Goal: Transaction & Acquisition: Purchase product/service

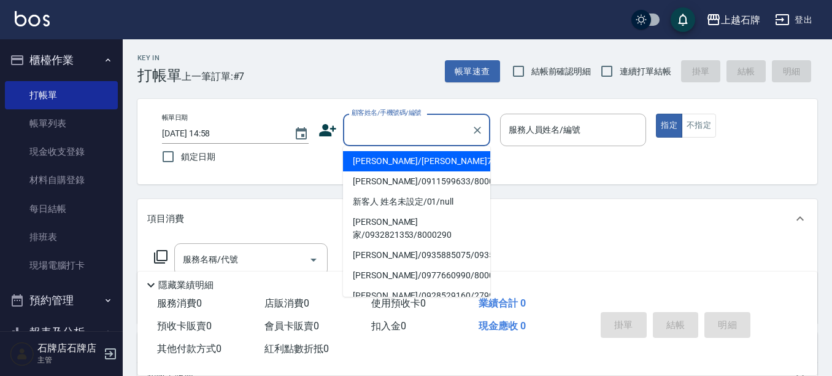
click at [377, 128] on input "顧客姓名/手機號碼/編號" at bounding box center [408, 129] width 118 height 21
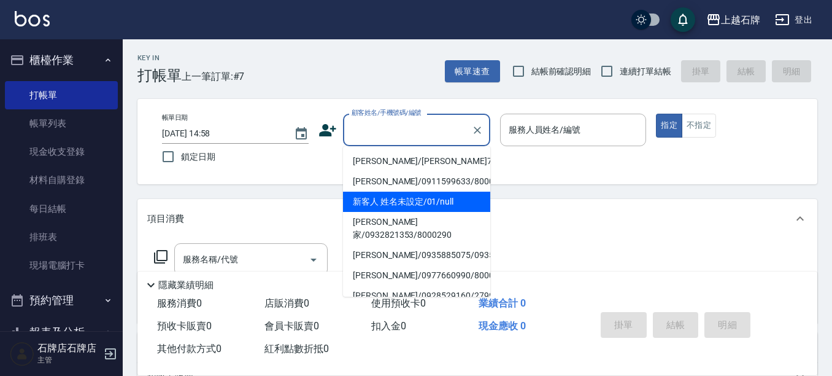
click at [433, 200] on li "新客人 姓名未設定/01/null" at bounding box center [416, 201] width 147 height 20
type input "新客人 姓名未設定/01/null"
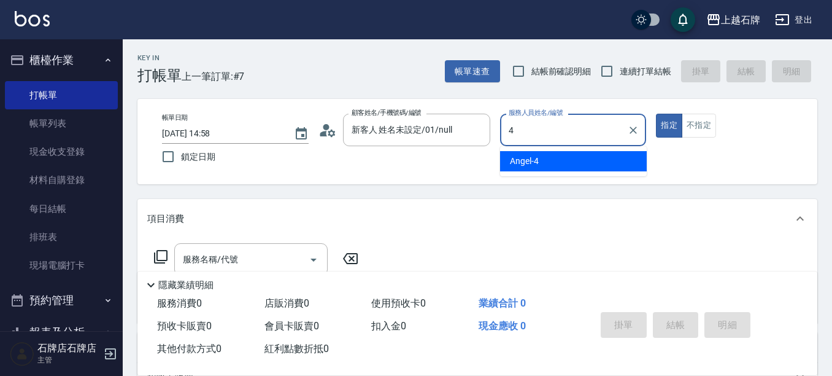
drag, startPoint x: 543, startPoint y: 161, endPoint x: 584, endPoint y: 144, distance: 44.6
click at [544, 161] on div "[PERSON_NAME] -4" at bounding box center [573, 161] width 147 height 20
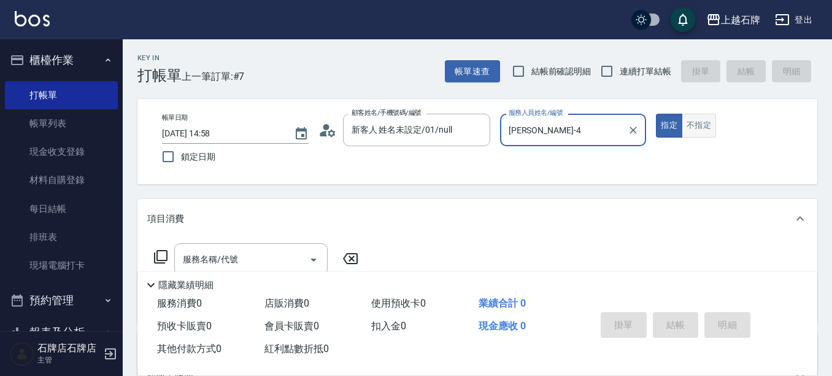
type input "[PERSON_NAME]-4"
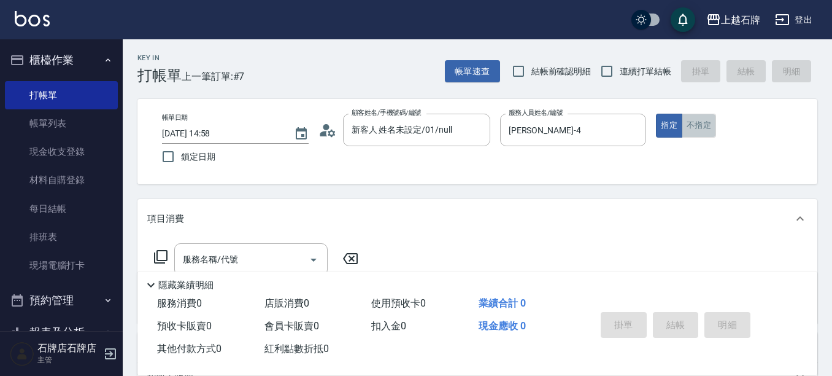
click at [713, 122] on button "不指定" at bounding box center [699, 126] width 34 height 24
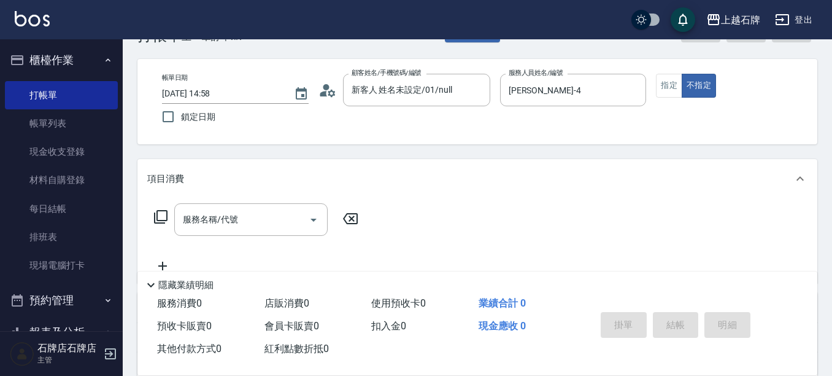
scroll to position [61, 0]
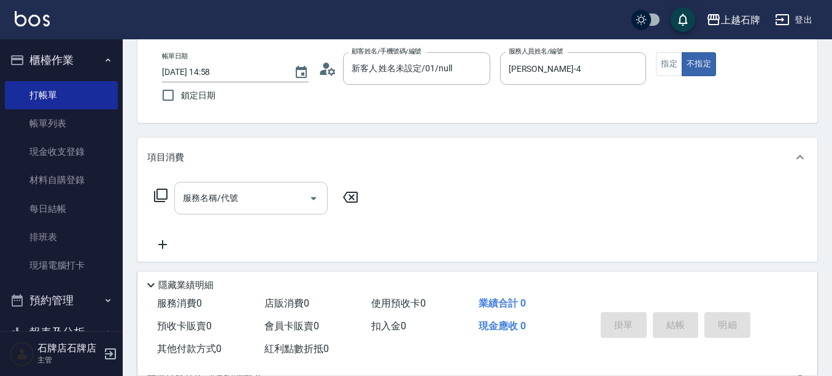
click at [284, 199] on input "服務名稱/代號" at bounding box center [242, 197] width 124 height 21
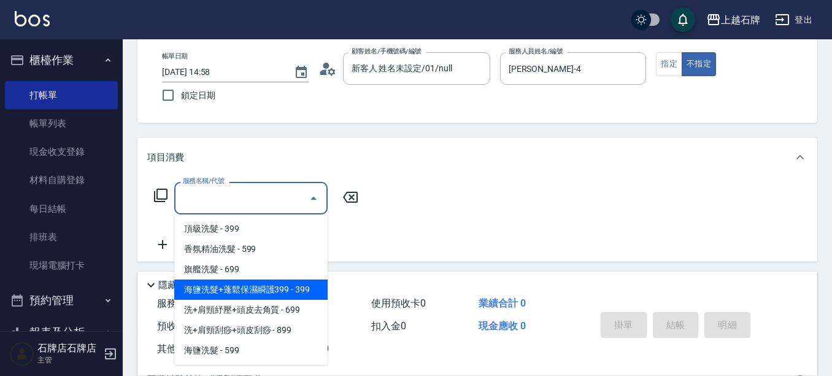
click at [263, 286] on span "海鹽洗髮+蓬鬆保濕瞬護399 - 399" at bounding box center [250, 289] width 153 height 20
type input "海鹽洗髮+蓬鬆保濕瞬護399(107)"
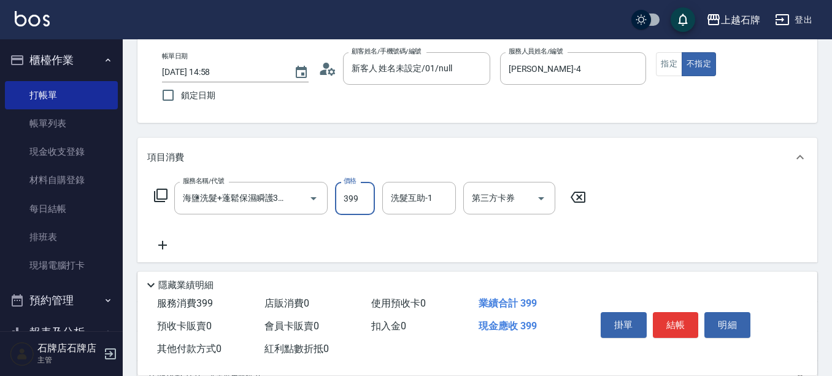
click at [348, 198] on input "399" at bounding box center [355, 198] width 40 height 33
type input "499"
click at [414, 203] on input "洗髮互助-1" at bounding box center [419, 197] width 63 height 21
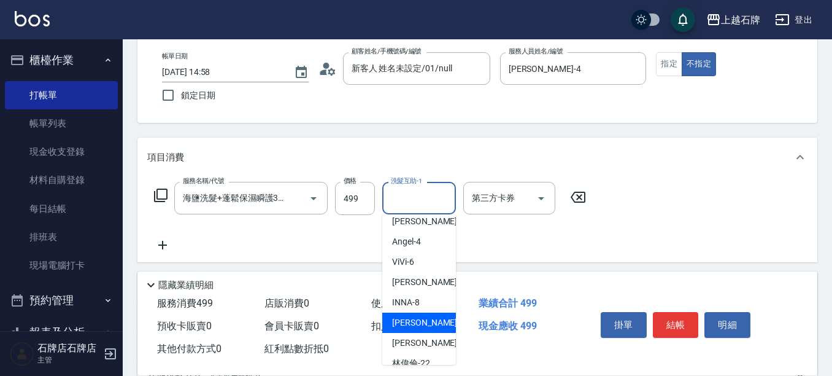
click at [411, 323] on span "彥伶 -20" at bounding box center [430, 322] width 77 height 13
type input "[PERSON_NAME]-20"
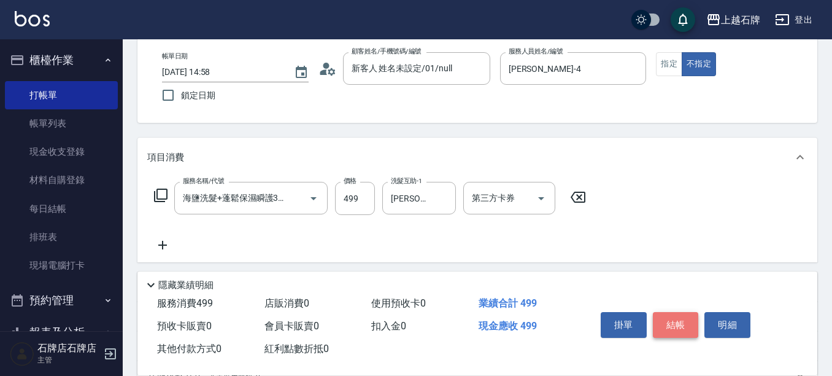
click at [667, 314] on button "結帳" at bounding box center [676, 325] width 46 height 26
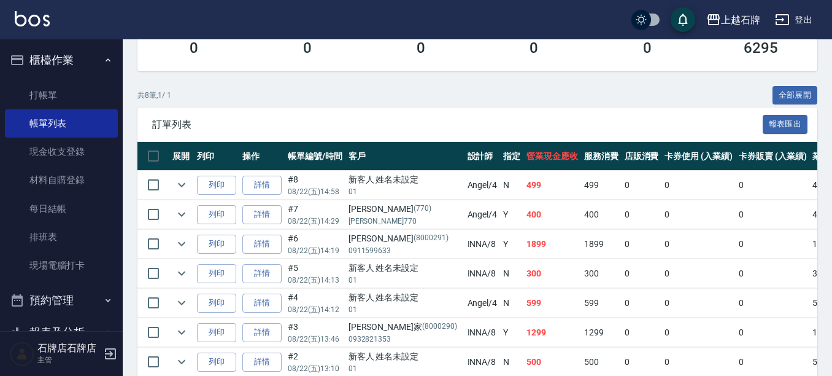
scroll to position [246, 0]
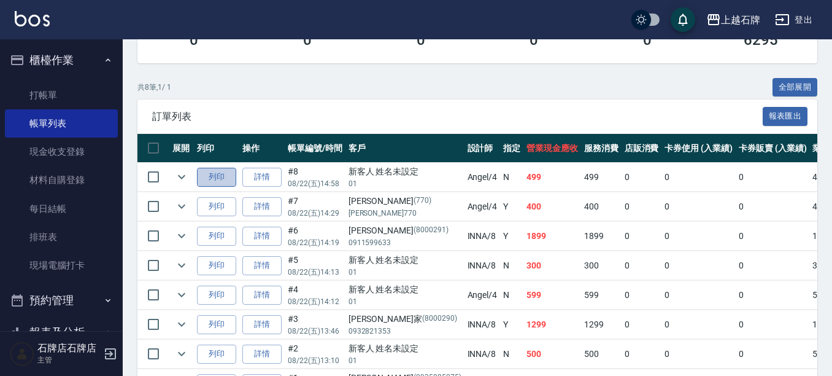
click at [228, 171] on button "列印" at bounding box center [216, 177] width 39 height 19
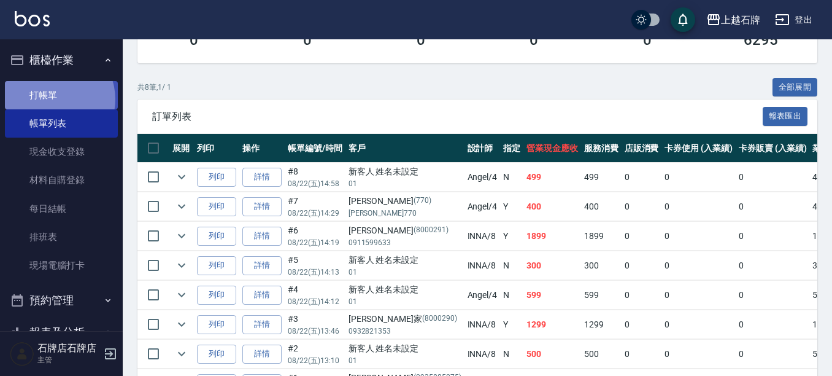
click at [52, 99] on link "打帳單" at bounding box center [61, 95] width 113 height 28
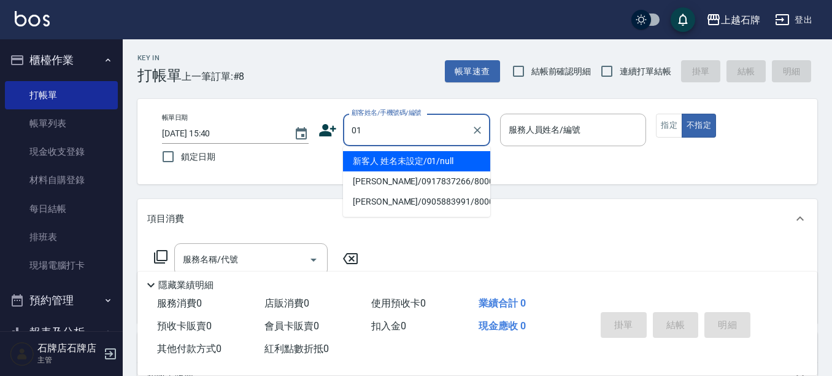
type input "新客人 姓名未設定/01/null"
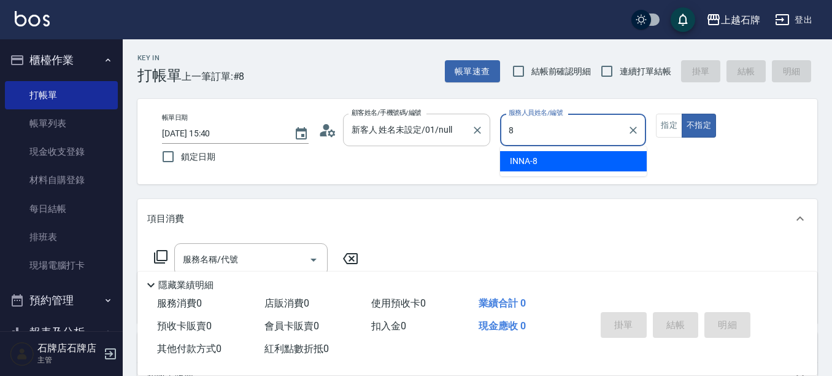
type input "INNA-8"
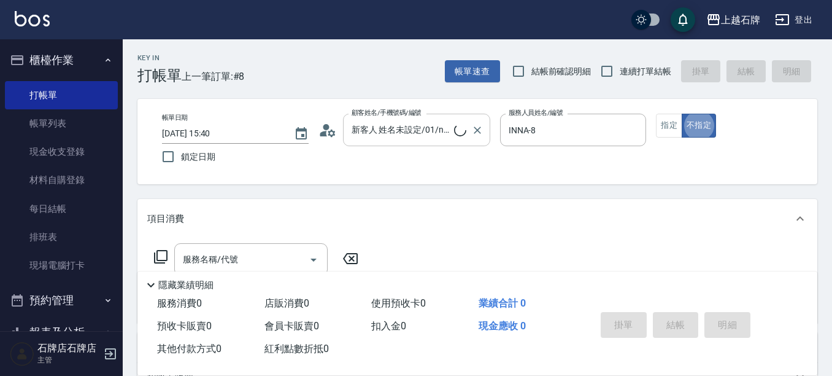
type button "false"
click at [695, 116] on button "不指定" at bounding box center [699, 126] width 34 height 24
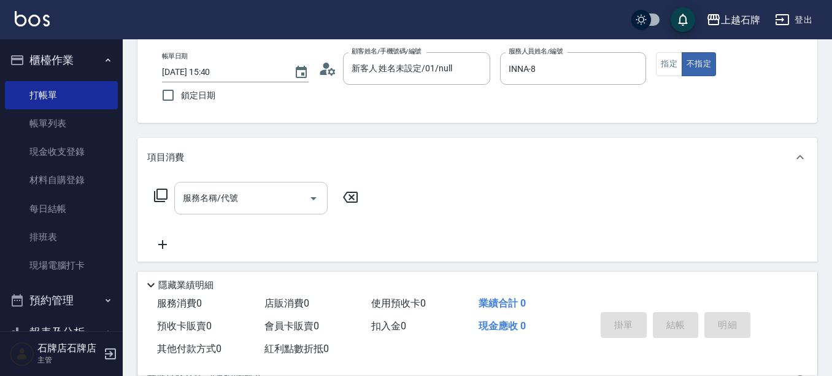
drag, startPoint x: 242, startPoint y: 207, endPoint x: 249, endPoint y: 206, distance: 6.9
click at [245, 207] on input "服務名稱/代號" at bounding box center [242, 197] width 124 height 21
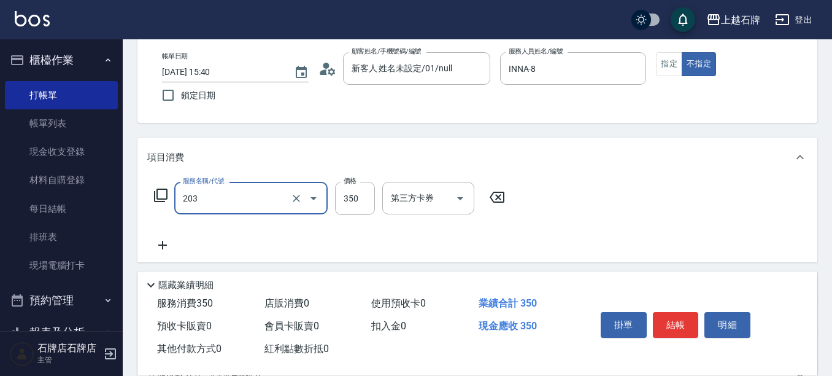
type input "B級洗+剪(203)"
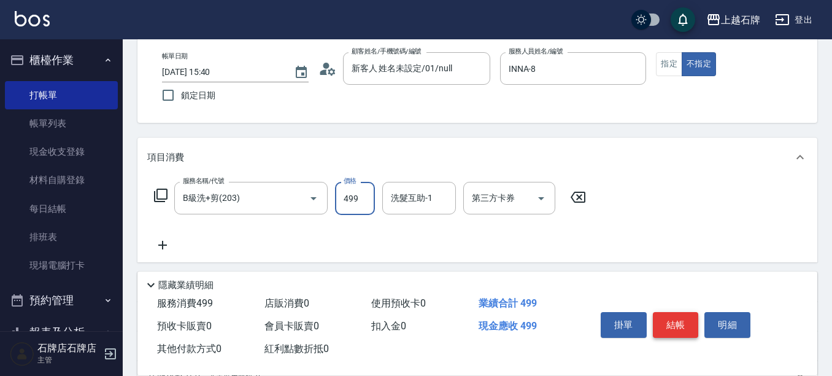
type input "499"
click at [671, 315] on button "結帳" at bounding box center [676, 325] width 46 height 26
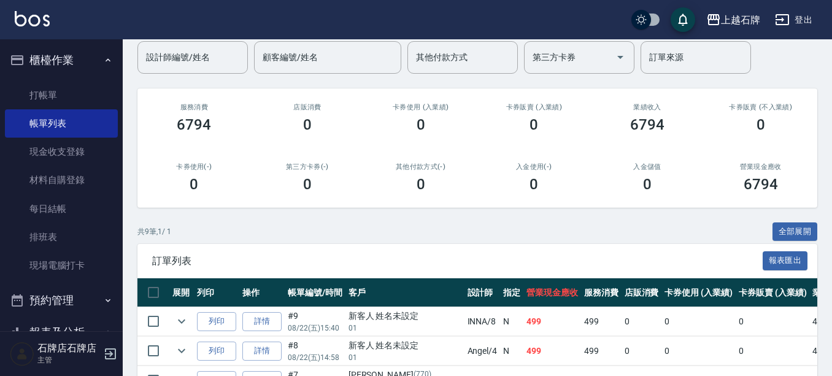
scroll to position [123, 0]
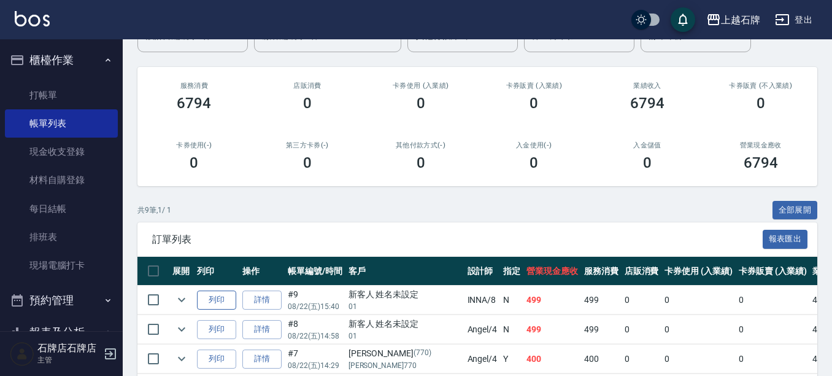
click at [225, 306] on button "列印" at bounding box center [216, 299] width 39 height 19
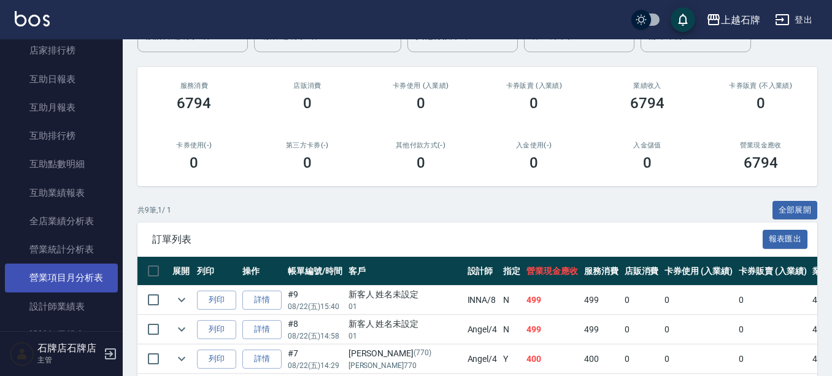
scroll to position [491, 0]
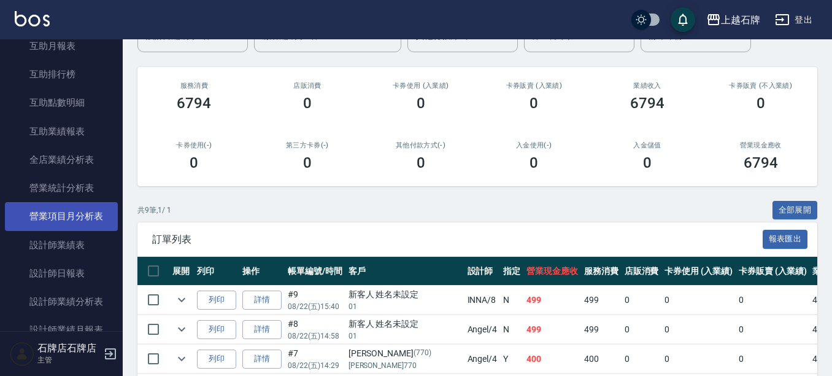
click at [87, 265] on link "設計師日報表" at bounding box center [61, 273] width 113 height 28
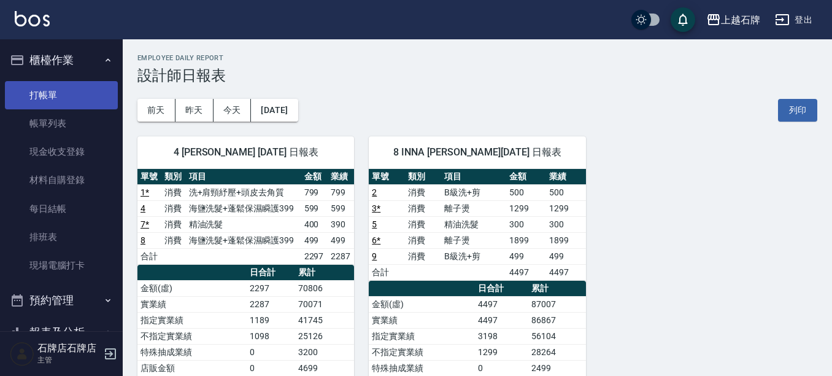
click at [91, 101] on link "打帳單" at bounding box center [61, 95] width 113 height 28
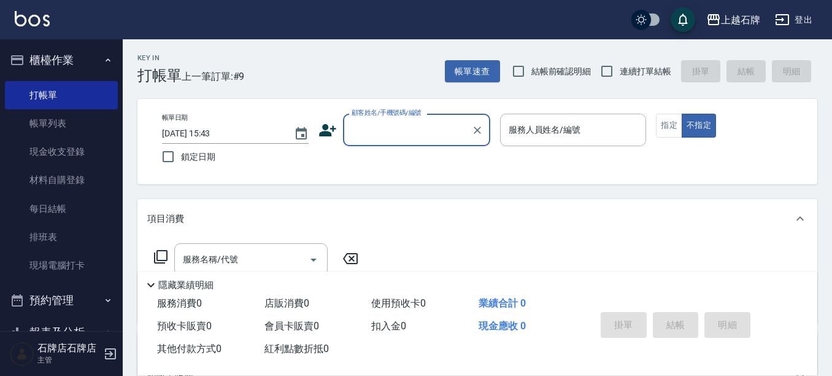
click at [409, 128] on input "顧客姓名/手機號碼/編號" at bounding box center [408, 129] width 118 height 21
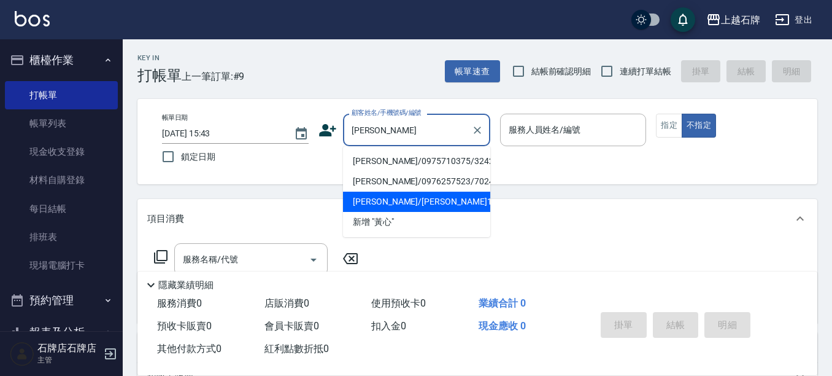
click at [452, 200] on li "[PERSON_NAME]/[PERSON_NAME]1153/1153" at bounding box center [416, 201] width 147 height 20
type input "[PERSON_NAME]/[PERSON_NAME]1153/1153"
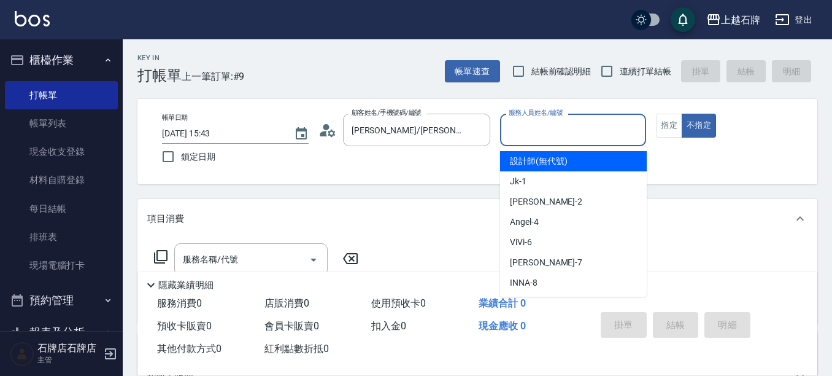
click at [567, 136] on input "服務人員姓名/編號" at bounding box center [574, 129] width 136 height 21
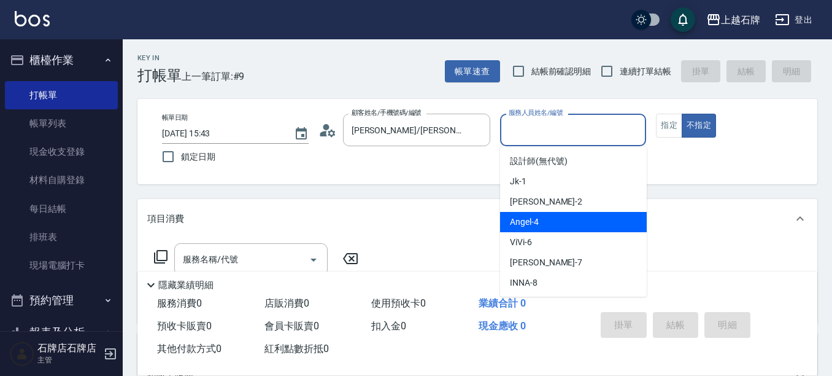
click at [554, 226] on div "[PERSON_NAME] -4" at bounding box center [573, 222] width 147 height 20
type input "[PERSON_NAME]-4"
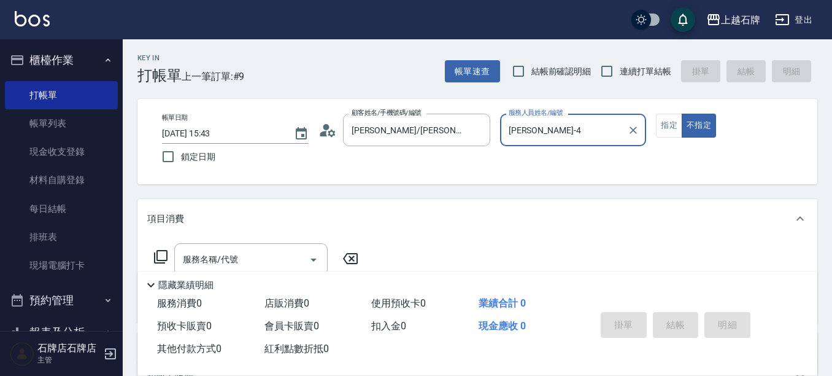
drag, startPoint x: 554, startPoint y: 225, endPoint x: 553, endPoint y: 215, distance: 10.5
click at [555, 225] on div "項目消費" at bounding box center [477, 218] width 680 height 39
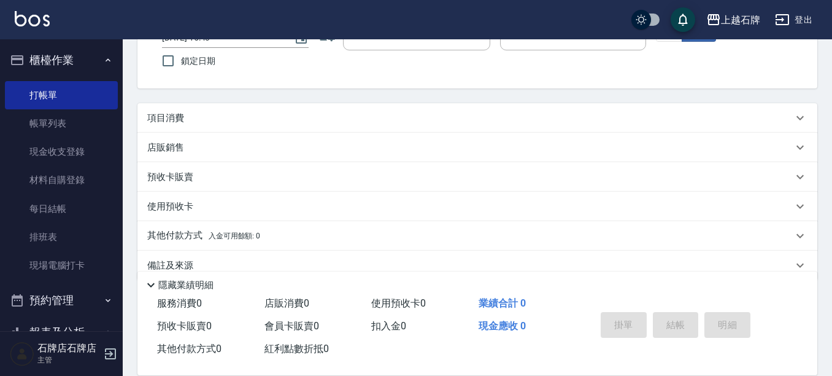
scroll to position [56, 0]
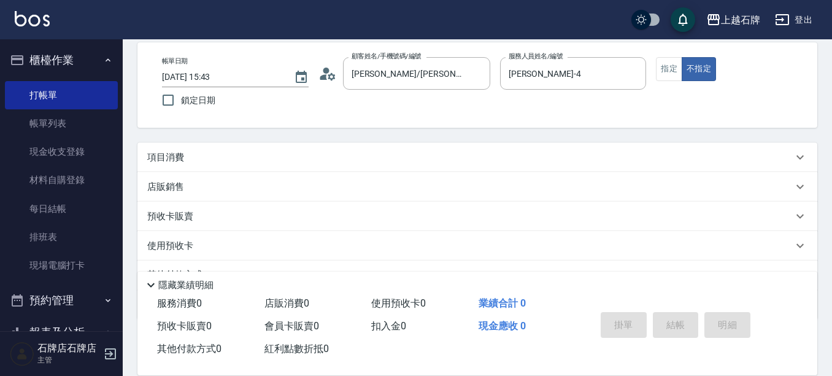
click at [322, 152] on div "項目消費" at bounding box center [470, 157] width 646 height 13
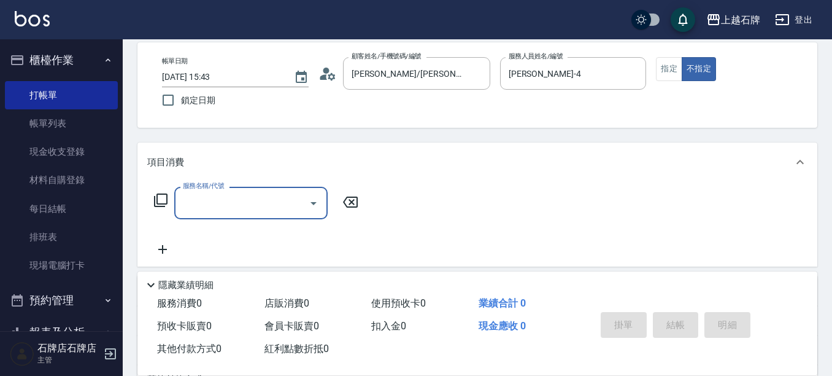
scroll to position [1, 0]
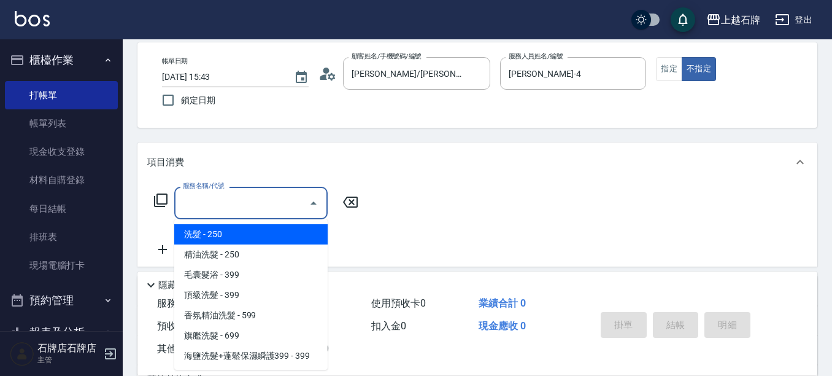
click at [263, 206] on input "服務名稱/代號" at bounding box center [242, 202] width 124 height 21
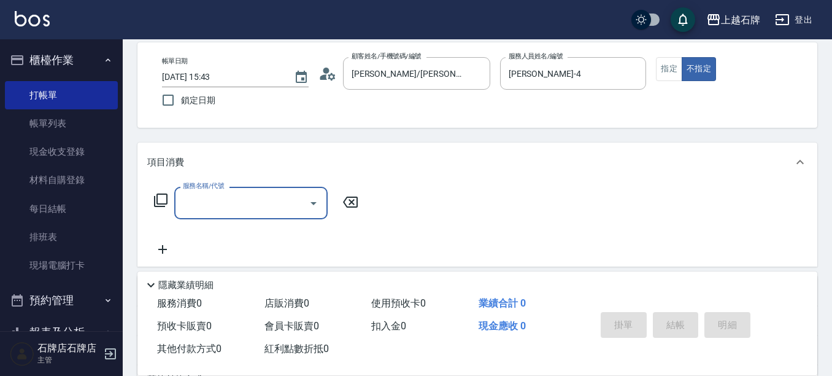
click at [263, 192] on input "服務名稱/代號" at bounding box center [242, 202] width 124 height 21
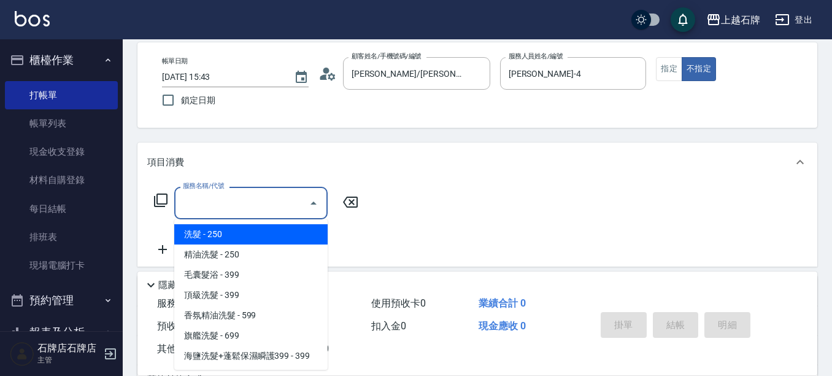
click at [260, 199] on input "服務名稱/代號" at bounding box center [242, 202] width 124 height 21
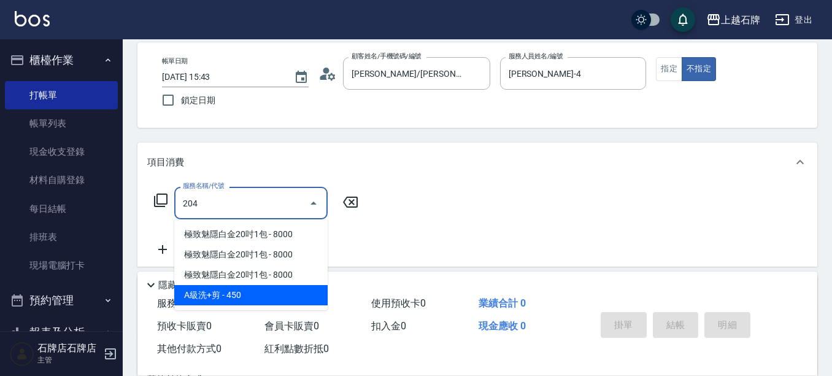
click at [305, 292] on span "A級洗+剪 - 450" at bounding box center [250, 295] width 153 height 20
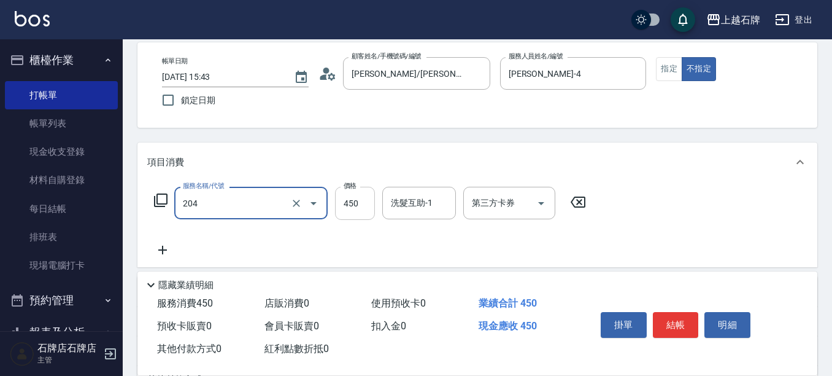
type input "A級洗+剪(204)"
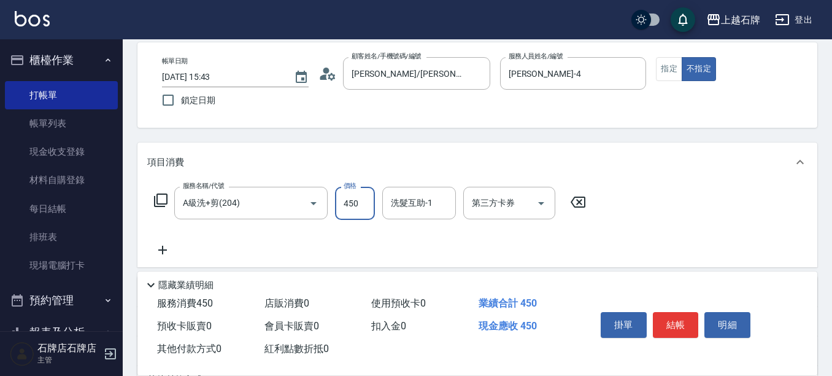
click at [353, 207] on input "450" at bounding box center [355, 203] width 40 height 33
type input "750"
click at [668, 74] on button "指定" at bounding box center [669, 69] width 26 height 24
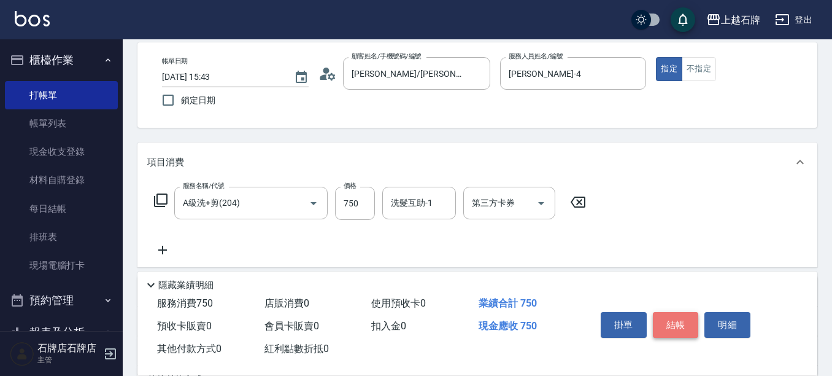
click at [682, 314] on button "結帳" at bounding box center [676, 325] width 46 height 26
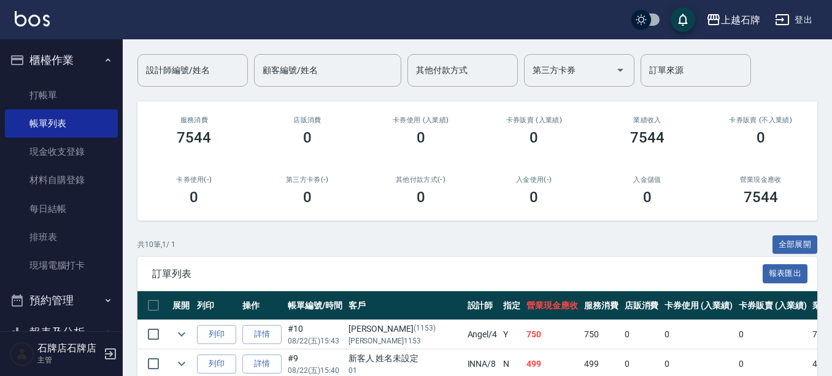
scroll to position [123, 0]
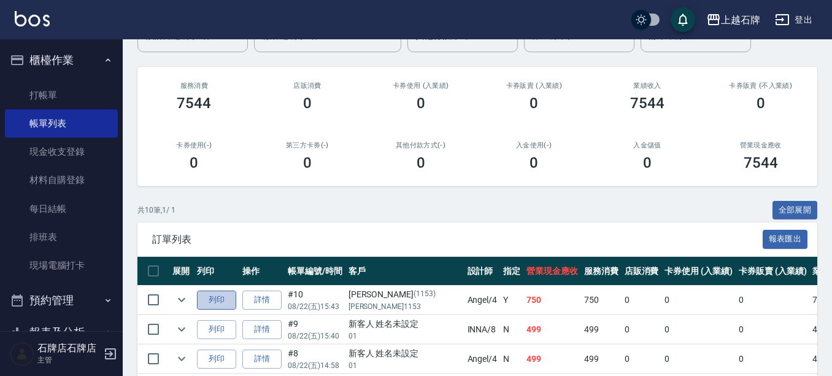
click at [225, 301] on button "列印" at bounding box center [216, 299] width 39 height 19
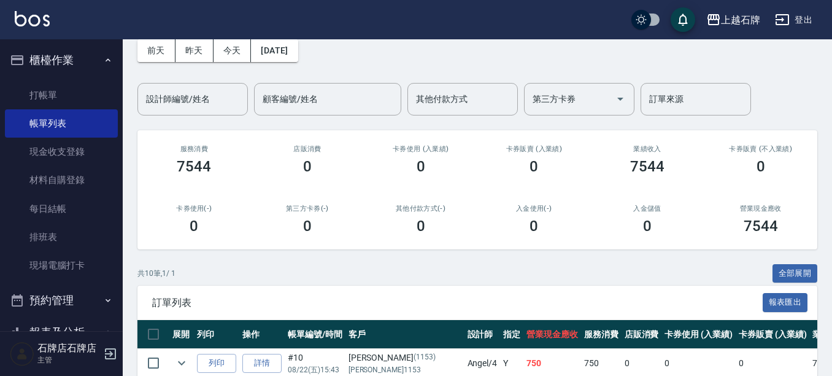
scroll to position [0, 0]
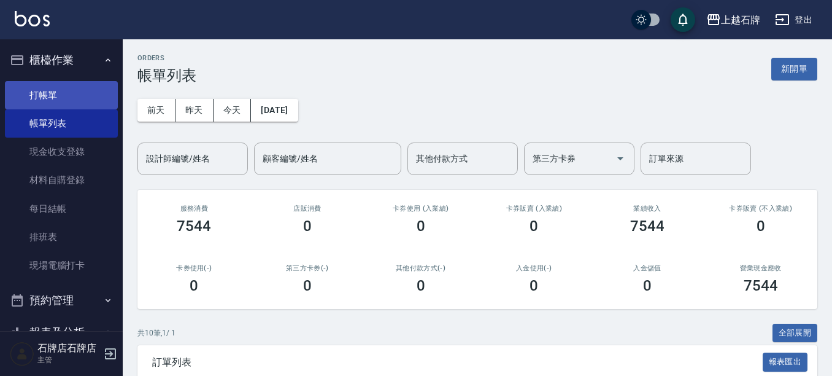
click at [71, 106] on link "打帳單" at bounding box center [61, 95] width 113 height 28
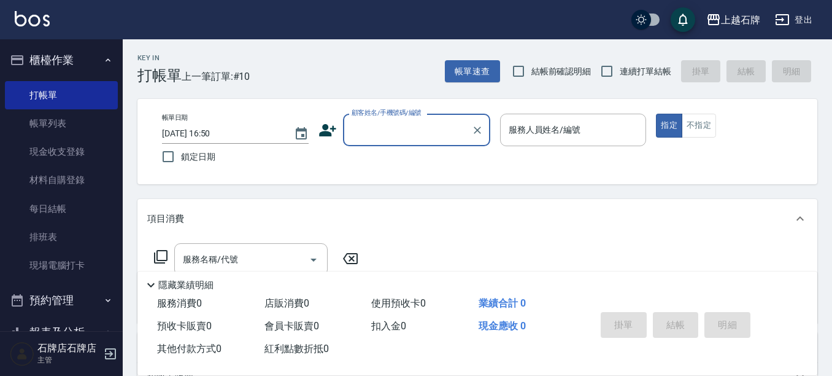
click at [386, 128] on input "顧客姓名/手機號碼/編號" at bounding box center [408, 129] width 118 height 21
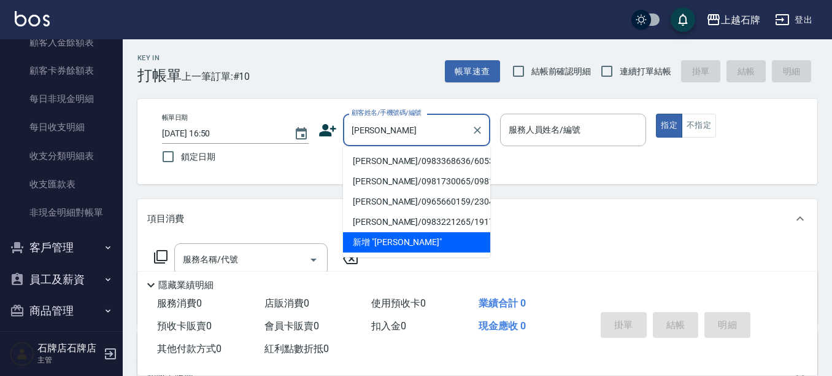
scroll to position [1076, 0]
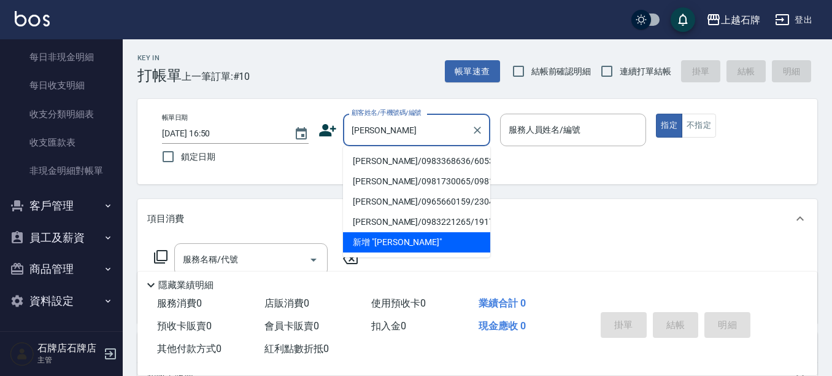
type input "[PERSON_NAME]"
click at [62, 196] on button "客戶管理" at bounding box center [61, 206] width 113 height 32
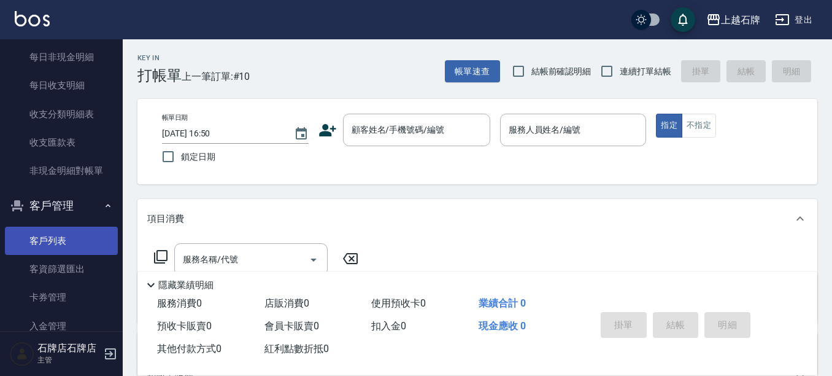
click at [53, 235] on link "客戶列表" at bounding box center [61, 240] width 113 height 28
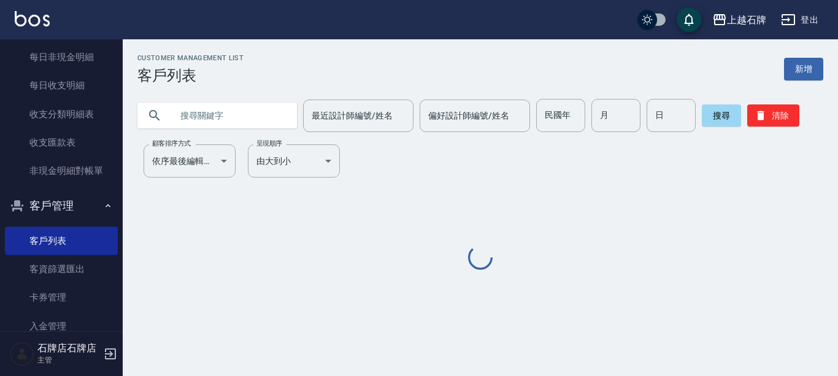
click at [176, 120] on input "text" at bounding box center [229, 115] width 115 height 33
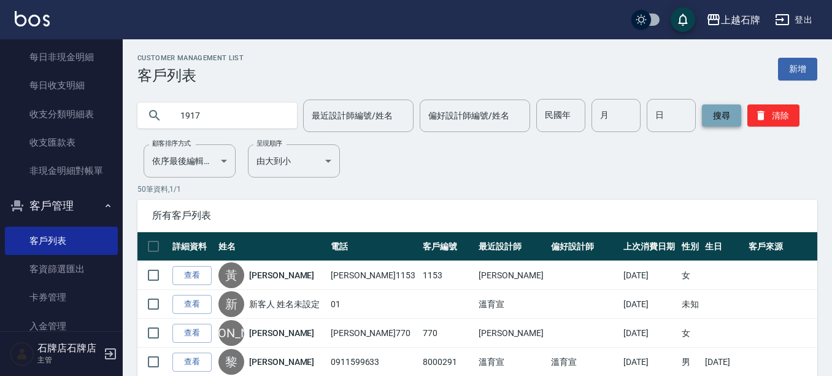
type input "1917"
click at [719, 115] on button "搜尋" at bounding box center [721, 115] width 39 height 22
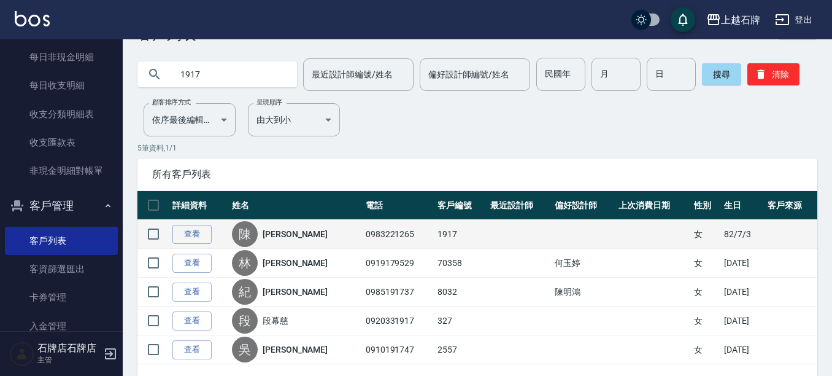
scroll to position [61, 0]
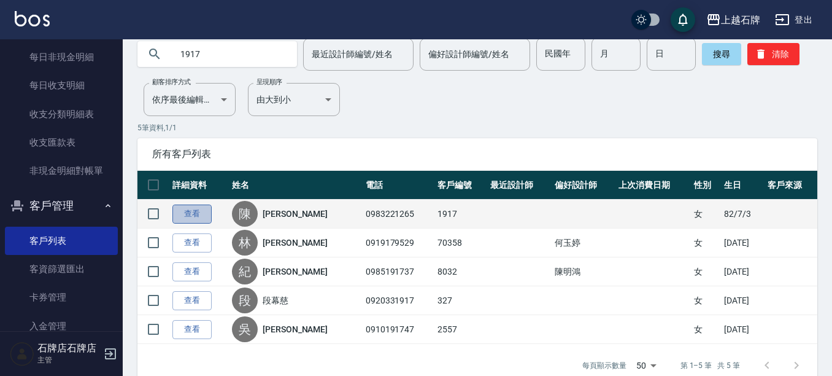
click at [181, 210] on link "查看" at bounding box center [191, 213] width 39 height 19
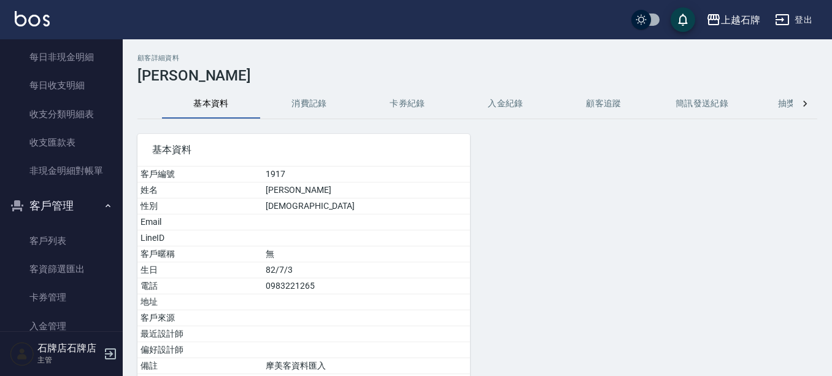
click at [314, 102] on button "消費記錄" at bounding box center [309, 103] width 98 height 29
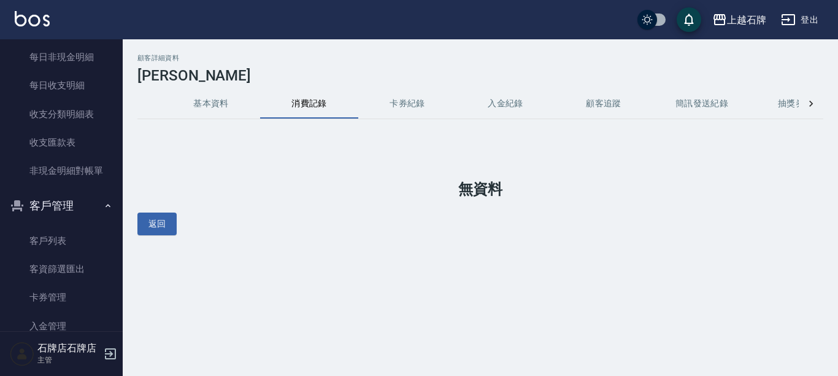
click at [195, 107] on button "基本資料" at bounding box center [211, 103] width 98 height 29
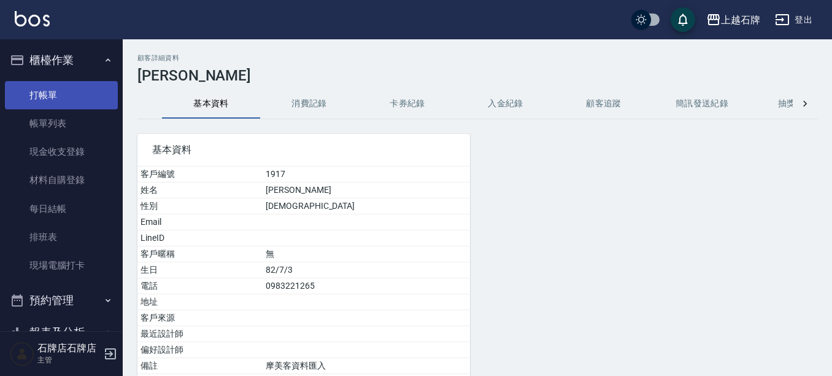
click at [33, 92] on link "打帳單" at bounding box center [61, 95] width 113 height 28
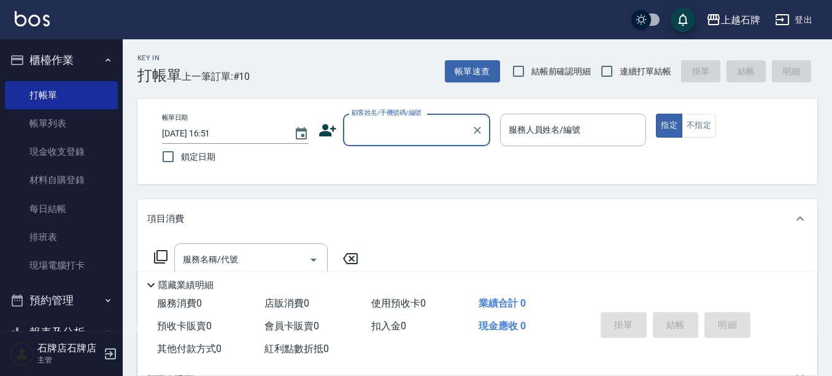
click at [352, 133] on input "顧客姓名/手機號碼/編號" at bounding box center [408, 129] width 118 height 21
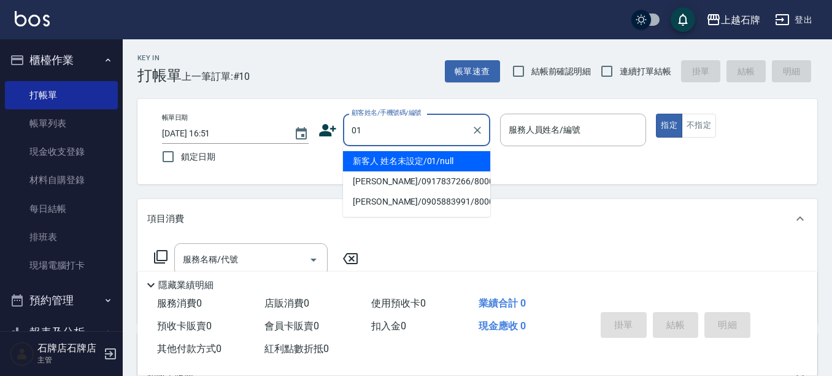
type input "01"
type input "6"
type input "新客人 姓名未設定/01/null"
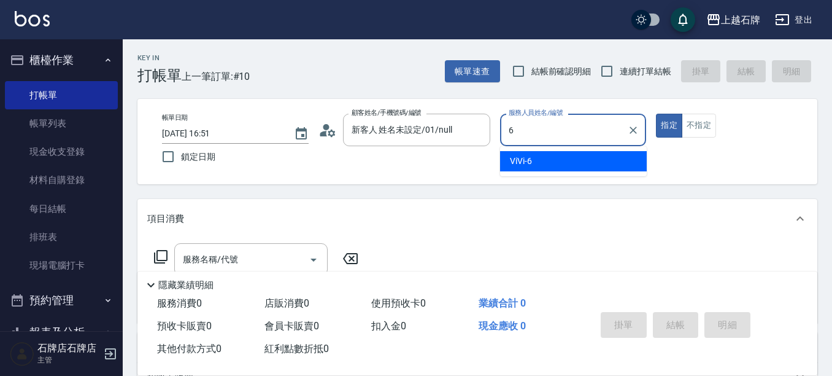
type input "ViVi-6"
type button "true"
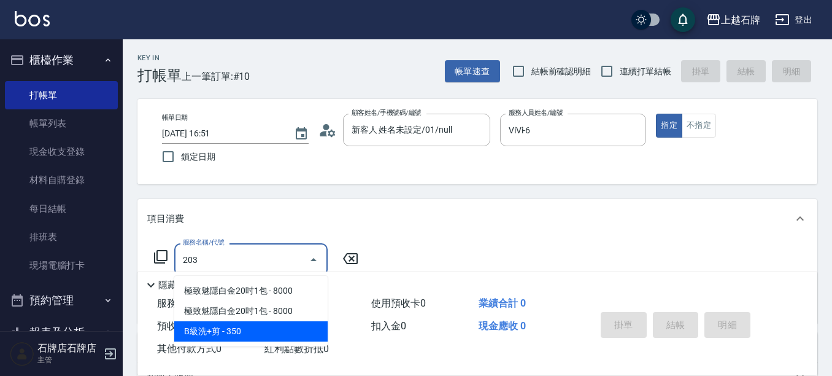
type input "B級洗+剪(203)"
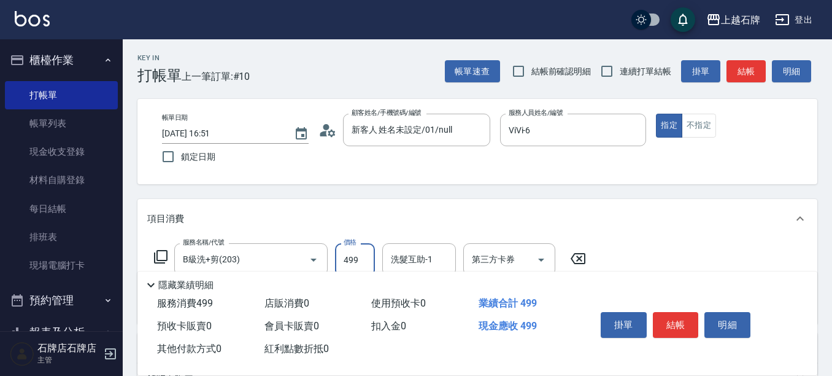
type input "499"
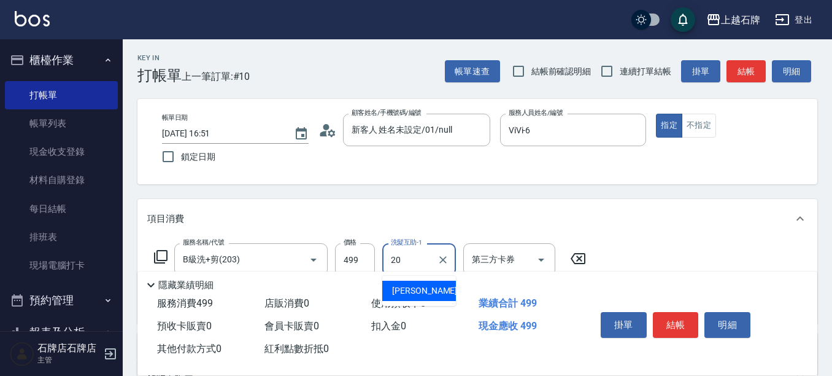
type input "[PERSON_NAME]-20"
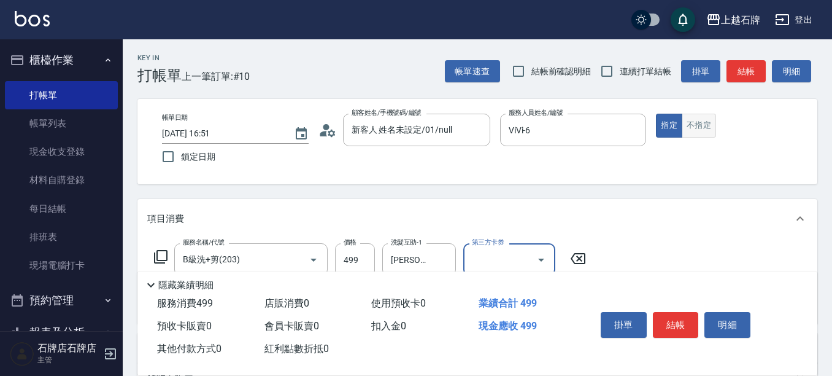
click at [702, 131] on button "不指定" at bounding box center [699, 126] width 34 height 24
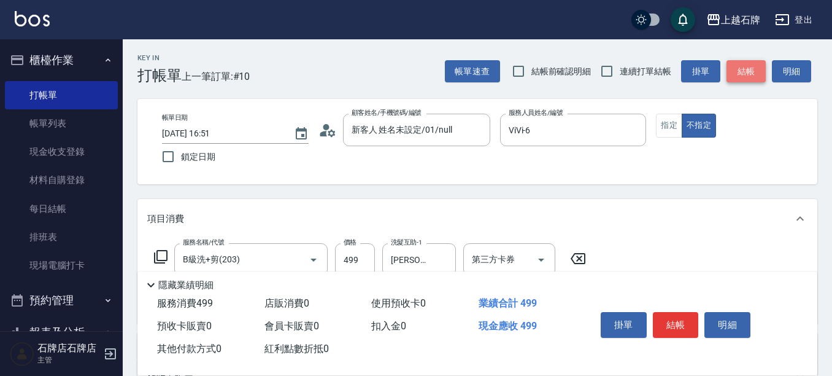
click at [752, 82] on button "結帳" at bounding box center [746, 71] width 39 height 23
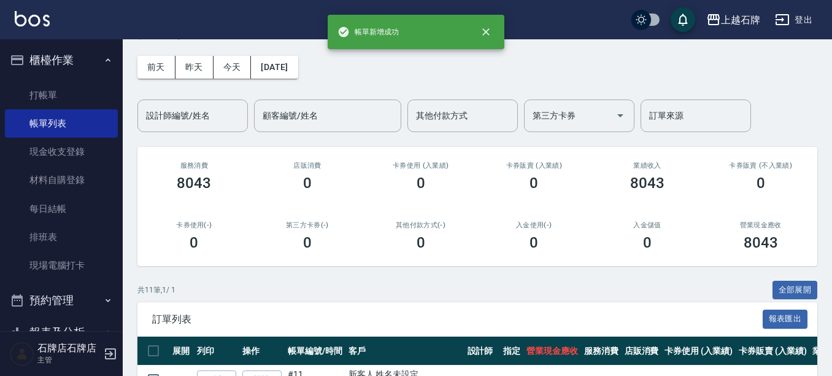
scroll to position [184, 0]
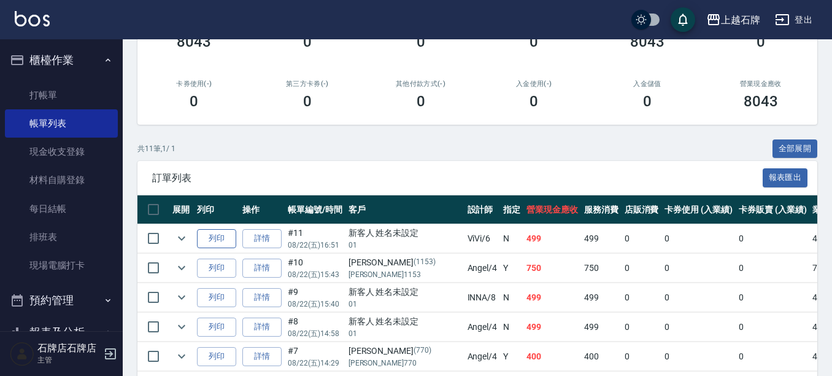
click at [222, 245] on button "列印" at bounding box center [216, 238] width 39 height 19
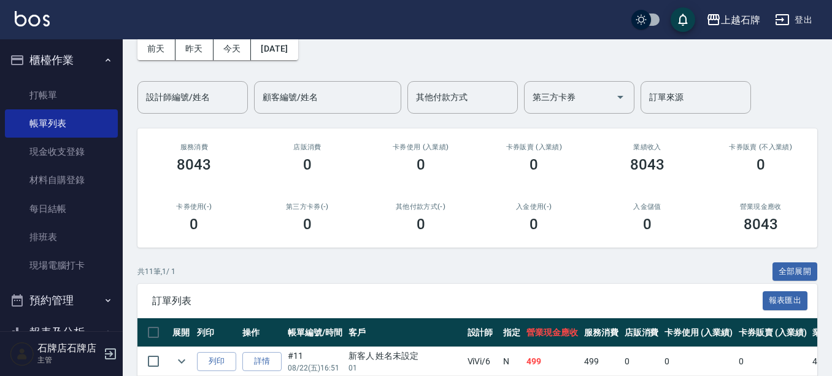
scroll to position [0, 0]
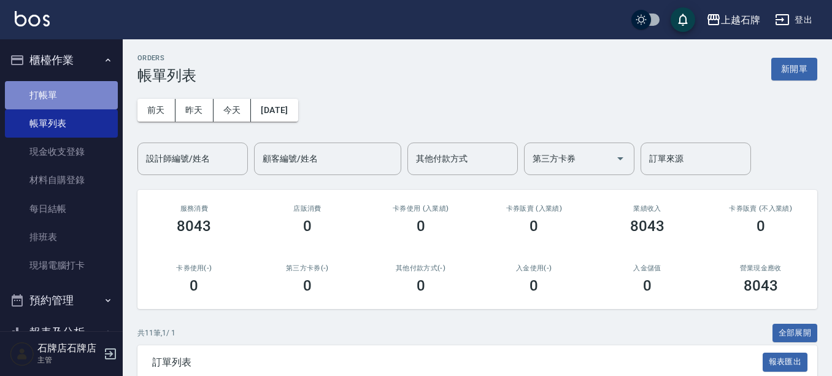
click at [61, 93] on link "打帳單" at bounding box center [61, 95] width 113 height 28
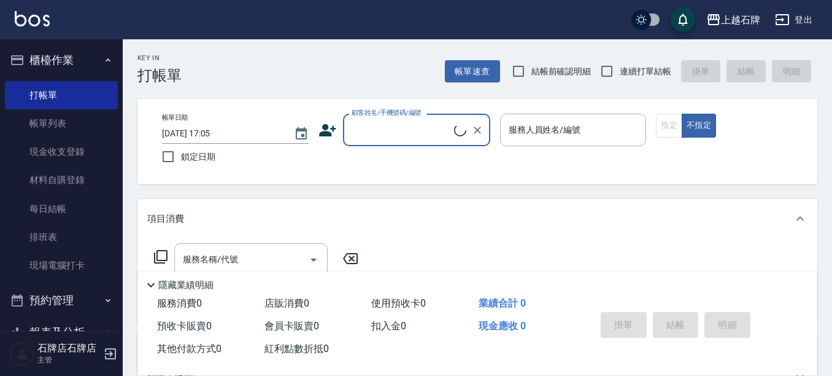
drag, startPoint x: 64, startPoint y: 93, endPoint x: 436, endPoint y: 130, distance: 373.1
click at [436, 130] on input "顧客姓名/手機號碼/編號" at bounding box center [402, 129] width 106 height 21
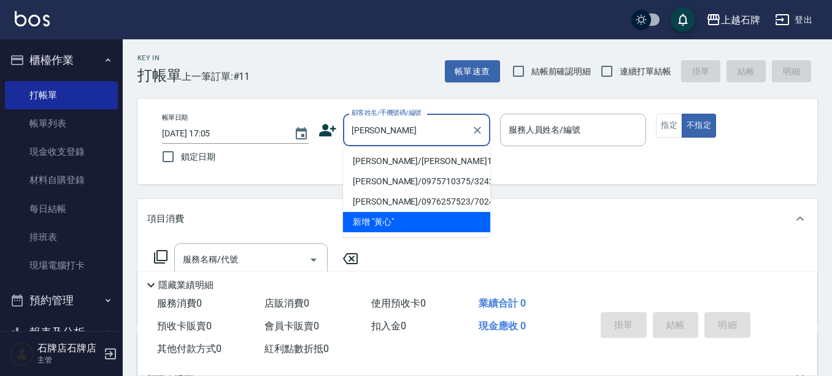
click at [455, 161] on li "[PERSON_NAME]/[PERSON_NAME]1153/1153" at bounding box center [416, 161] width 147 height 20
type input "[PERSON_NAME]/[PERSON_NAME]1153/1153"
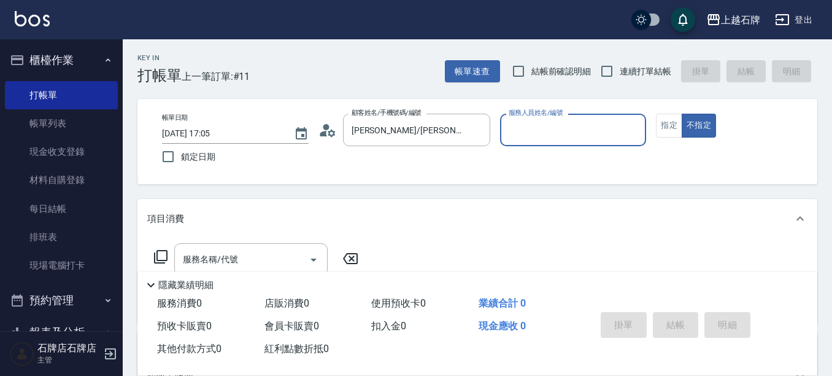
click at [535, 135] on input "服務人員姓名/編號" at bounding box center [574, 129] width 136 height 21
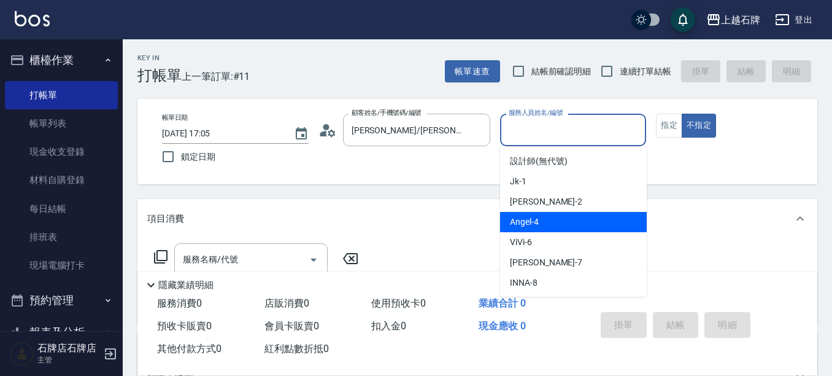
click at [549, 217] on div "[PERSON_NAME] -4" at bounding box center [573, 222] width 147 height 20
type input "[PERSON_NAME]-4"
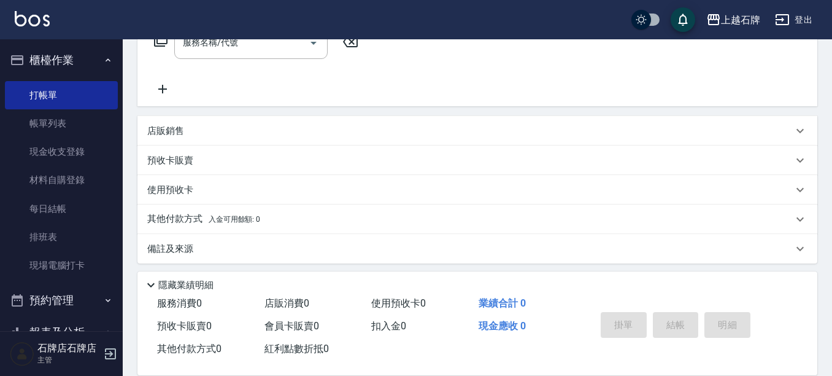
scroll to position [222, 0]
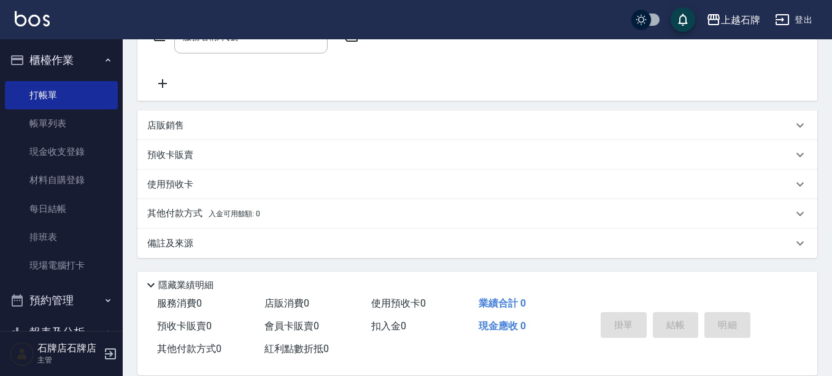
click at [207, 126] on div "店販銷售" at bounding box center [470, 125] width 646 height 13
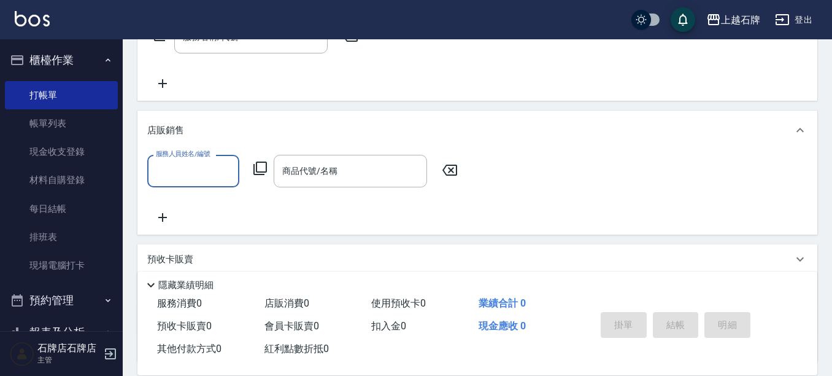
scroll to position [0, 0]
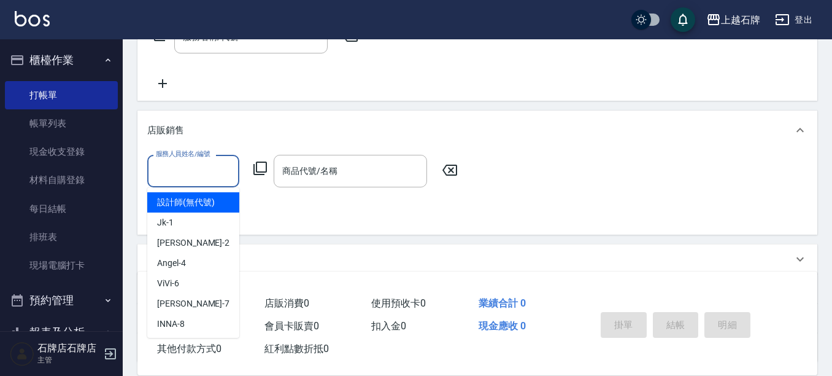
click at [205, 175] on input "服務人員姓名/編號" at bounding box center [193, 170] width 81 height 21
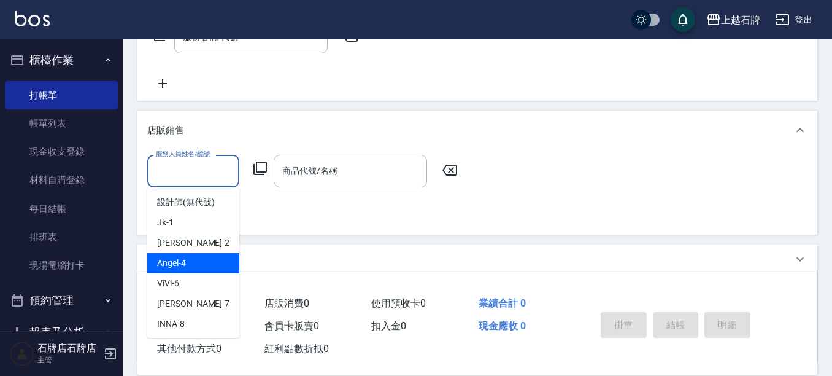
drag, startPoint x: 212, startPoint y: 260, endPoint x: 220, endPoint y: 244, distance: 18.7
click at [212, 258] on div "[PERSON_NAME] -4" at bounding box center [193, 263] width 92 height 20
type input "[PERSON_NAME]-4"
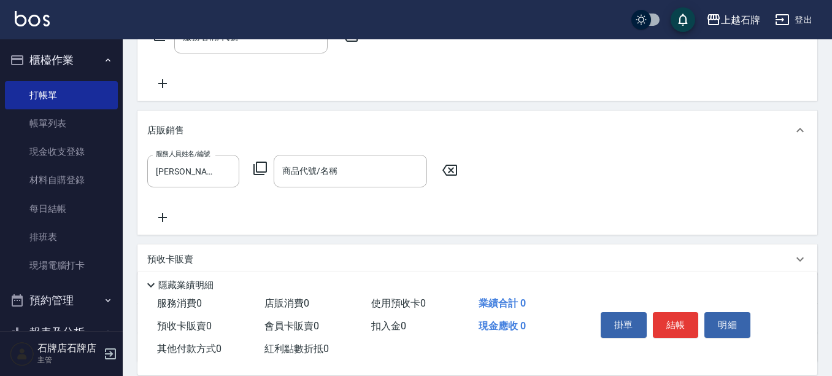
click at [259, 168] on icon at bounding box center [260, 168] width 15 height 15
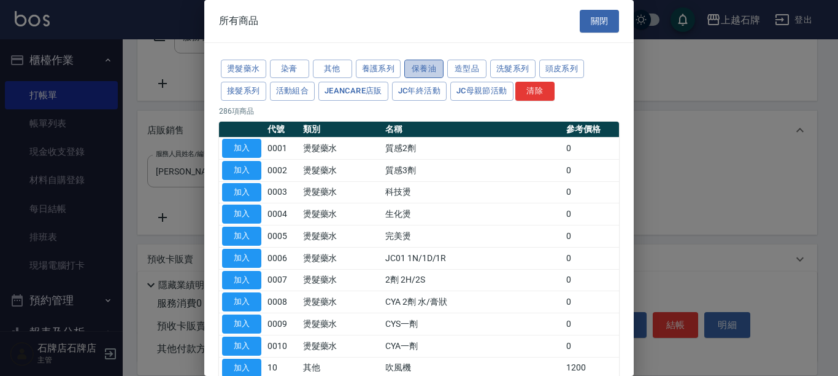
click at [419, 70] on button "保養油" at bounding box center [423, 69] width 39 height 19
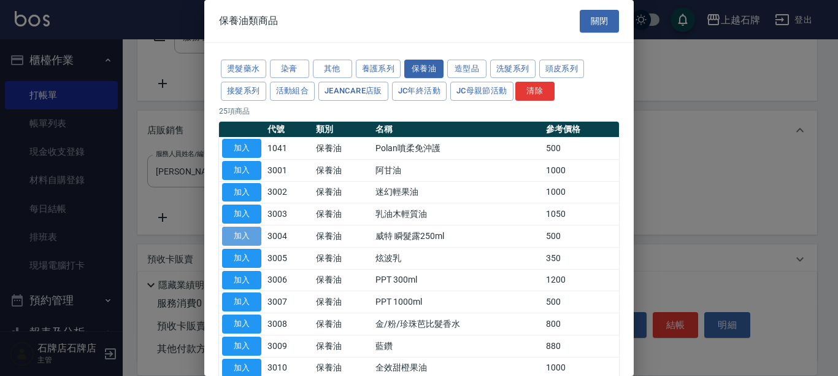
click at [249, 235] on button "加入" at bounding box center [241, 235] width 39 height 19
type input "威特 瞬髮露250ml"
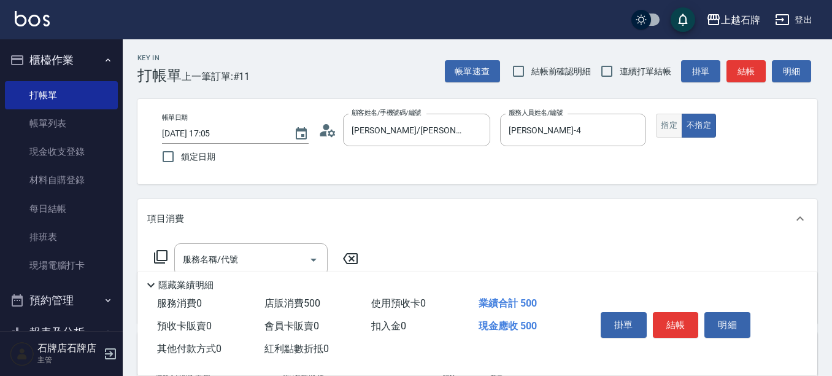
click at [659, 126] on button "指定" at bounding box center [669, 126] width 26 height 24
click at [692, 316] on button "結帳" at bounding box center [676, 325] width 46 height 26
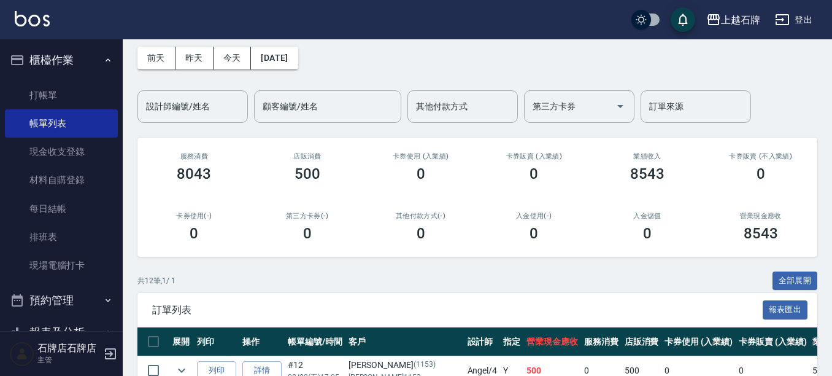
scroll to position [123, 0]
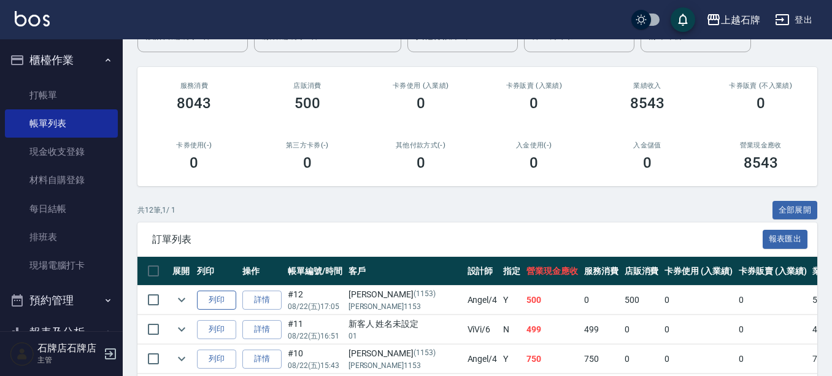
click at [222, 304] on button "列印" at bounding box center [216, 299] width 39 height 19
click at [34, 89] on link "打帳單" at bounding box center [61, 95] width 113 height 28
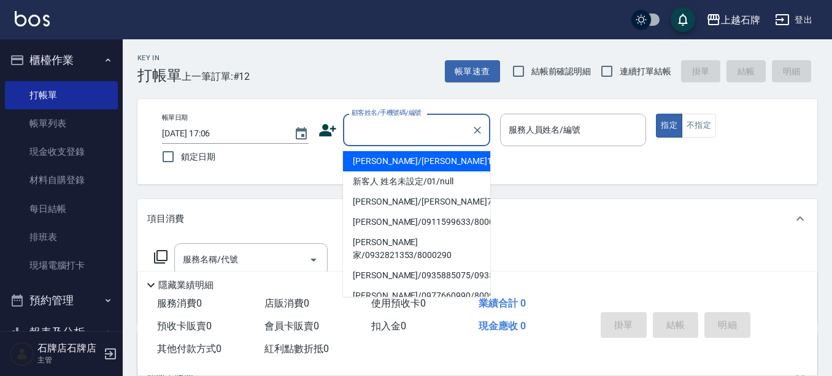
click at [382, 133] on input "顧客姓名/手機號碼/編號" at bounding box center [408, 129] width 118 height 21
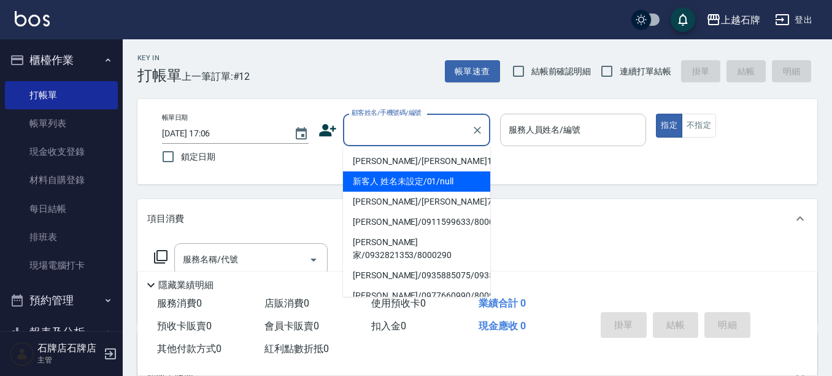
drag, startPoint x: 402, startPoint y: 184, endPoint x: 608, endPoint y: 141, distance: 210.5
click at [405, 181] on li "新客人 姓名未設定/01/null" at bounding box center [416, 181] width 147 height 20
type input "新客人 姓名未設定/01/null"
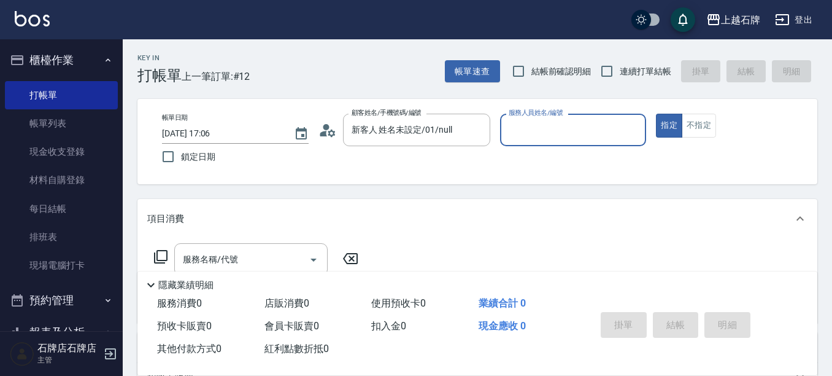
click at [600, 134] on input "服務人員姓名/編號" at bounding box center [574, 129] width 136 height 21
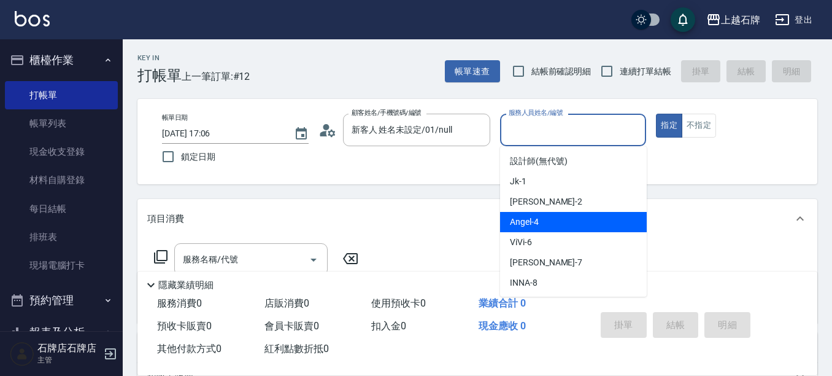
click at [574, 221] on div "[PERSON_NAME] -4" at bounding box center [573, 222] width 147 height 20
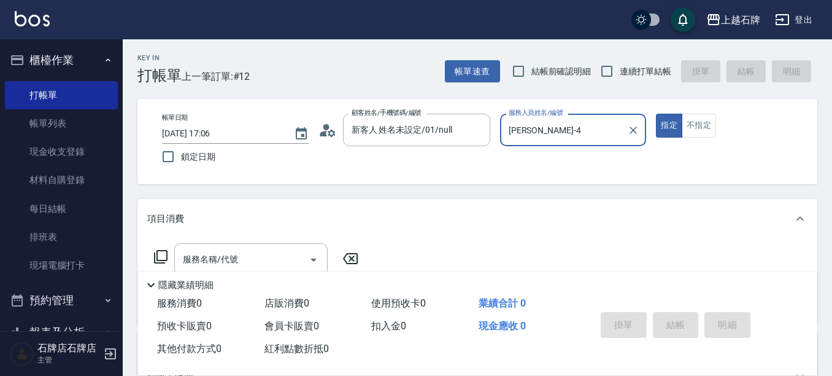
type input "[PERSON_NAME]-4"
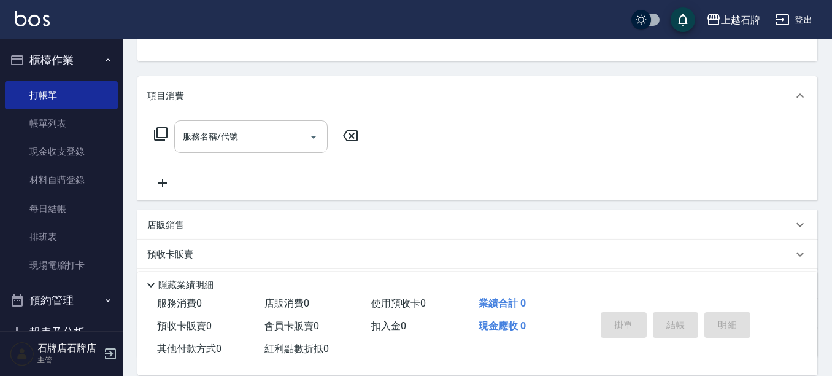
click at [266, 141] on input "服務名稱/代號" at bounding box center [242, 136] width 124 height 21
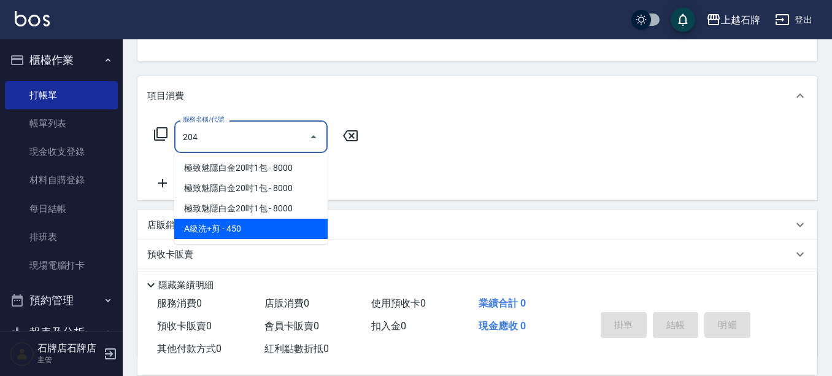
click at [292, 229] on span "A級洗+剪 - 450" at bounding box center [250, 228] width 153 height 20
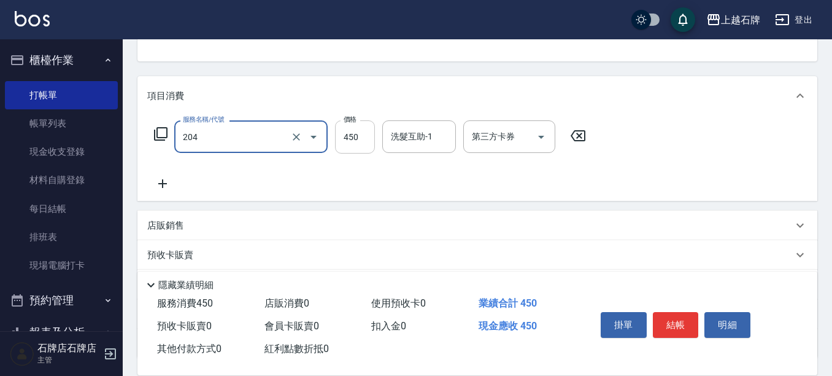
type input "A級洗+剪(204)"
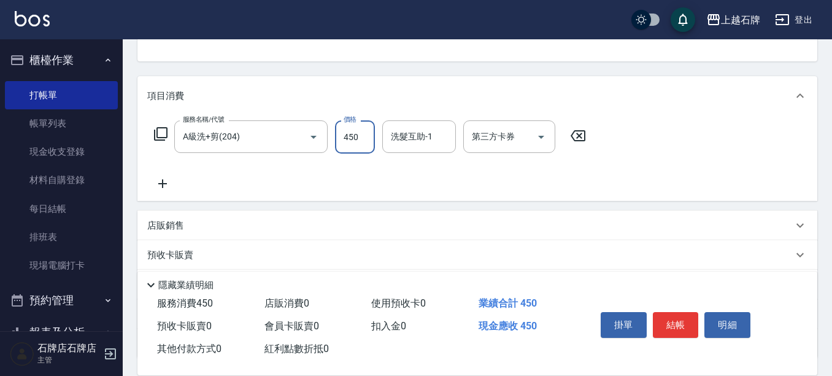
click at [351, 144] on input "450" at bounding box center [355, 136] width 40 height 33
type input "499"
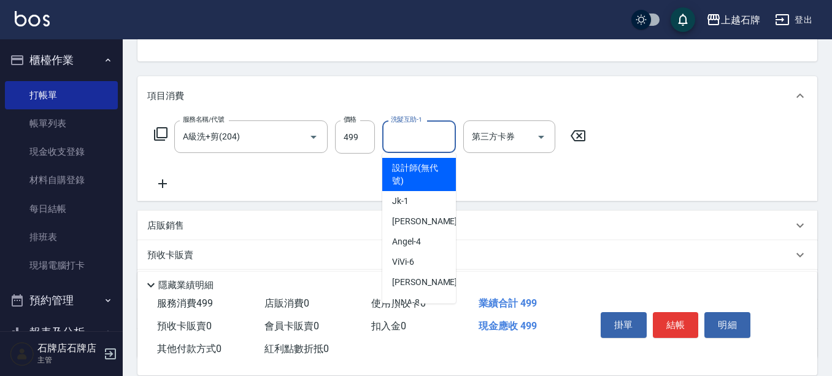
click at [431, 138] on input "洗髮互助-1" at bounding box center [419, 136] width 63 height 21
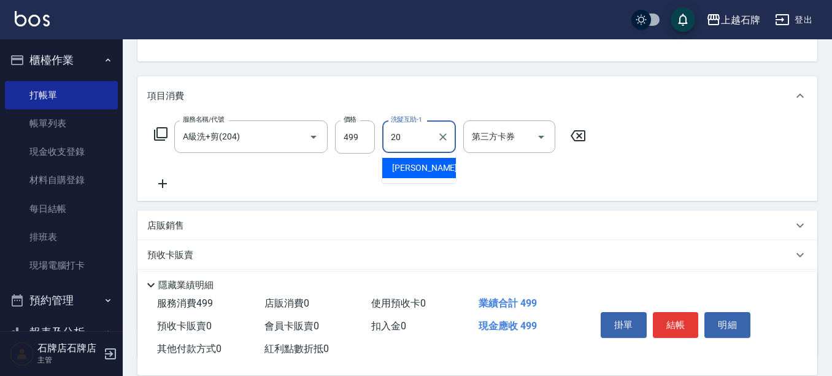
click at [427, 171] on div "彥伶 -20" at bounding box center [419, 168] width 74 height 20
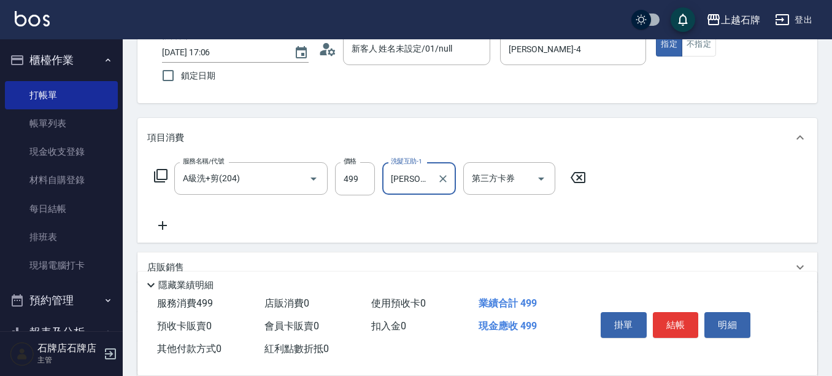
scroll to position [0, 0]
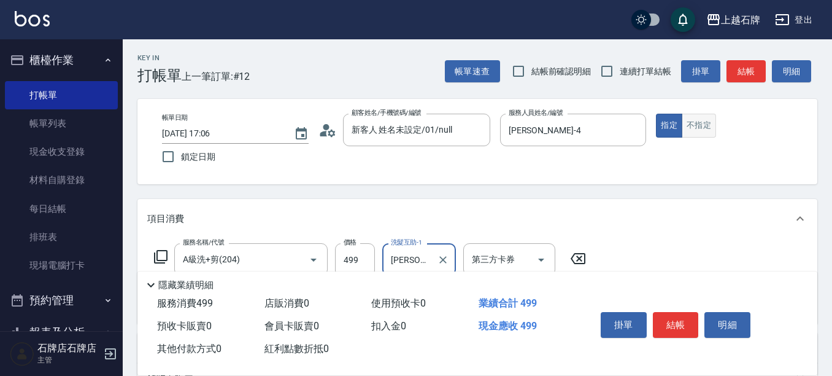
type input "[PERSON_NAME]-20"
click at [699, 120] on button "不指定" at bounding box center [699, 126] width 34 height 24
click at [686, 320] on button "結帳" at bounding box center [676, 325] width 46 height 26
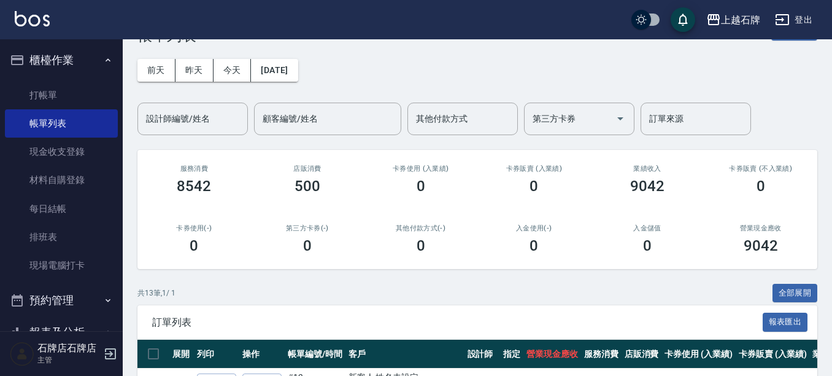
scroll to position [61, 0]
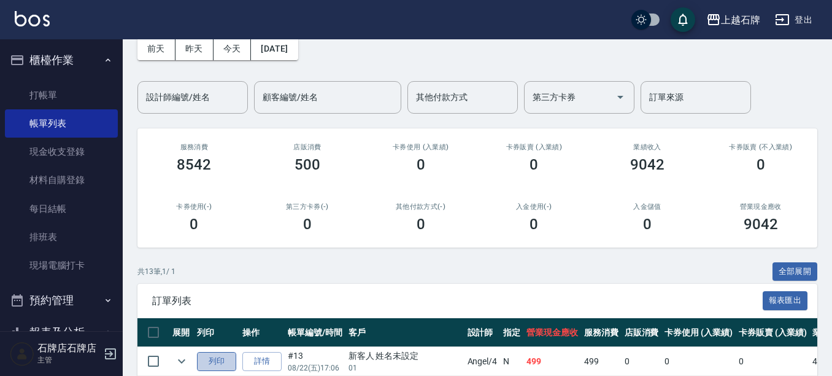
click at [220, 360] on button "列印" at bounding box center [216, 361] width 39 height 19
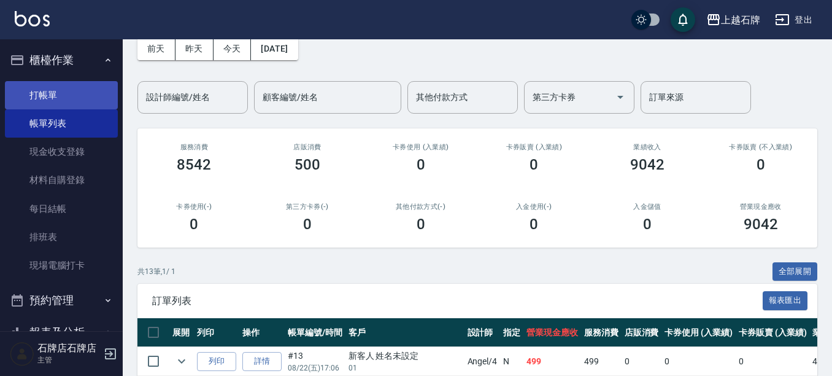
click at [75, 99] on link "打帳單" at bounding box center [61, 95] width 113 height 28
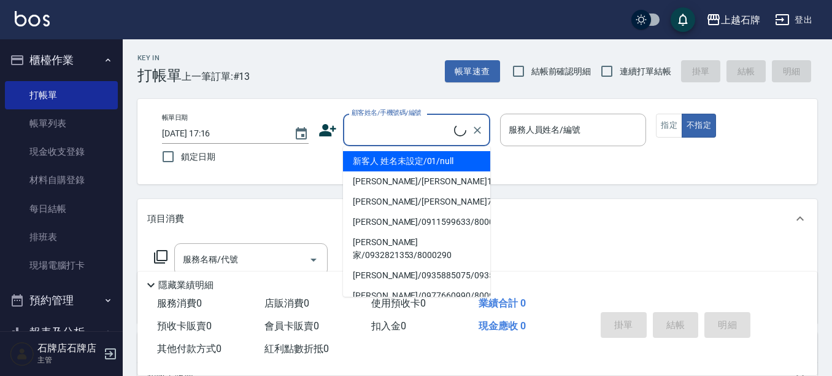
click at [444, 131] on input "顧客姓名/手機號碼/編號" at bounding box center [402, 129] width 106 height 21
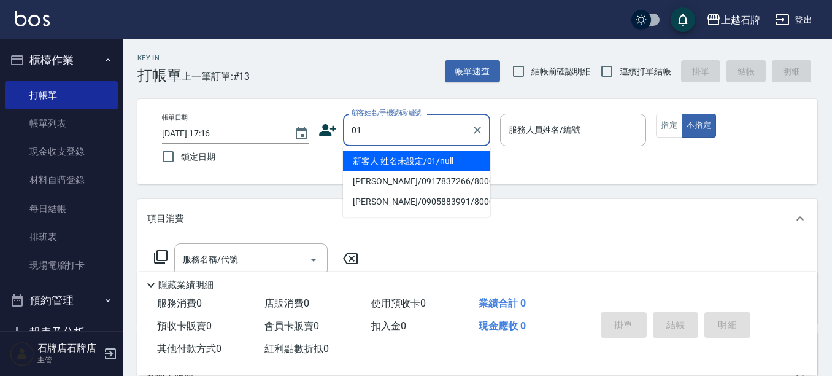
type input "01"
type input "6"
type input "新客人 姓名未設定/01/null"
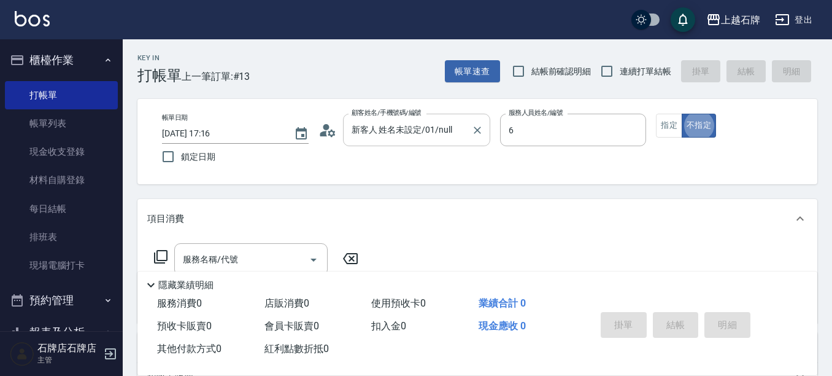
type input "ViVi-6"
type button "false"
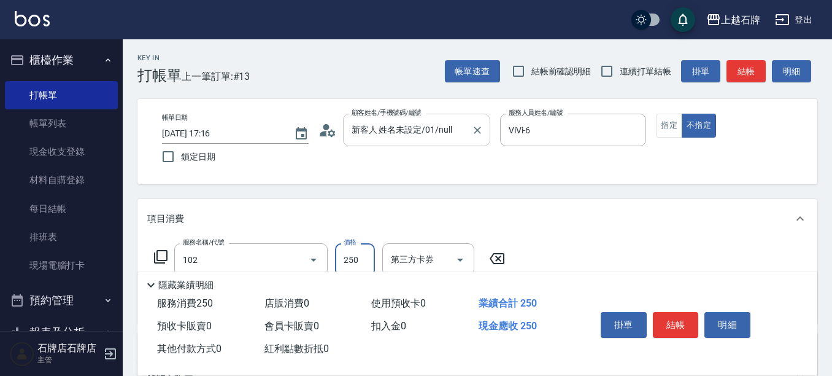
type input "精油洗髮(102)"
type input "300"
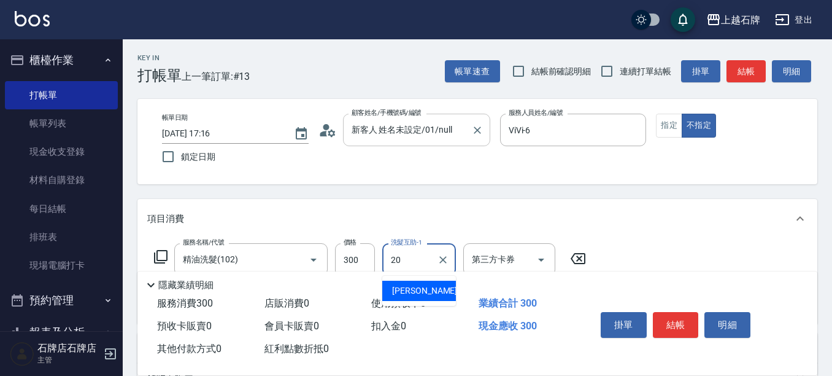
type input "[PERSON_NAME]-20"
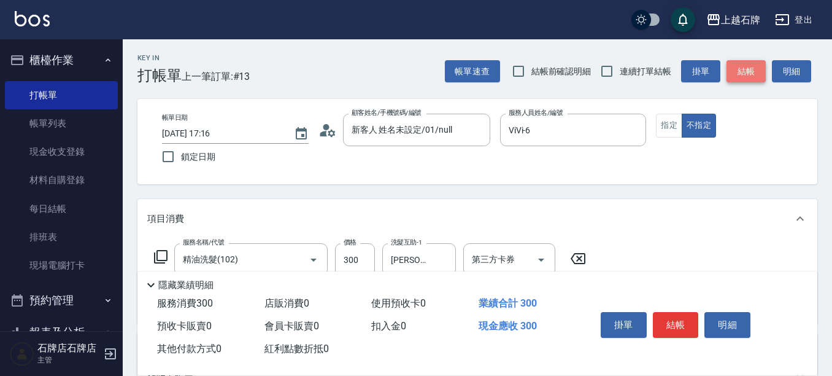
click at [741, 73] on button "結帳" at bounding box center [746, 71] width 39 height 23
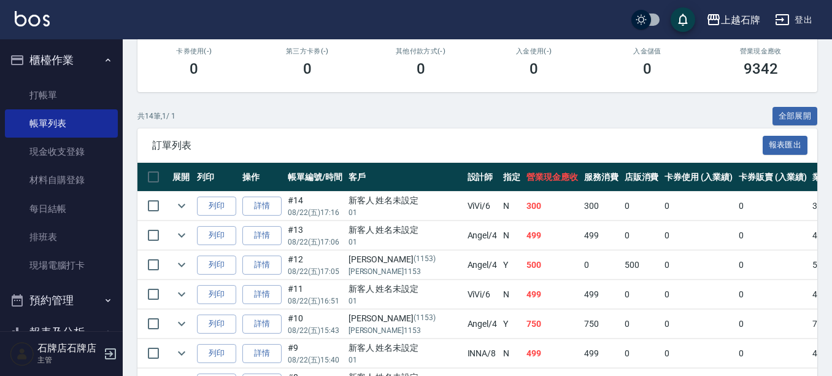
scroll to position [246, 0]
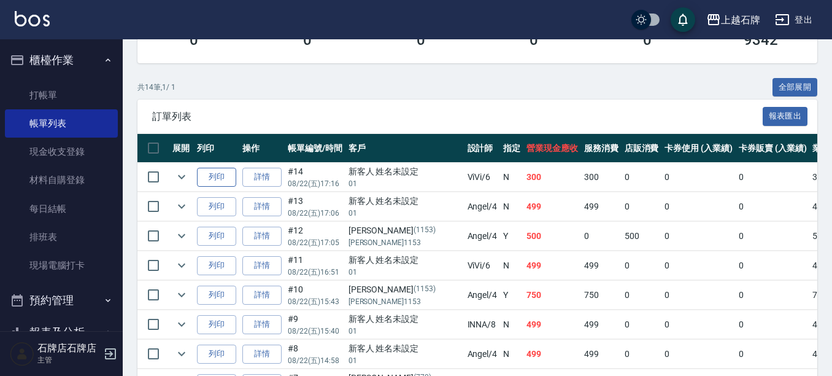
click at [205, 176] on button "列印" at bounding box center [216, 177] width 39 height 19
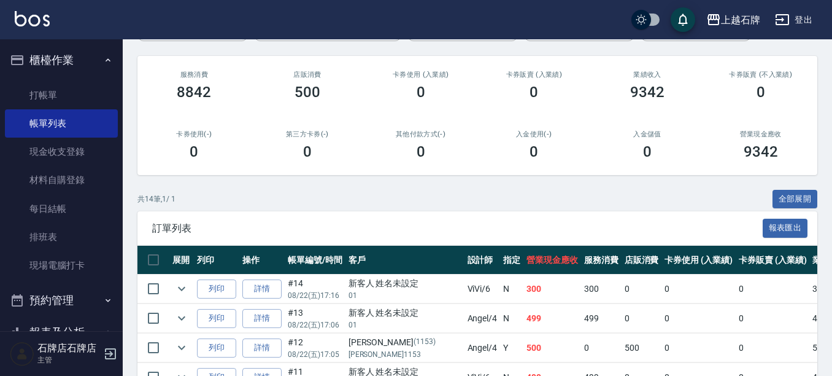
scroll to position [12, 0]
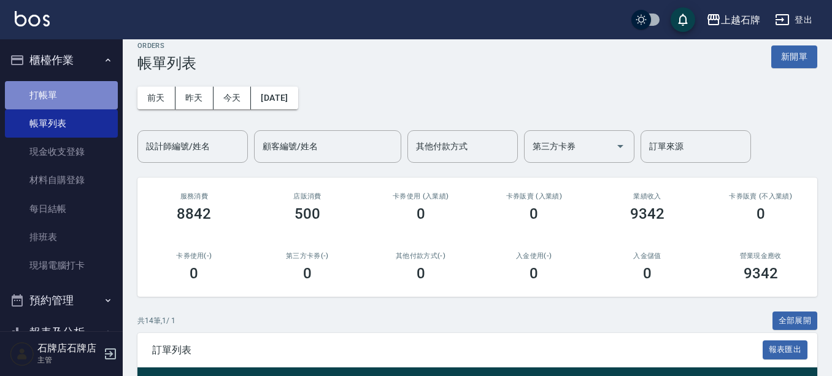
click at [81, 96] on link "打帳單" at bounding box center [61, 95] width 113 height 28
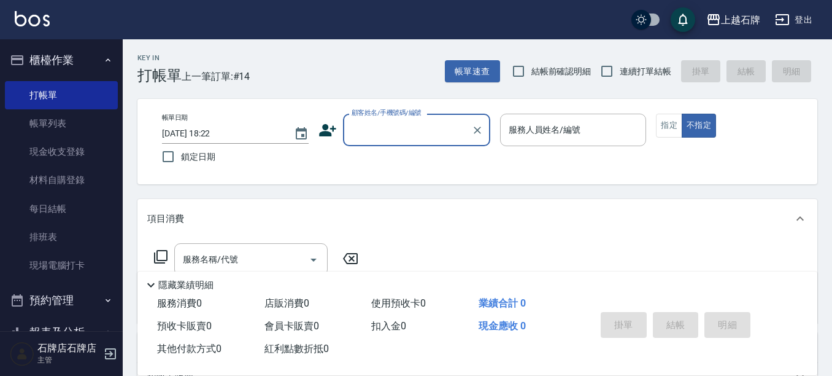
click at [366, 137] on input "顧客姓名/手機號碼/編號" at bounding box center [408, 129] width 118 height 21
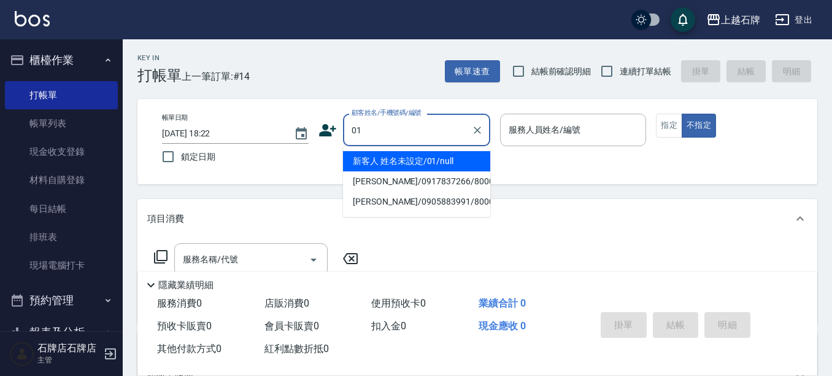
type input "新客人 姓名未設定/01/null"
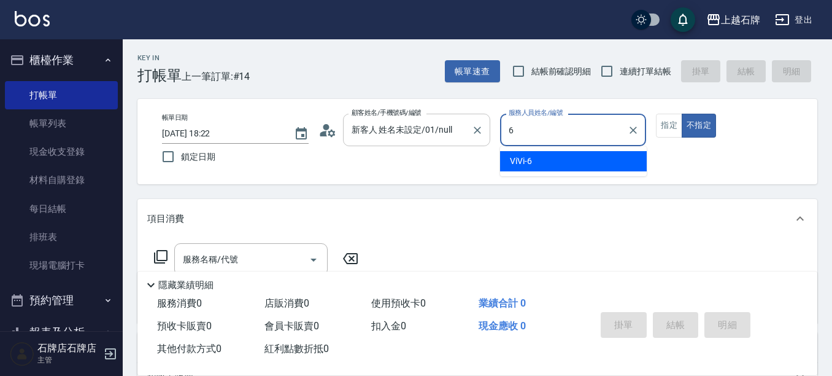
type input "ViVi-6"
type button "false"
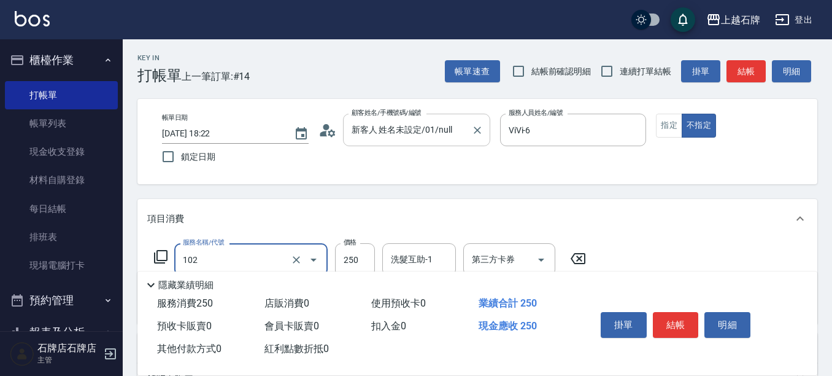
type input "精油洗髮(102)"
type input "300"
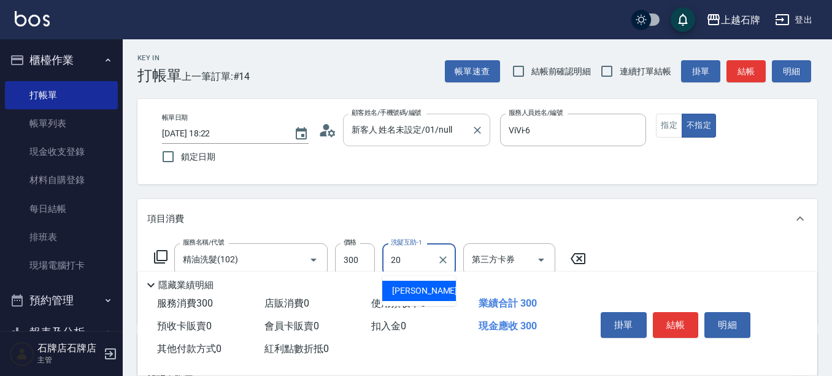
type input "[PERSON_NAME]-20"
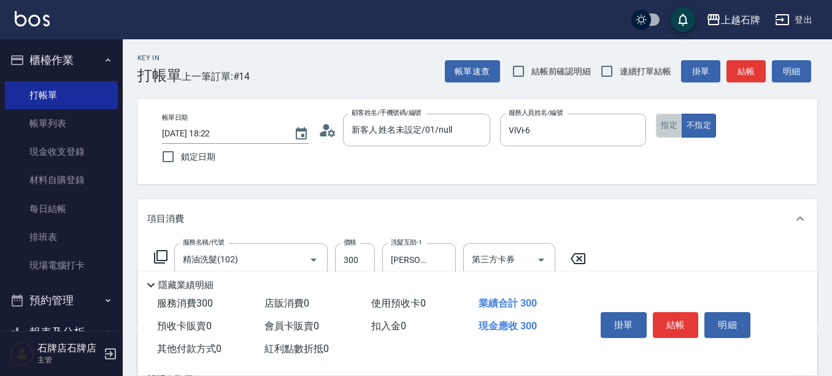
click at [671, 119] on button "指定" at bounding box center [669, 126] width 26 height 24
click at [742, 69] on button "結帳" at bounding box center [746, 71] width 39 height 23
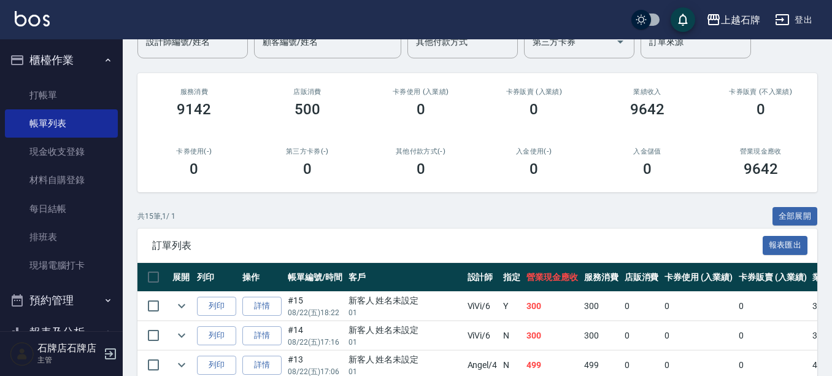
scroll to position [123, 0]
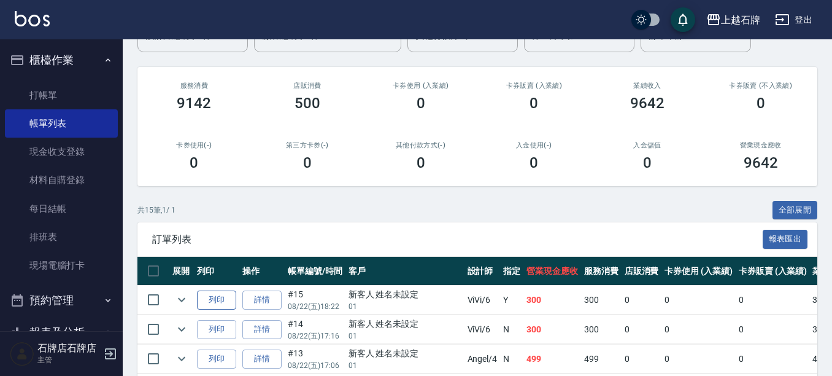
click at [214, 293] on button "列印" at bounding box center [216, 299] width 39 height 19
click at [63, 90] on link "打帳單" at bounding box center [61, 95] width 113 height 28
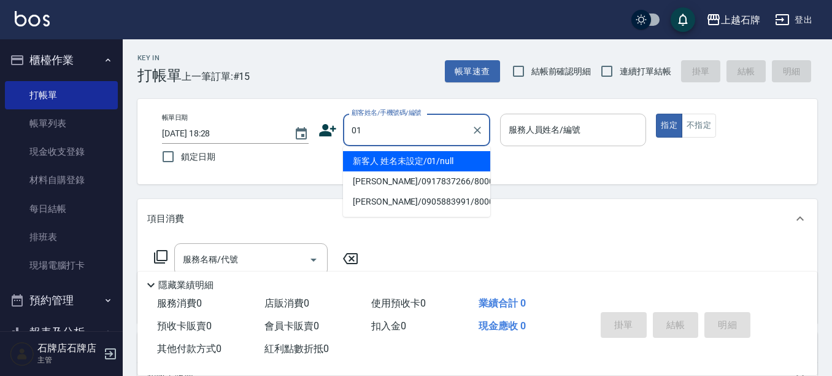
type input "新客人 姓名未設定/01/null"
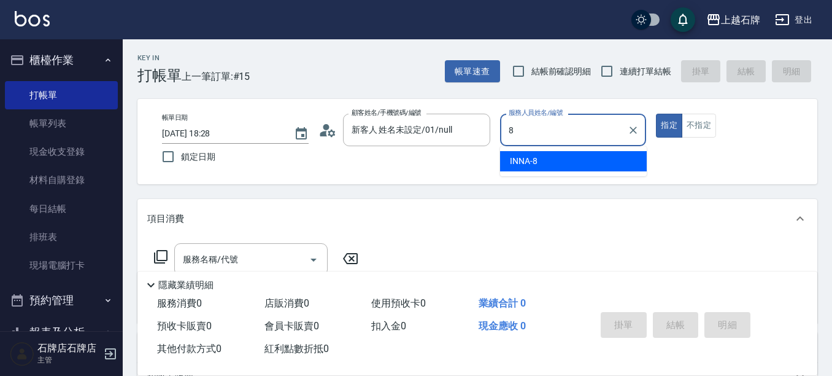
type input "INNA-8"
type button "true"
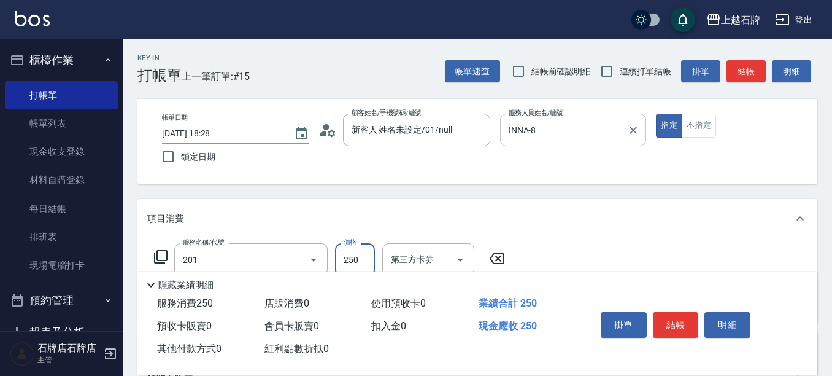
type input "B級單剪(201)"
type input "400"
click at [653, 314] on div "掛單 結帳 明細" at bounding box center [676, 326] width 160 height 39
click at [654, 314] on button "結帳" at bounding box center [676, 325] width 46 height 26
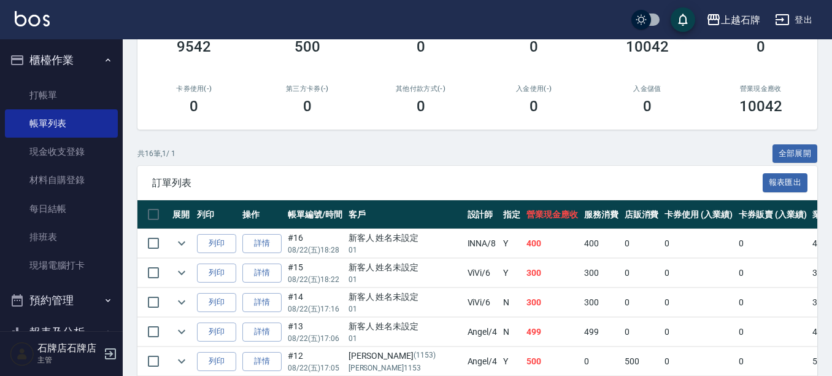
scroll to position [184, 0]
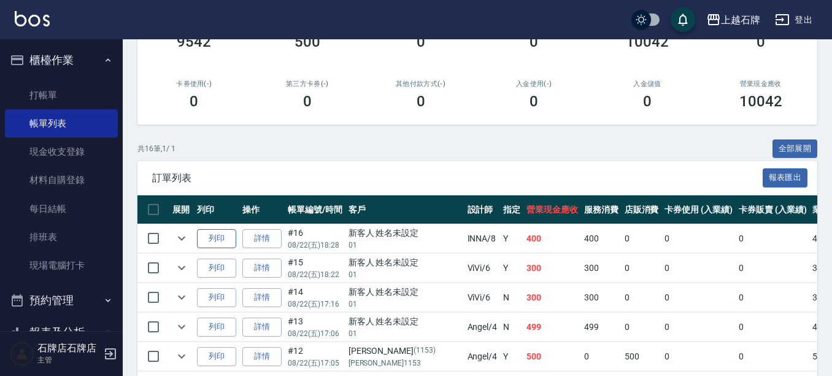
click at [202, 240] on button "列印" at bounding box center [216, 238] width 39 height 19
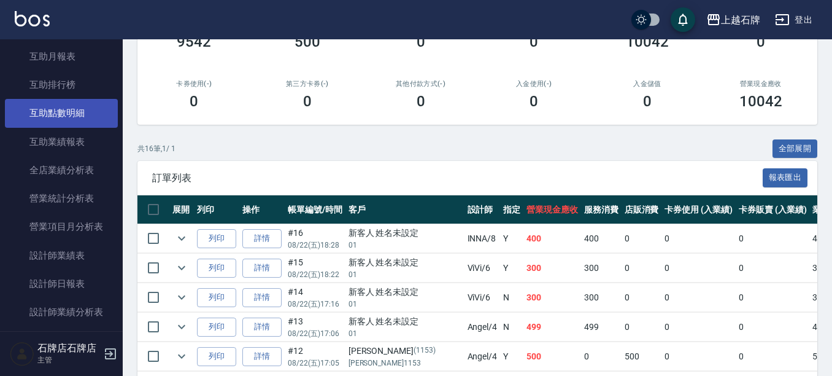
scroll to position [491, 0]
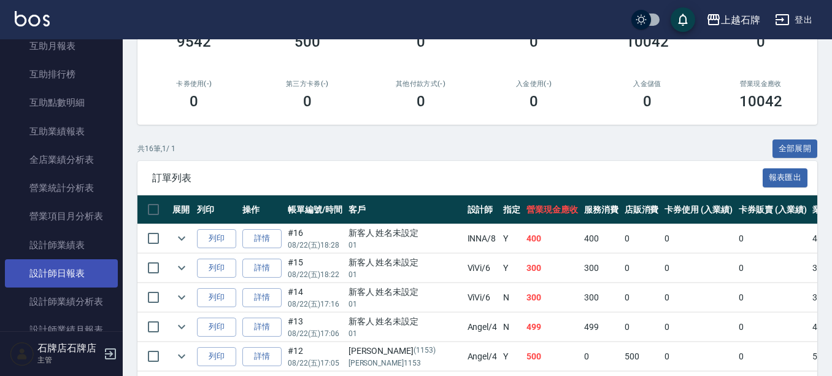
click at [91, 282] on link "設計師日報表" at bounding box center [61, 273] width 113 height 28
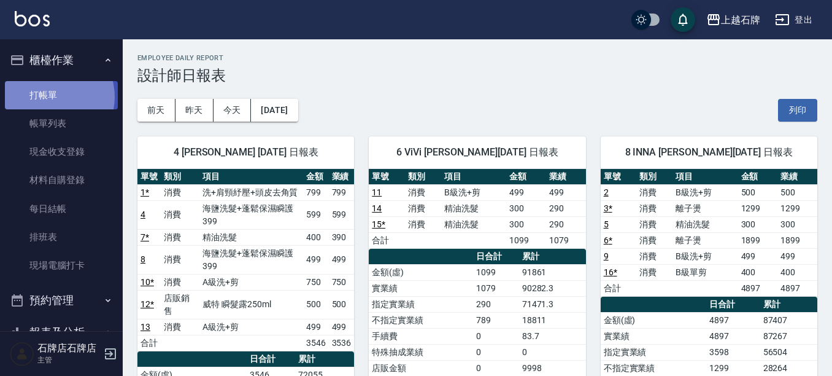
click at [50, 96] on link "打帳單" at bounding box center [61, 95] width 113 height 28
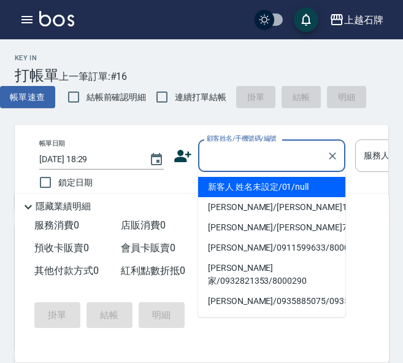
click at [261, 152] on input "顧客姓名/手機號碼/編號" at bounding box center [263, 155] width 118 height 21
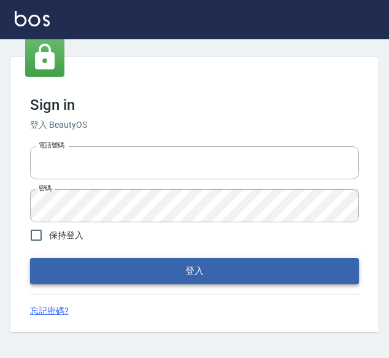
scroll to position [15, 0]
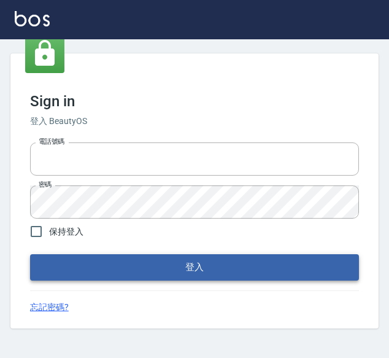
type input "0228278166"
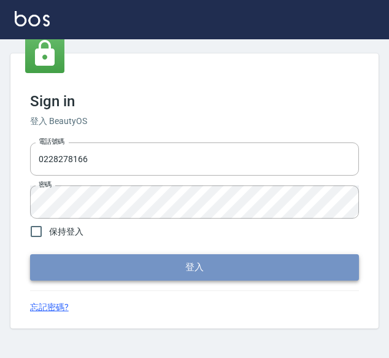
click at [200, 261] on button "登入" at bounding box center [194, 267] width 329 height 26
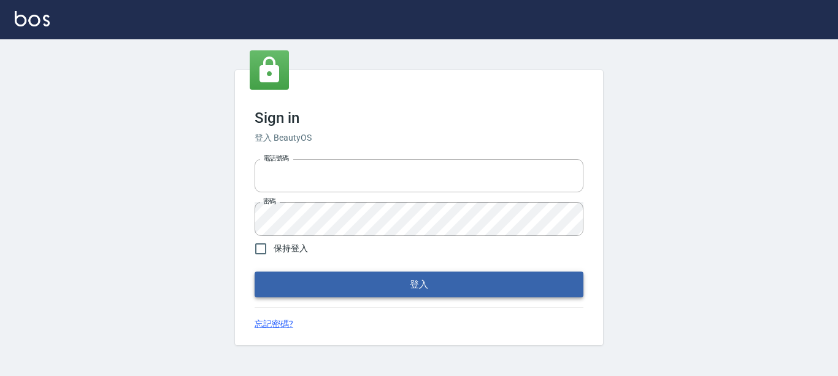
type input "0228278166"
click at [321, 277] on button "登入" at bounding box center [419, 284] width 329 height 26
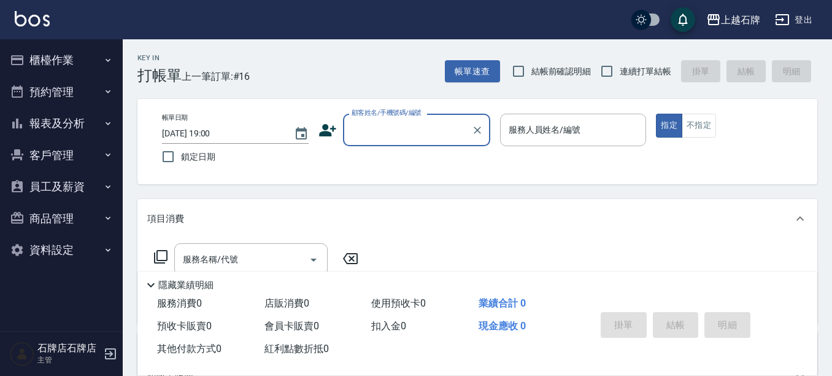
click at [389, 128] on input "顧客姓名/手機號碼/編號" at bounding box center [408, 129] width 118 height 21
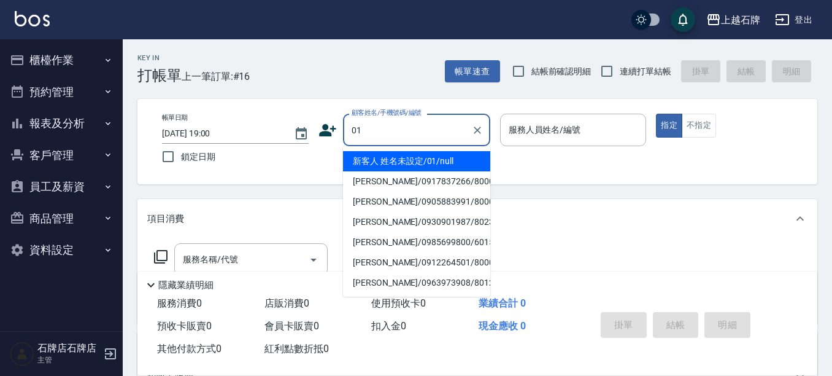
type input "新客人 姓名未設定/01/null"
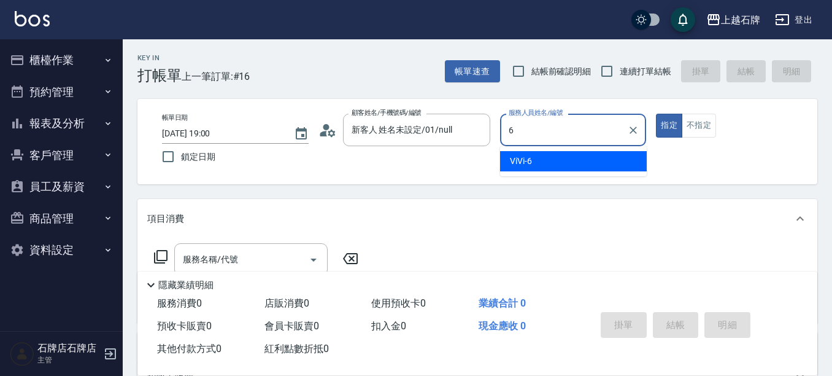
type input "6"
type button "true"
type input "ViVi-6"
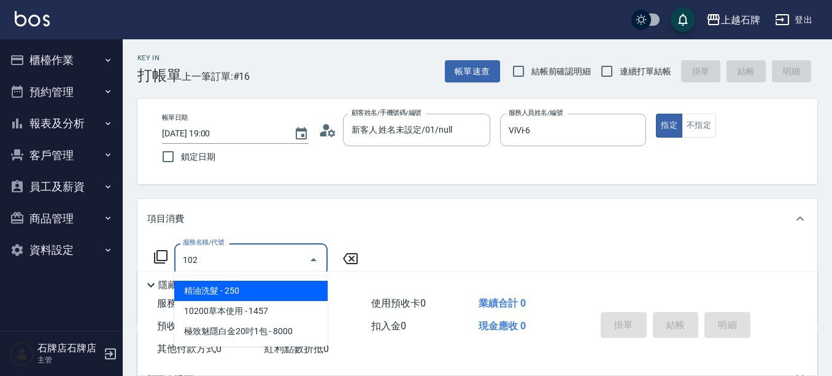
type input "精油洗髮(102)"
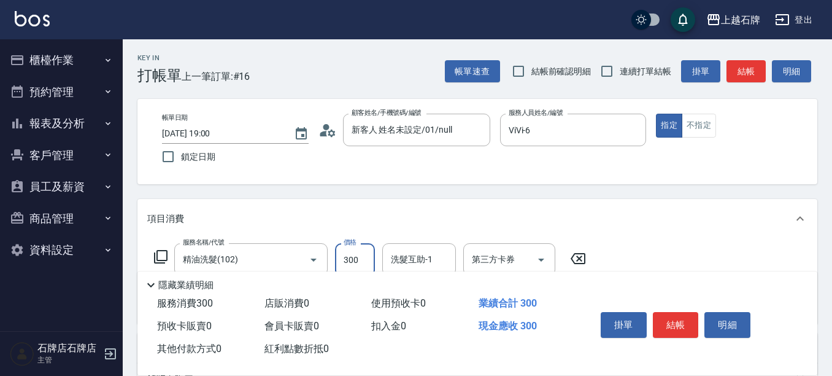
type input "300"
click at [389, 121] on button "不指定" at bounding box center [699, 126] width 34 height 24
click at [389, 77] on button "結帳" at bounding box center [746, 71] width 39 height 23
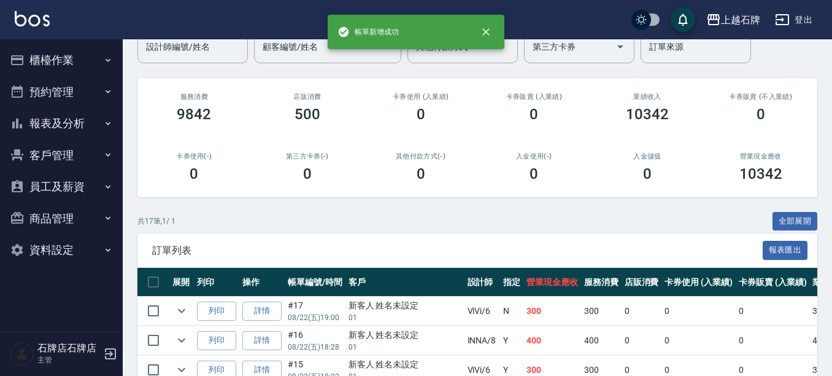
scroll to position [184, 0]
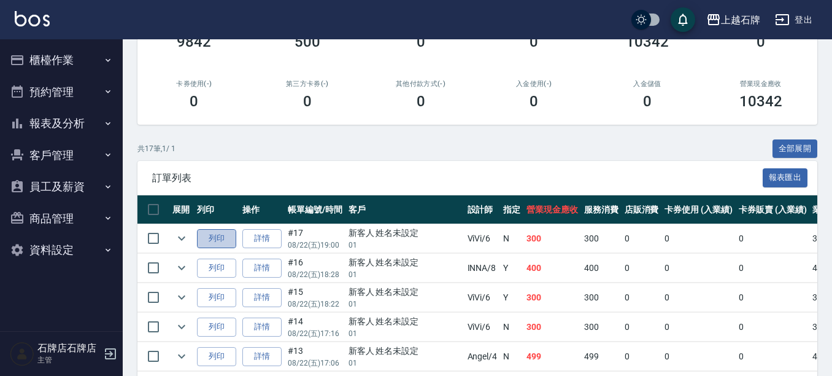
click at [234, 231] on button "列印" at bounding box center [216, 238] width 39 height 19
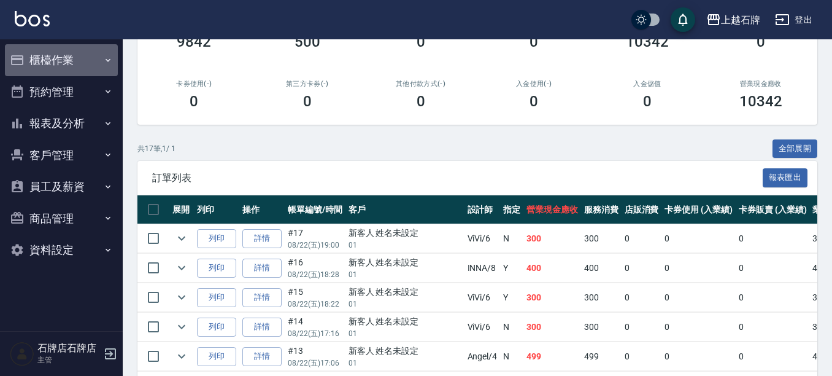
click at [47, 64] on button "櫃檯作業" at bounding box center [61, 60] width 113 height 32
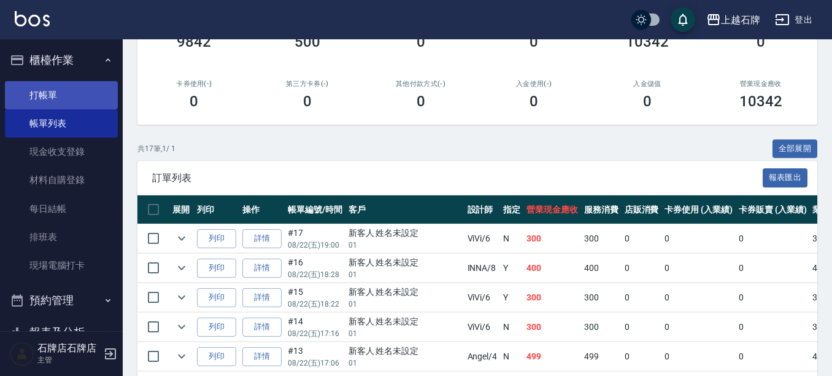
click at [56, 93] on link "打帳單" at bounding box center [61, 95] width 113 height 28
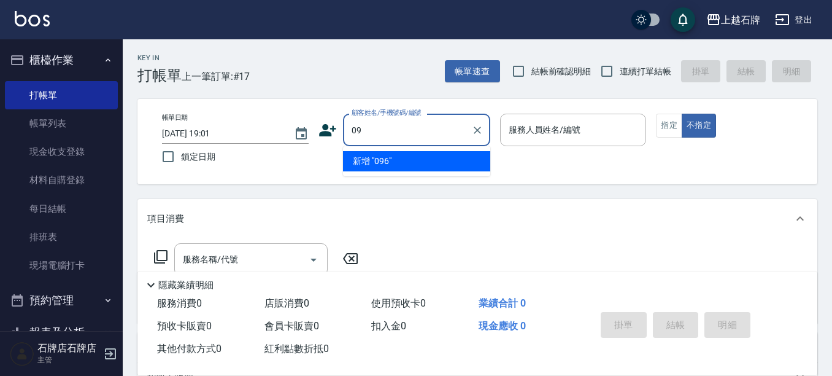
type input "0"
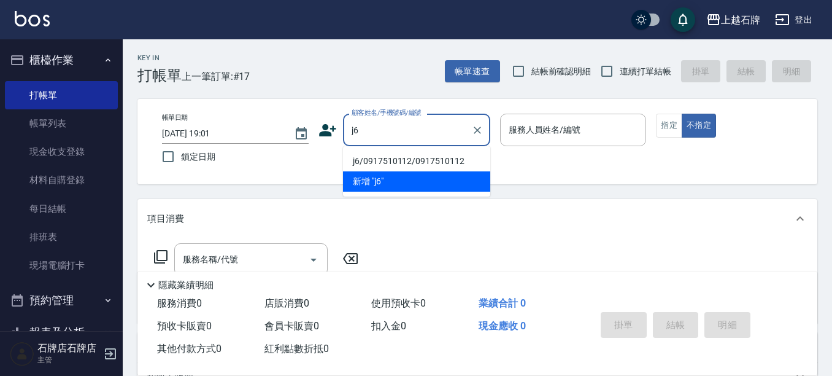
type input "j"
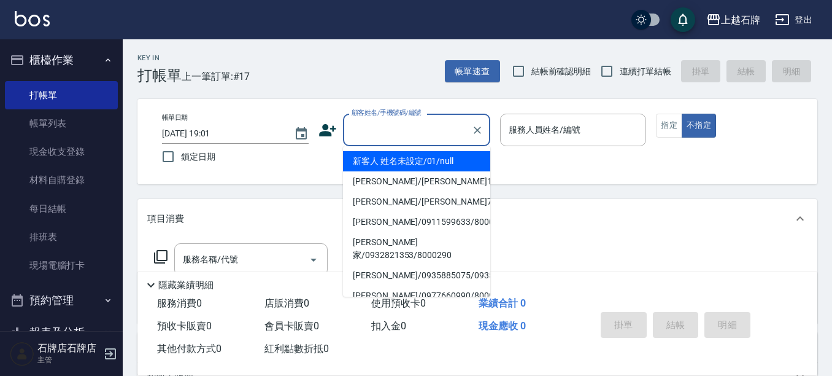
click at [389, 118] on div "顧客姓名/手機號碼/編號" at bounding box center [416, 130] width 147 height 33
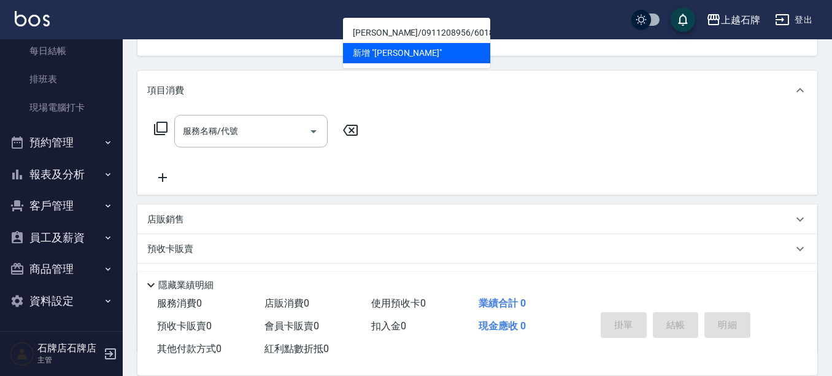
scroll to position [184, 0]
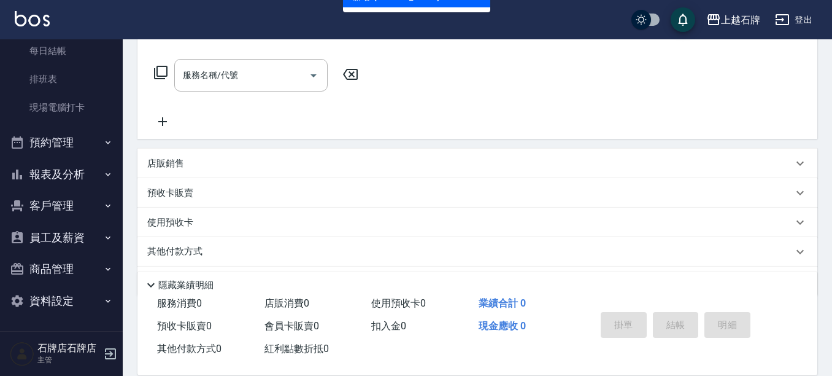
type input "[PERSON_NAME]"
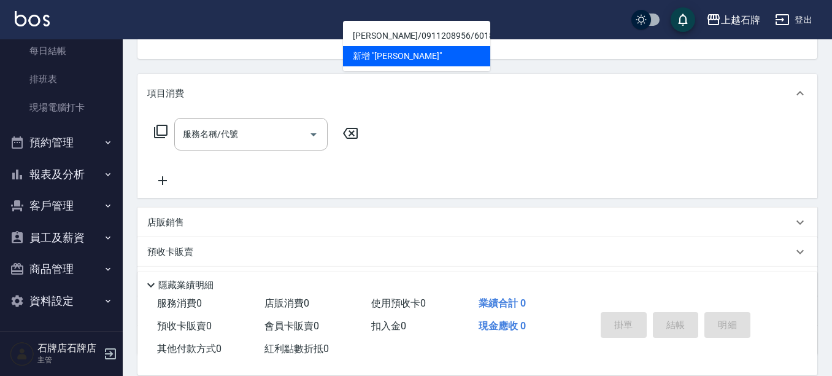
click at [68, 199] on button "客戶管理" at bounding box center [61, 206] width 113 height 32
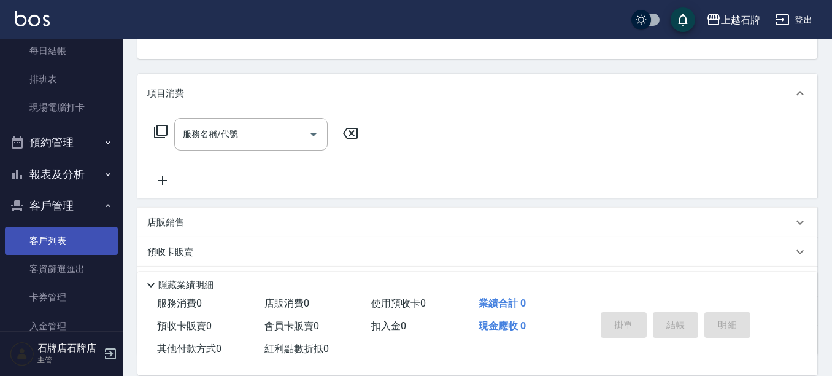
click at [56, 239] on link "客戶列表" at bounding box center [61, 240] width 113 height 28
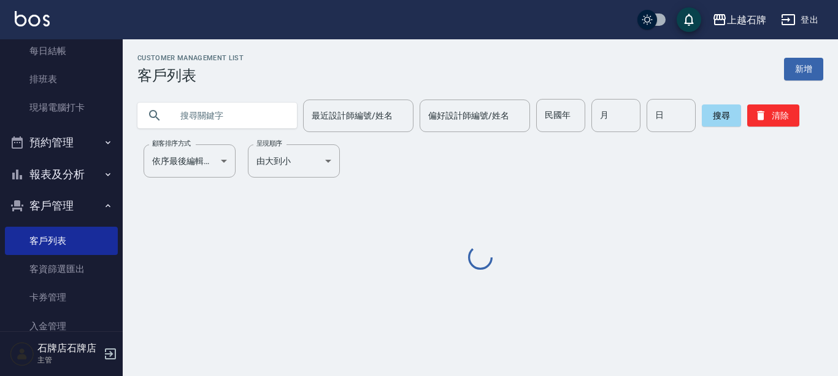
click at [187, 118] on input "text" at bounding box center [229, 115] width 115 height 33
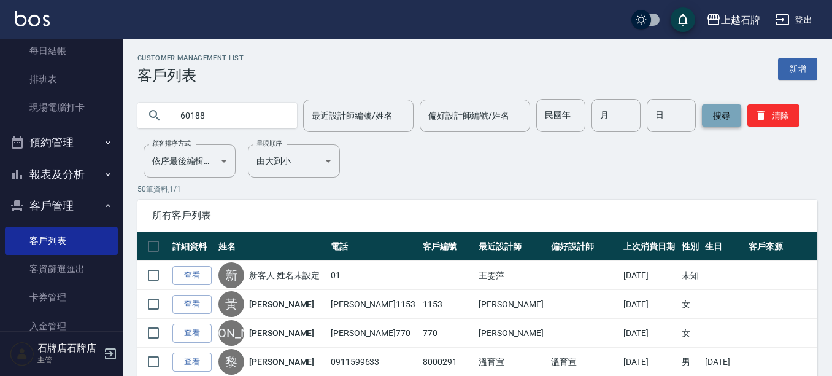
type input "60188"
click at [389, 117] on button "搜尋" at bounding box center [721, 115] width 39 height 22
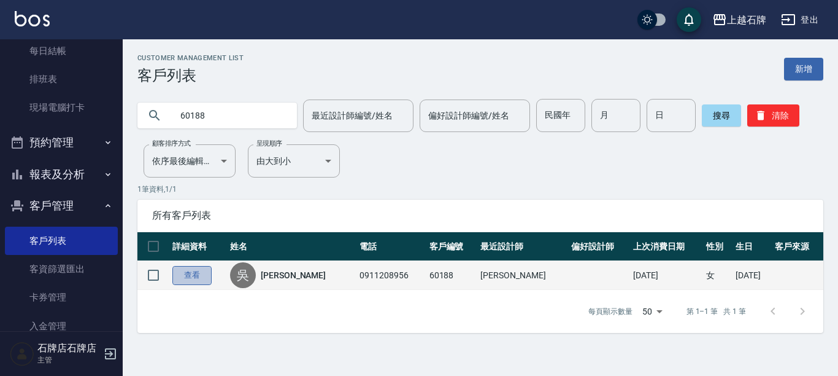
click at [201, 270] on link "查看" at bounding box center [191, 275] width 39 height 19
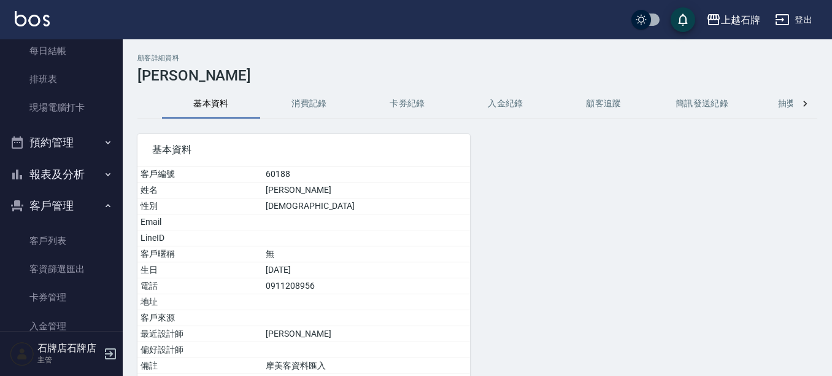
click at [309, 105] on button "消費記錄" at bounding box center [309, 103] width 98 height 29
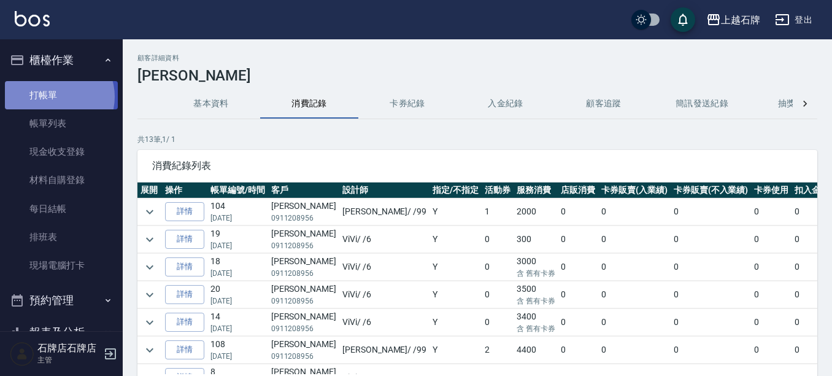
click at [54, 96] on link "打帳單" at bounding box center [61, 95] width 113 height 28
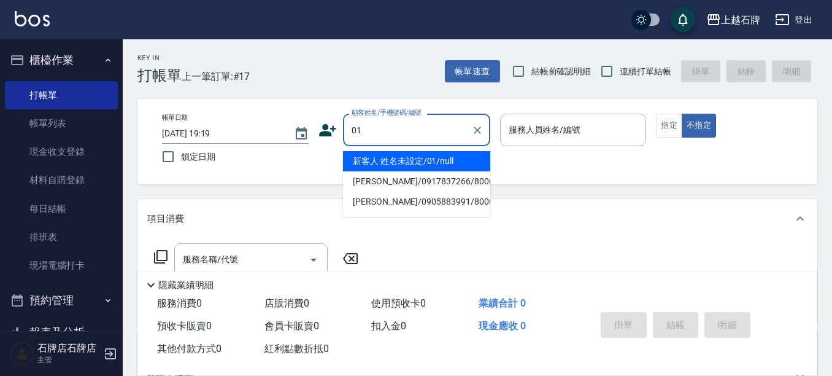
type input "新客人 姓名未設定/01/null"
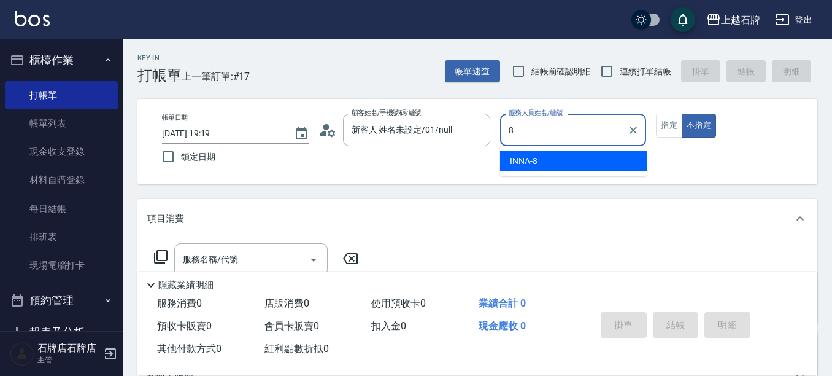
type input "INNA-8"
type button "false"
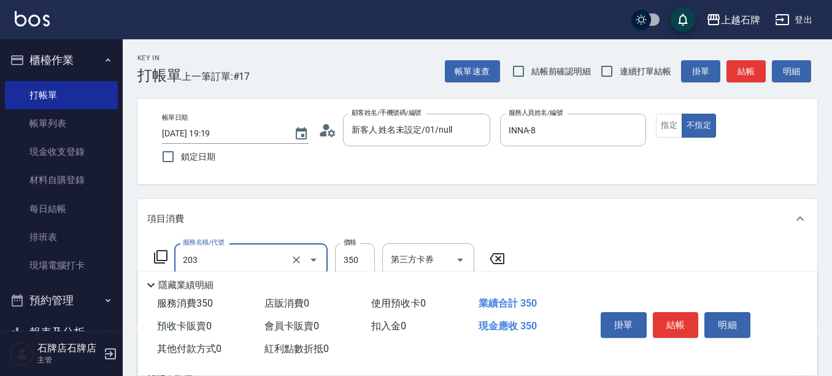
type input "B級洗+剪(203)"
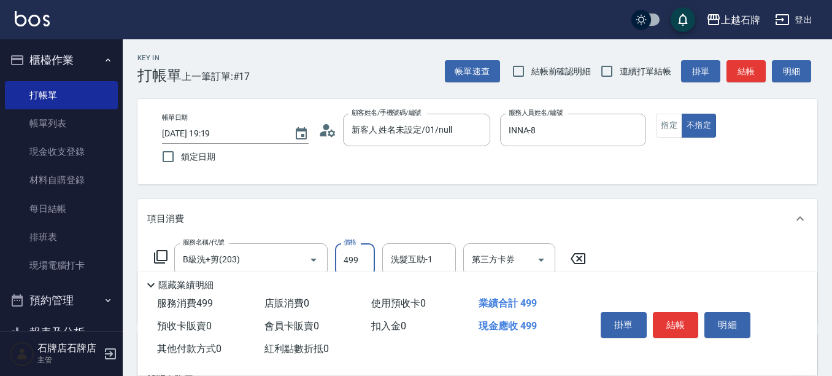
type input "499"
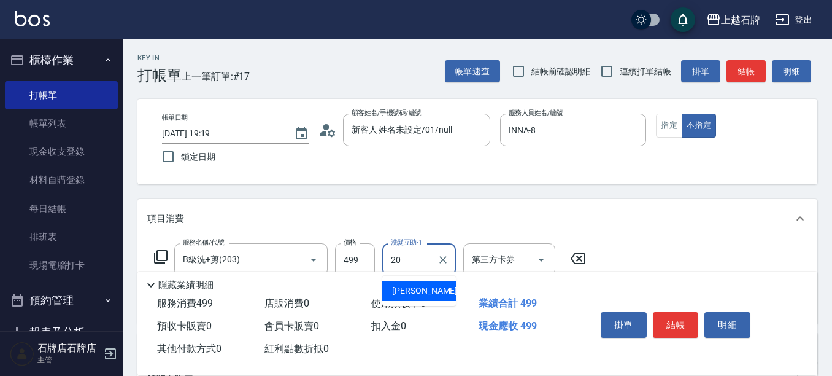
type input "[PERSON_NAME]-20"
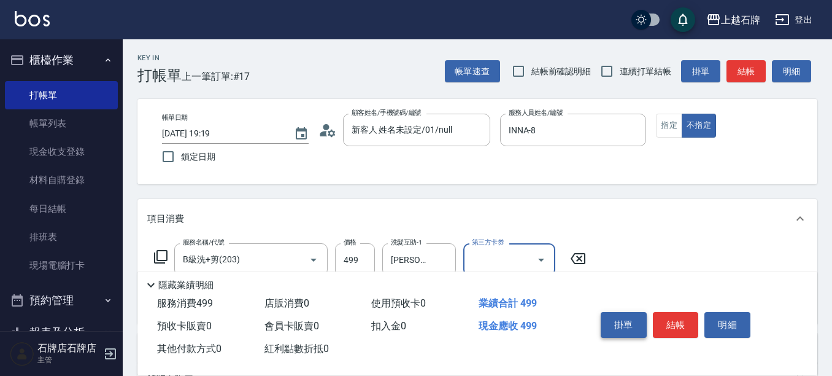
click at [389, 314] on button "掛單" at bounding box center [624, 325] width 46 height 26
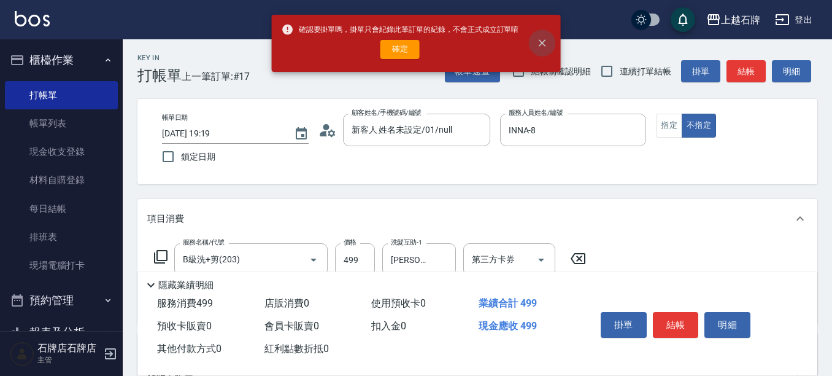
click at [389, 36] on button "close" at bounding box center [541, 42] width 27 height 27
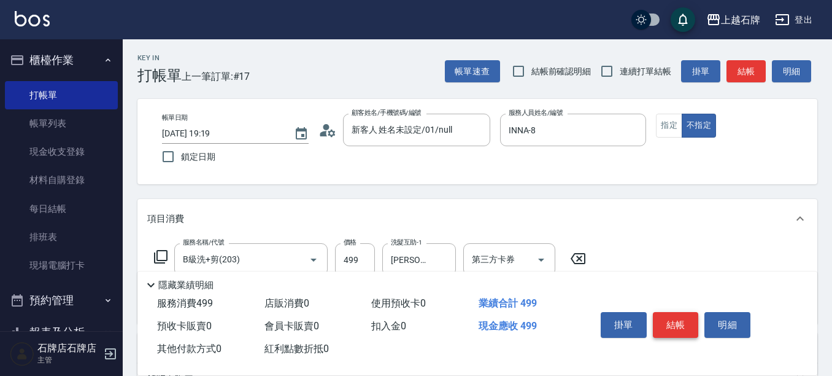
click at [389, 312] on button "結帳" at bounding box center [676, 325] width 46 height 26
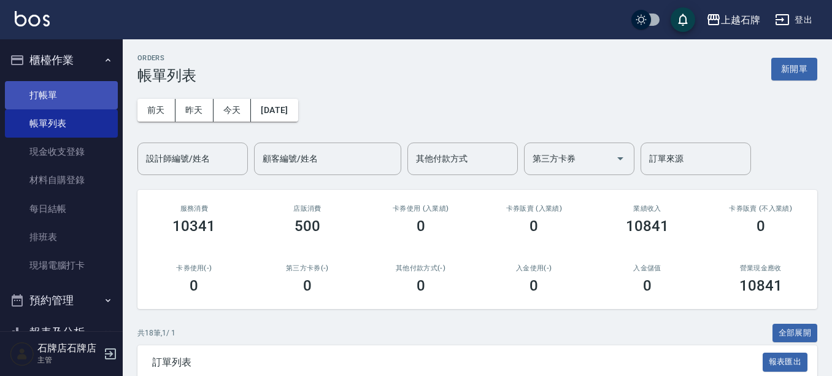
click at [80, 100] on link "打帳單" at bounding box center [61, 95] width 113 height 28
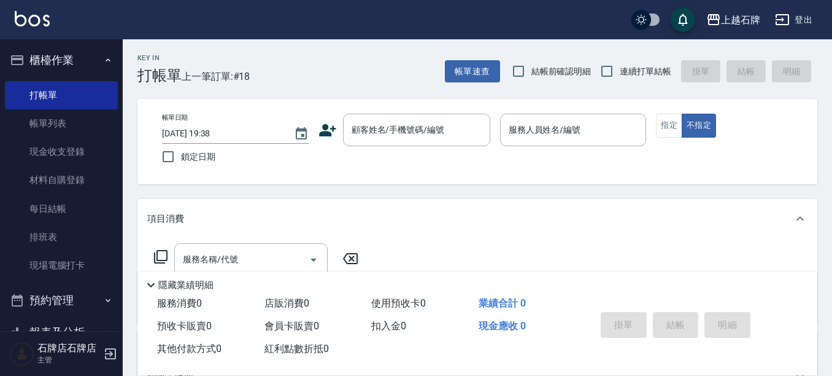
click at [323, 123] on icon at bounding box center [328, 130] width 18 height 18
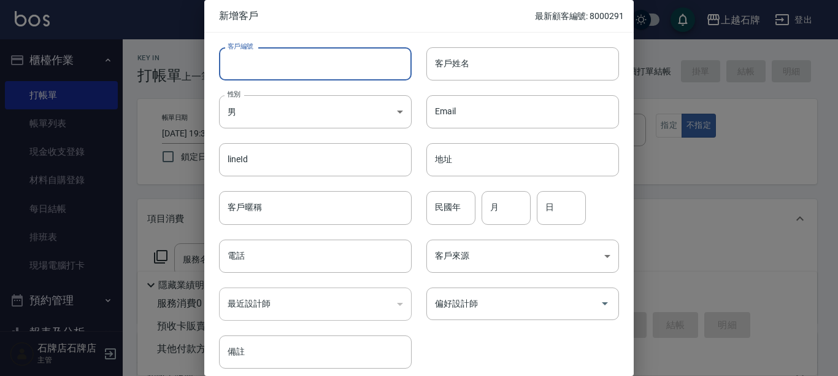
click at [376, 65] on input "客戶編號" at bounding box center [315, 63] width 193 height 33
type input "8000292"
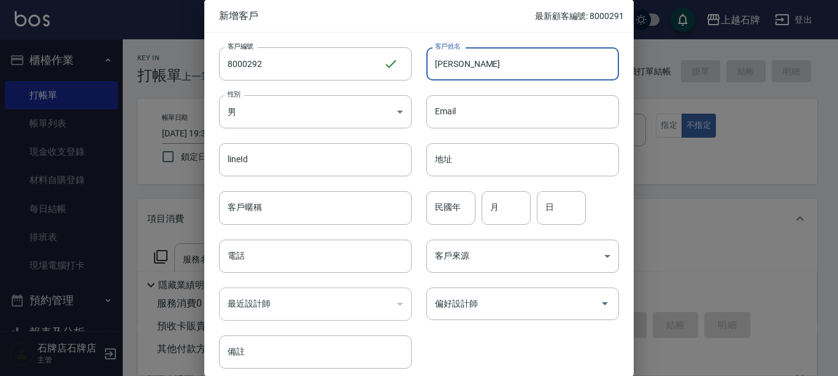
type input "[PERSON_NAME]"
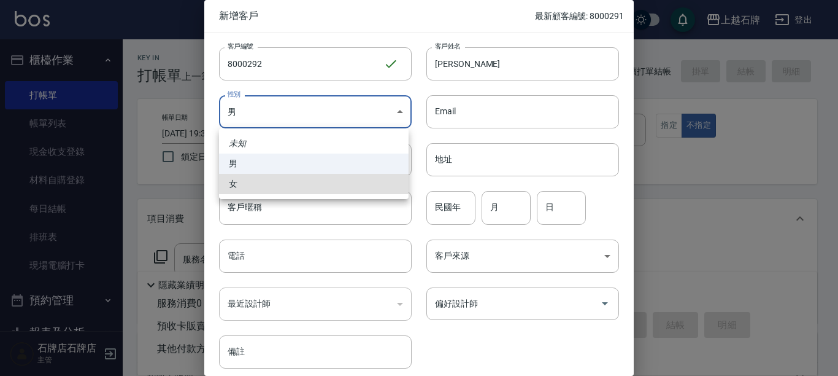
type input "[DEMOGRAPHIC_DATA]"
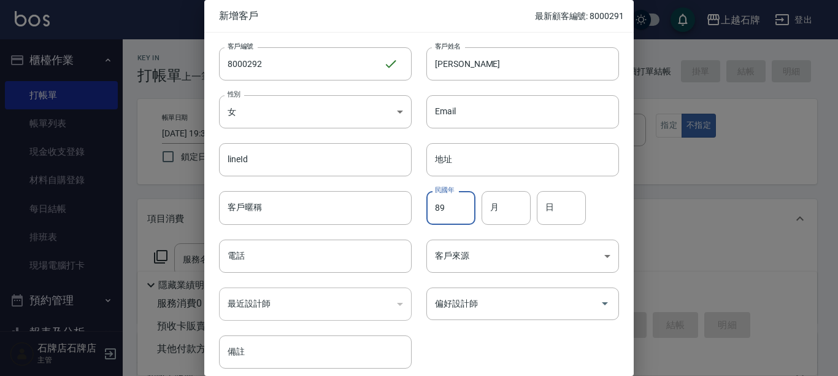
type input "89"
type input "11"
type input "19"
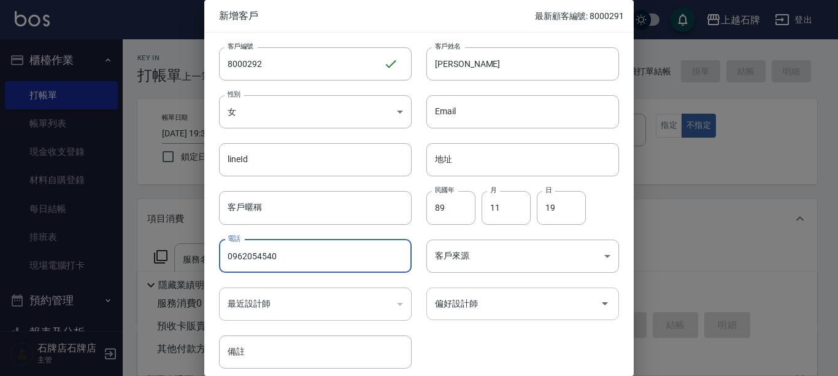
type input "0962054540"
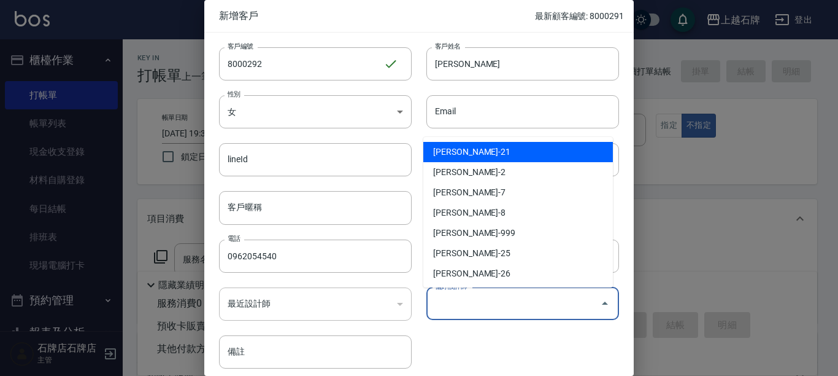
click at [389, 304] on input "偏好設計師" at bounding box center [513, 303] width 163 height 21
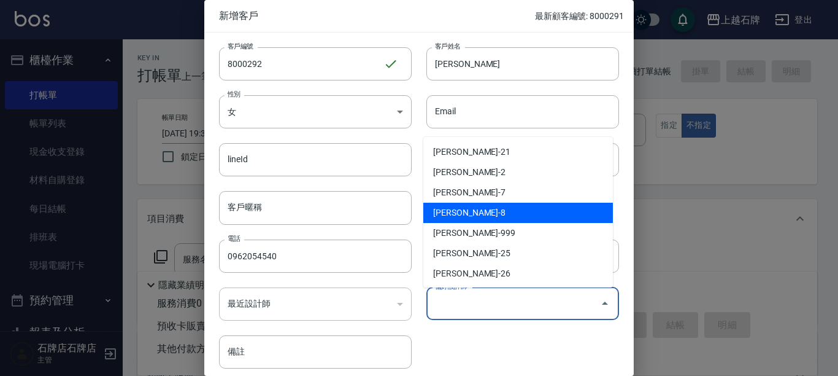
click at [389, 218] on li "[PERSON_NAME]-8" at bounding box center [518, 213] width 190 height 20
type input "溫育宣"
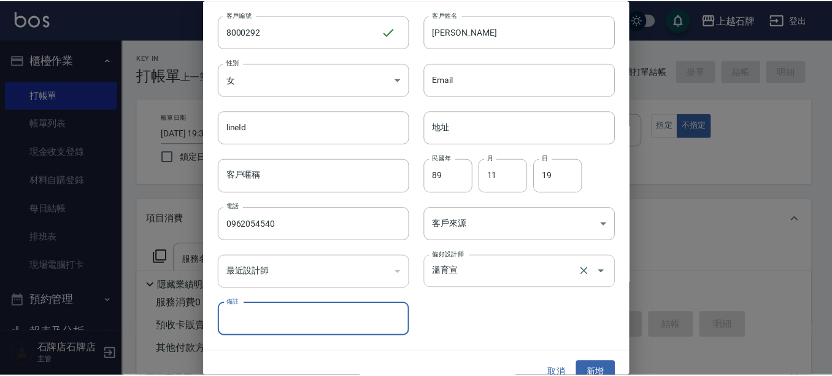
scroll to position [50, 0]
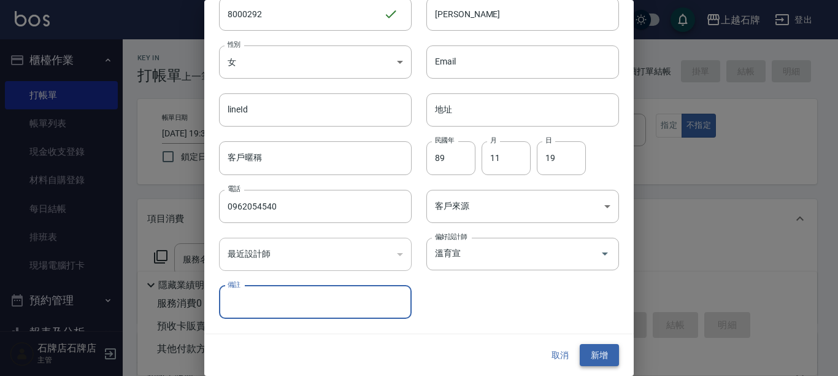
click at [389, 346] on button "新增" at bounding box center [599, 355] width 39 height 23
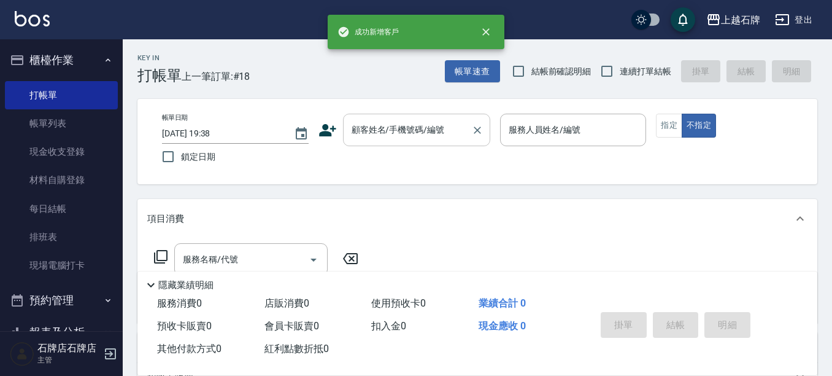
click at [389, 134] on input "顧客姓名/手機號碼/編號" at bounding box center [408, 129] width 118 height 21
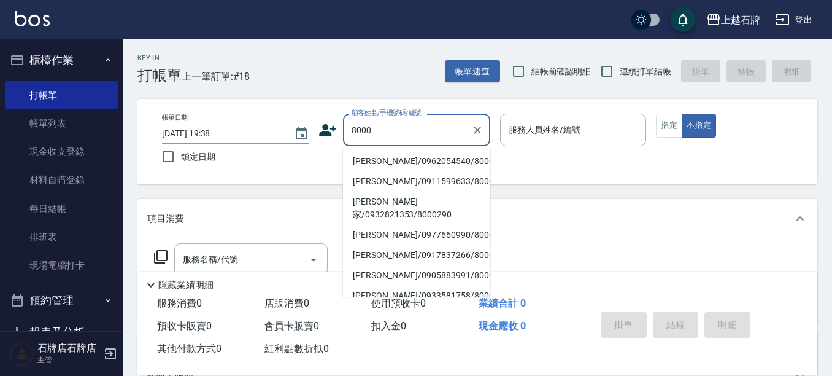
click at [389, 161] on li "[PERSON_NAME]/0962054540/8000292" at bounding box center [416, 161] width 147 height 20
type input "[PERSON_NAME]/0962054540/8000292"
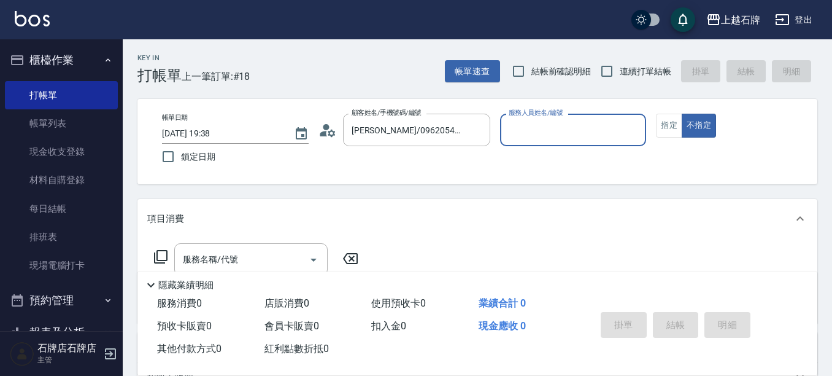
type input "INNA-8"
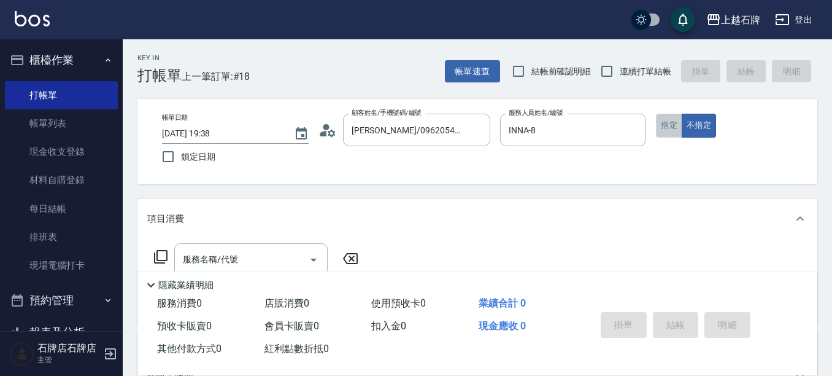
click at [389, 122] on button "指定" at bounding box center [669, 126] width 26 height 24
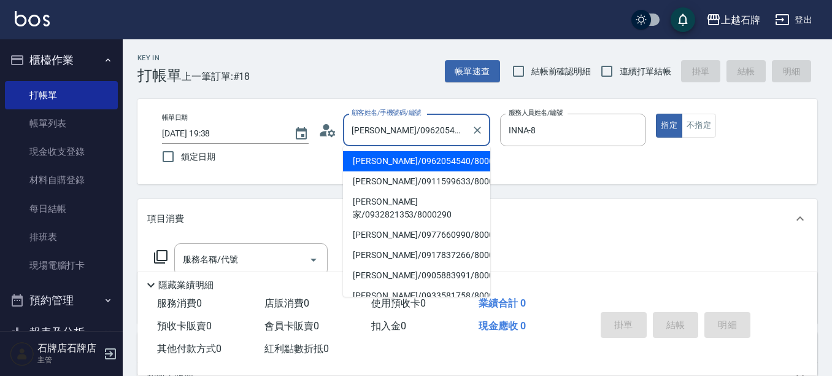
click at [389, 136] on input "[PERSON_NAME]/0962054540/8000292" at bounding box center [408, 129] width 118 height 21
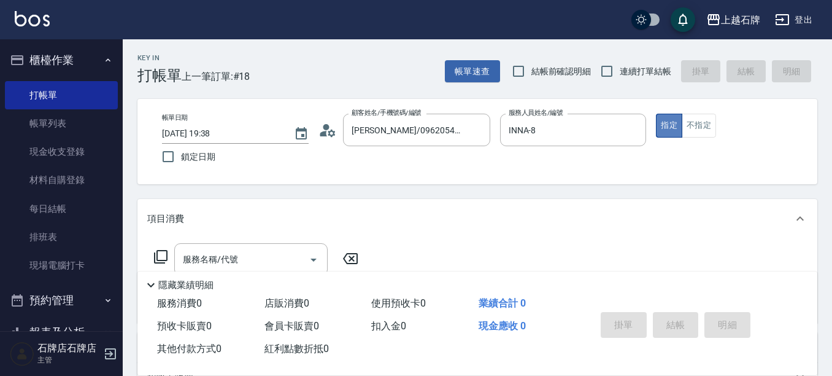
click at [389, 115] on button "指定" at bounding box center [669, 126] width 26 height 24
click at [268, 258] on input "服務名稱/代號" at bounding box center [242, 259] width 124 height 21
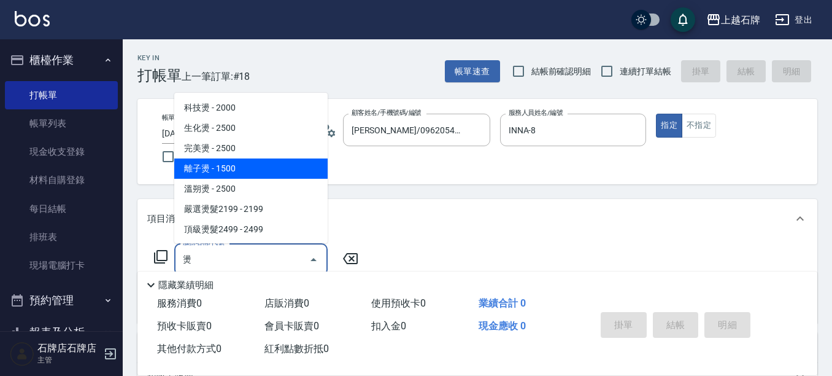
click at [280, 164] on span "離子燙 - 1500" at bounding box center [250, 168] width 153 height 20
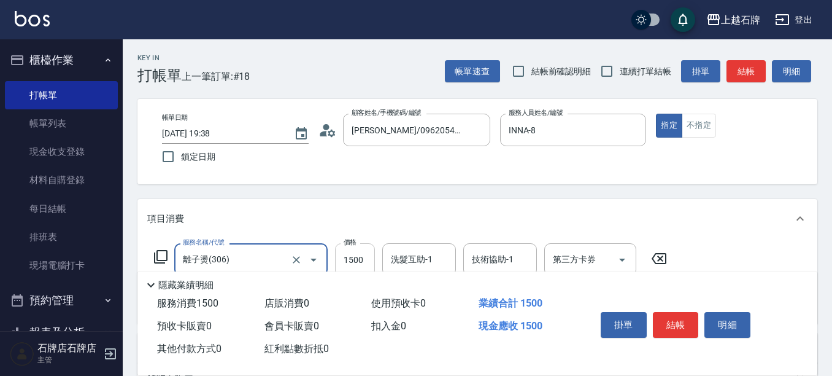
type input "離子燙(306)"
click at [362, 256] on input "1500" at bounding box center [355, 259] width 40 height 33
type input "2049"
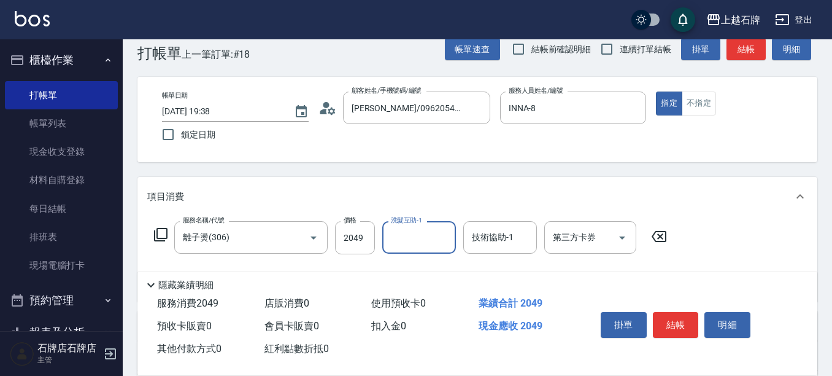
scroll to position [61, 0]
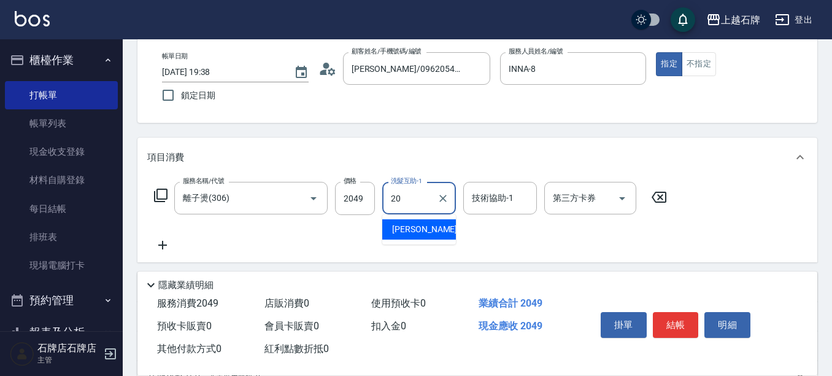
type input "[PERSON_NAME]-20"
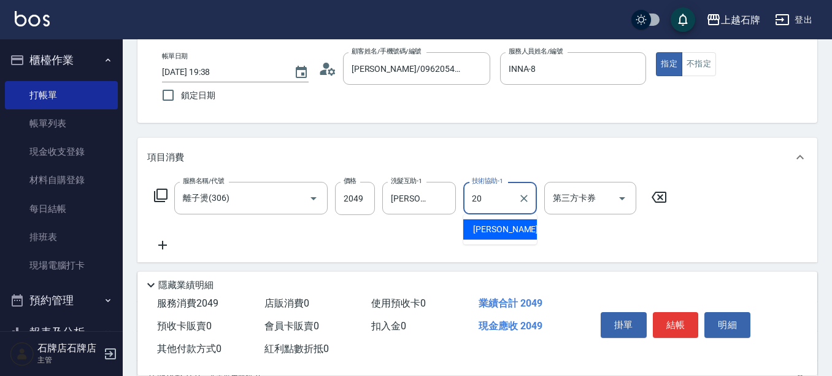
type input "[PERSON_NAME]-20"
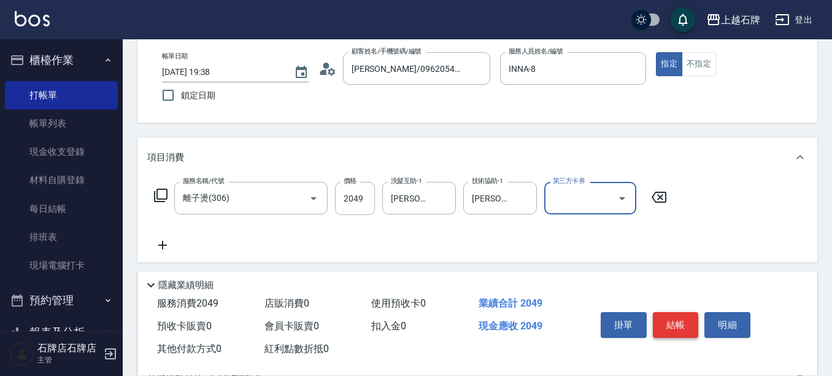
click at [389, 322] on button "結帳" at bounding box center [676, 325] width 46 height 26
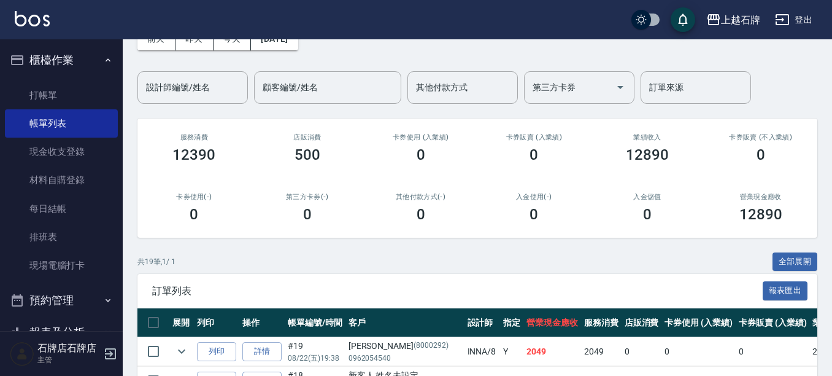
scroll to position [246, 0]
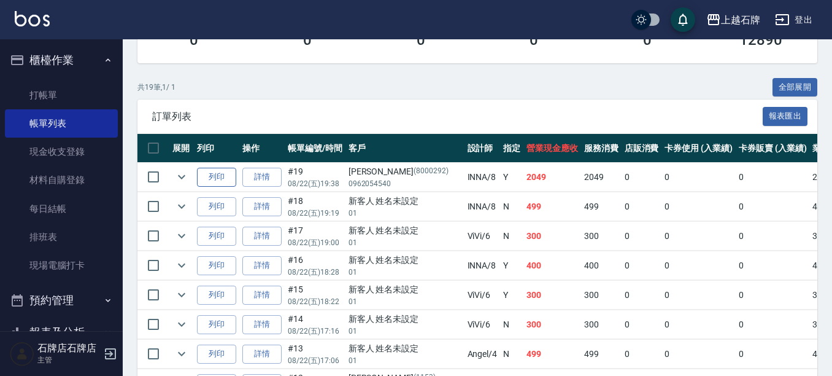
click at [204, 172] on button "列印" at bounding box center [216, 177] width 39 height 19
click at [232, 211] on button "列印" at bounding box center [216, 206] width 39 height 19
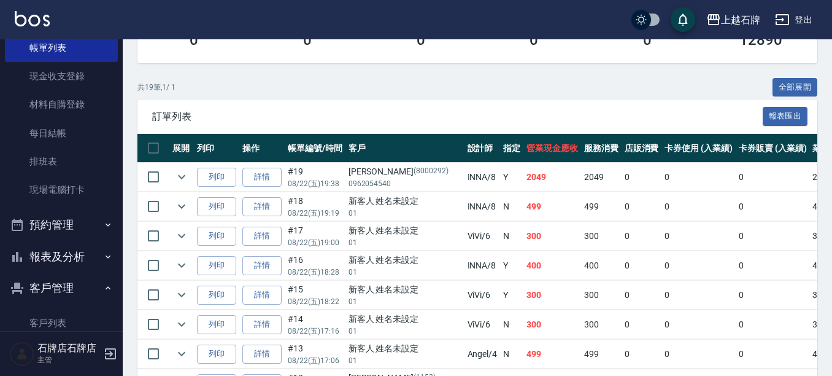
scroll to position [97, 0]
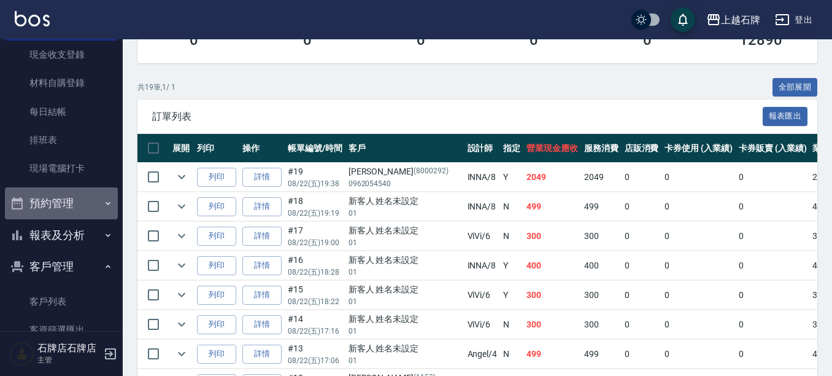
click at [63, 203] on button "預約管理" at bounding box center [61, 203] width 113 height 32
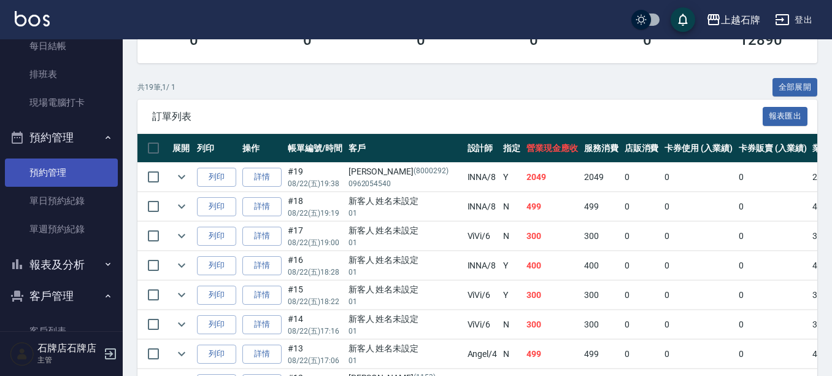
scroll to position [281, 0]
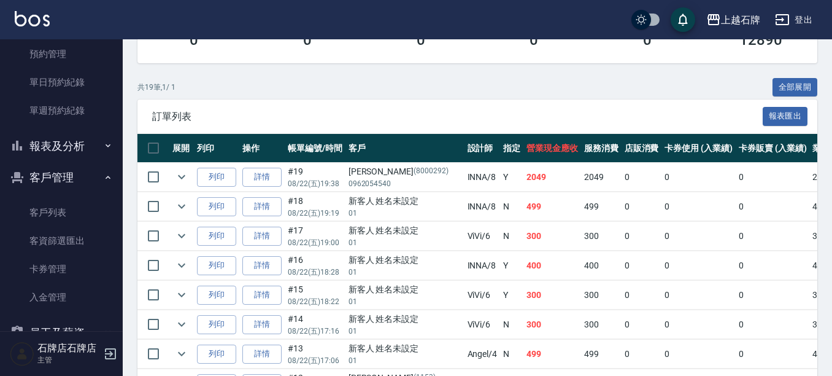
click at [65, 150] on button "報表及分析" at bounding box center [61, 146] width 113 height 32
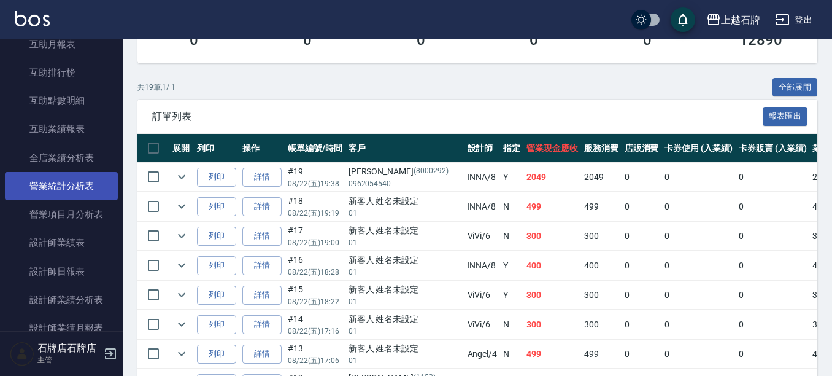
scroll to position [649, 0]
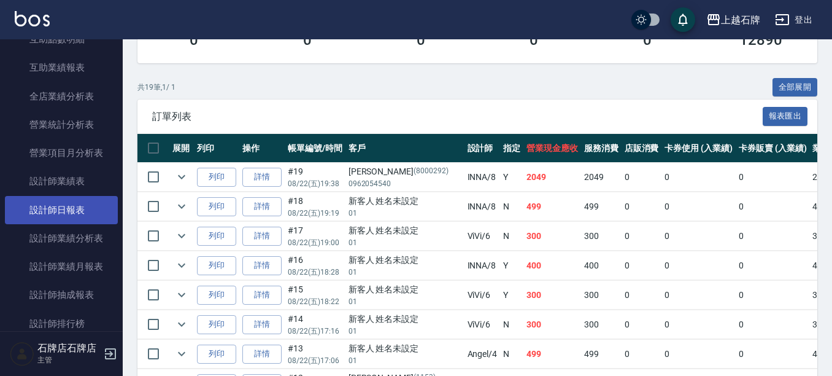
click at [79, 206] on link "設計師日報表" at bounding box center [61, 210] width 113 height 28
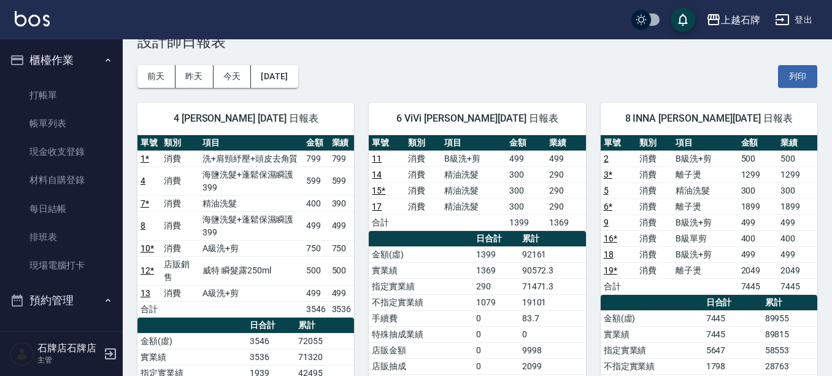
scroll to position [123, 0]
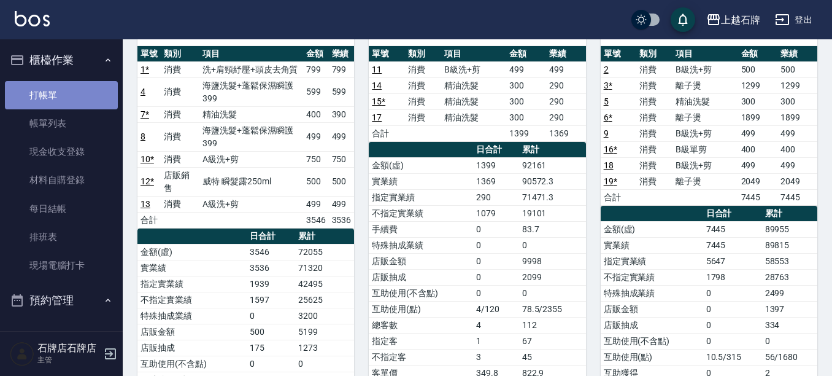
click at [82, 98] on link "打帳單" at bounding box center [61, 95] width 113 height 28
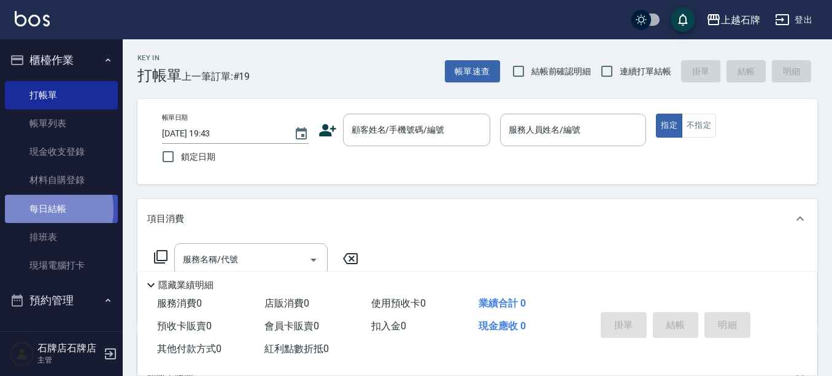
click at [36, 209] on link "每日結帳" at bounding box center [61, 209] width 113 height 28
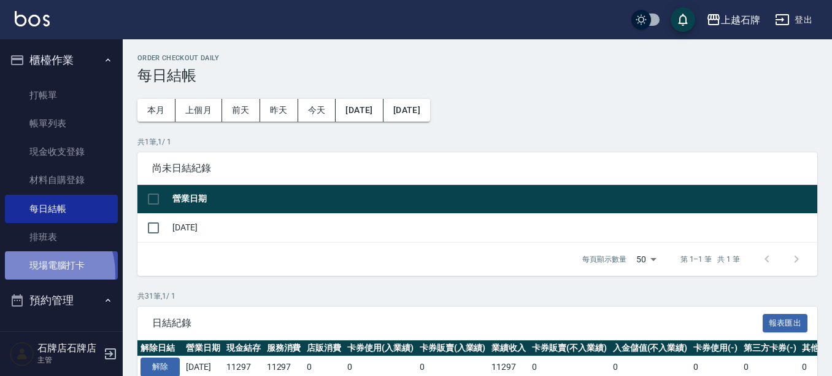
click at [34, 273] on link "現場電腦打卡" at bounding box center [61, 265] width 113 height 28
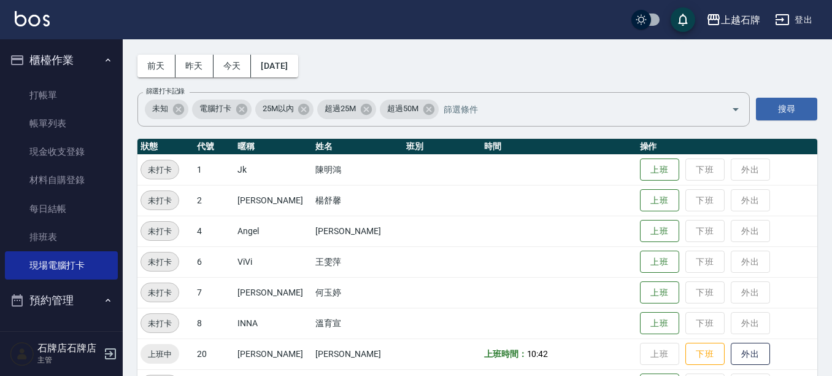
scroll to position [123, 0]
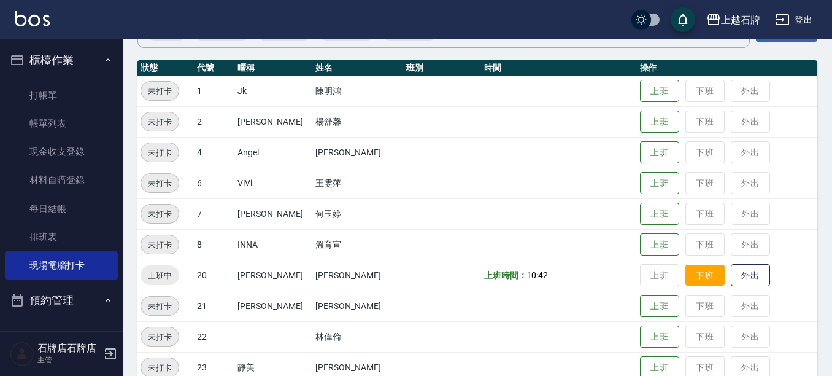
click at [389, 274] on button "下班" at bounding box center [705, 275] width 39 height 21
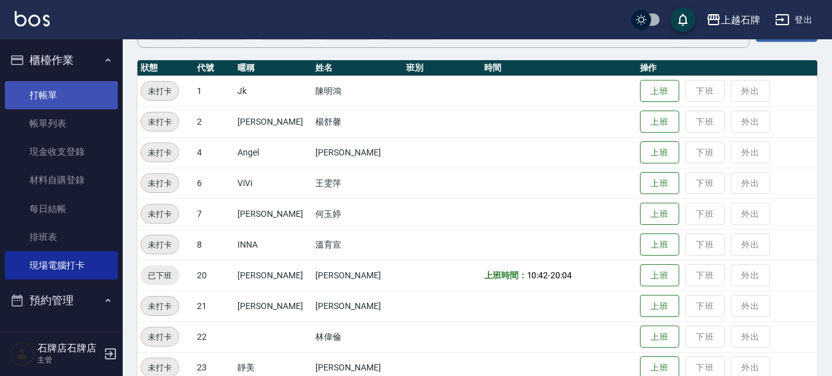
click at [47, 101] on link "打帳單" at bounding box center [61, 95] width 113 height 28
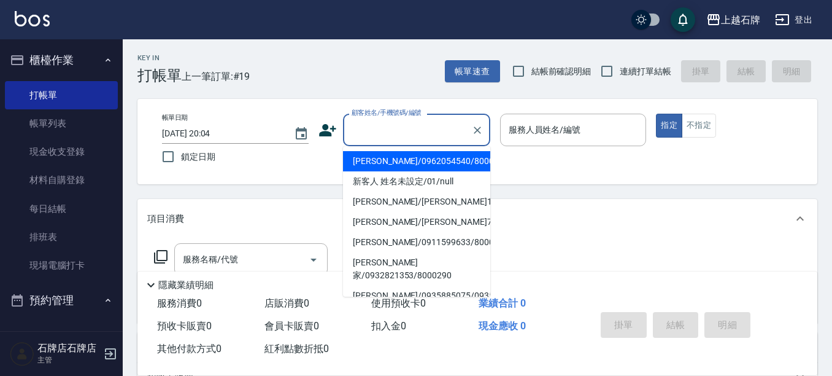
click at [389, 133] on input "顧客姓名/手機號碼/編號" at bounding box center [408, 129] width 118 height 21
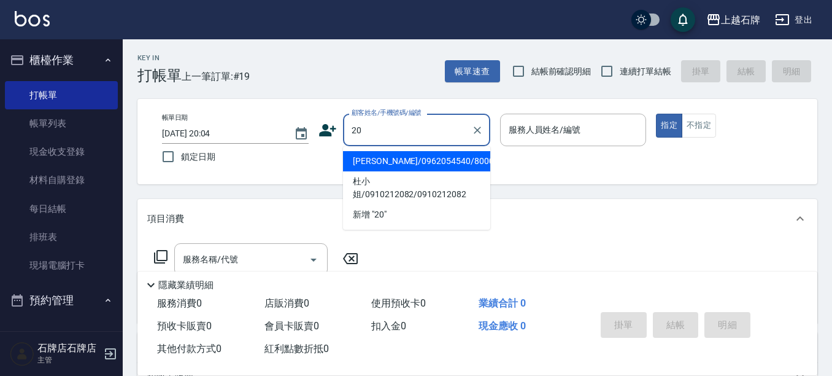
type input "204"
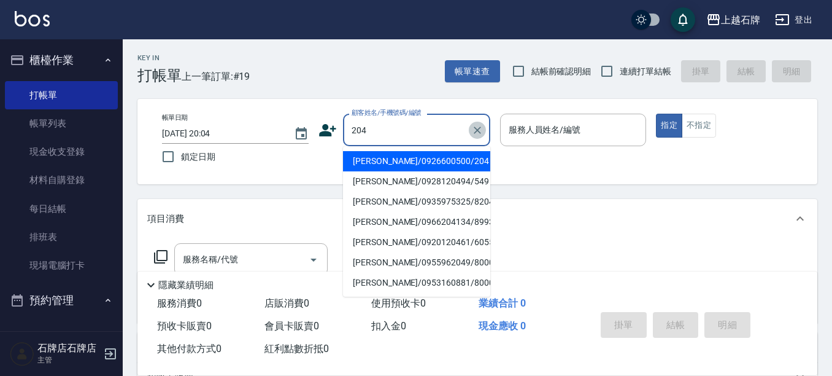
click at [389, 131] on icon "Clear" at bounding box center [477, 129] width 7 height 7
drag, startPoint x: 444, startPoint y: 161, endPoint x: 571, endPoint y: 129, distance: 131.7
click at [389, 161] on li "新客人 姓名未設定/01/null" at bounding box center [416, 161] width 147 height 20
type input "新客人 姓名未設定/01/null"
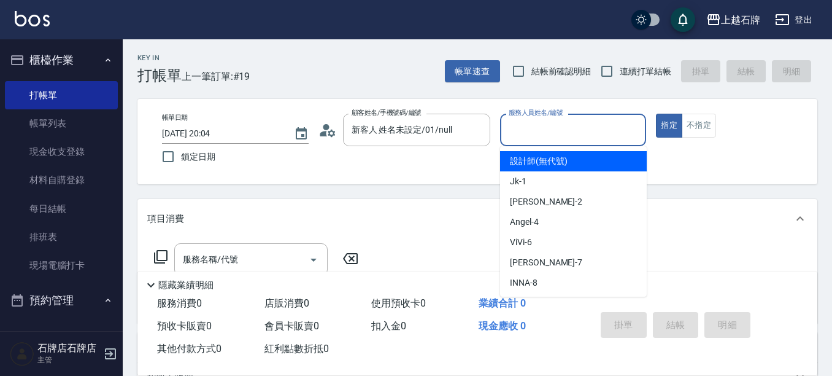
click at [389, 128] on input "服務人員姓名/編號" at bounding box center [574, 129] width 136 height 21
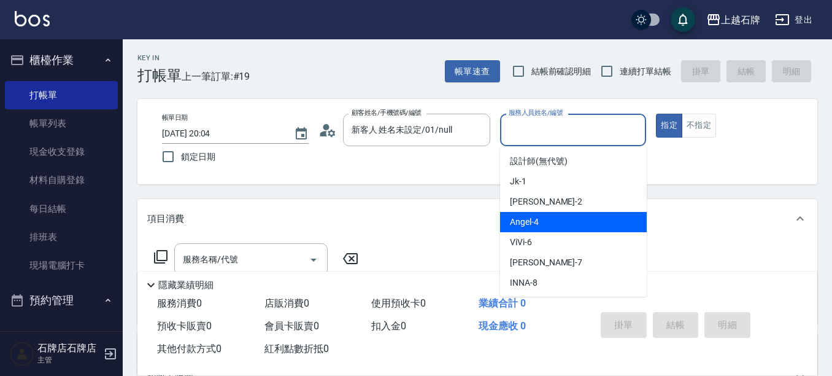
click at [389, 221] on div "[PERSON_NAME] -4" at bounding box center [573, 222] width 147 height 20
type input "[PERSON_NAME]-4"
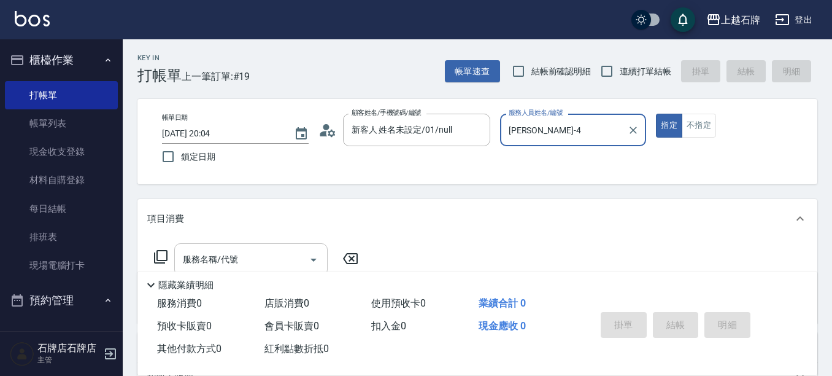
click at [265, 257] on input "服務名稱/代號" at bounding box center [242, 259] width 124 height 21
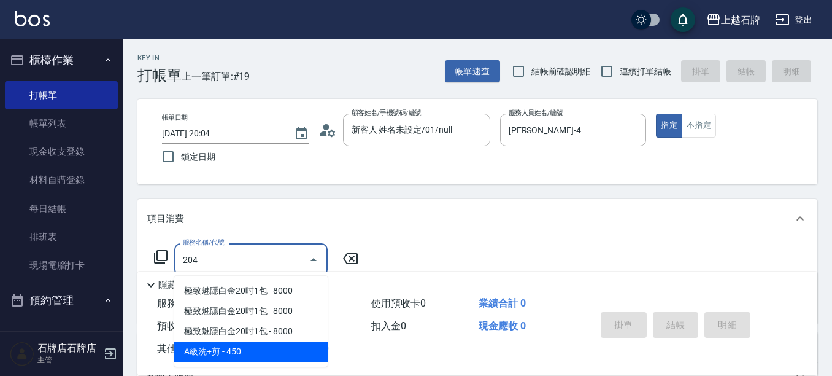
click at [285, 354] on span "A級洗+剪 - 450" at bounding box center [250, 351] width 153 height 20
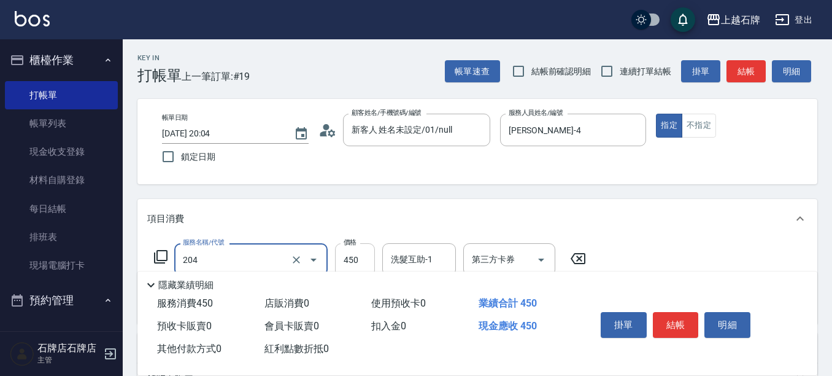
type input "A級洗+剪(204)"
click at [344, 260] on input "450" at bounding box center [355, 259] width 40 height 33
type input "750"
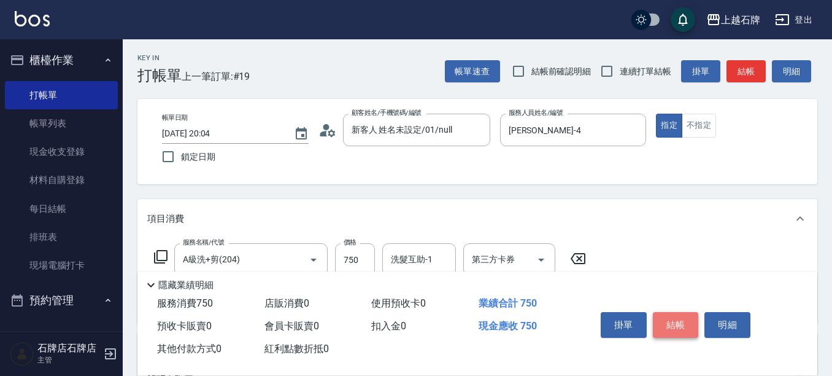
click at [389, 314] on button "結帳" at bounding box center [676, 325] width 46 height 26
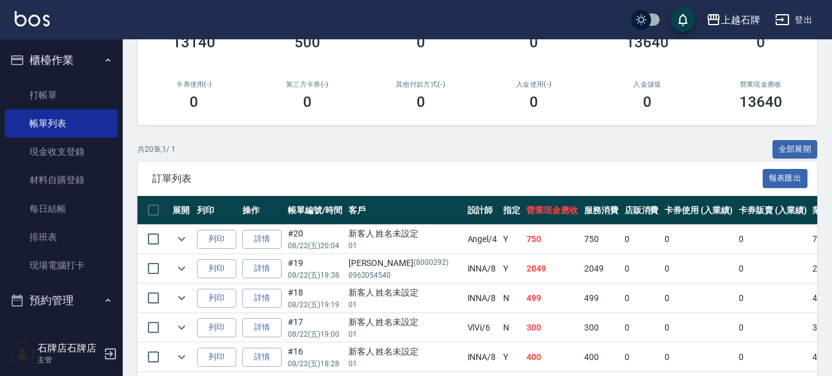
scroll to position [184, 0]
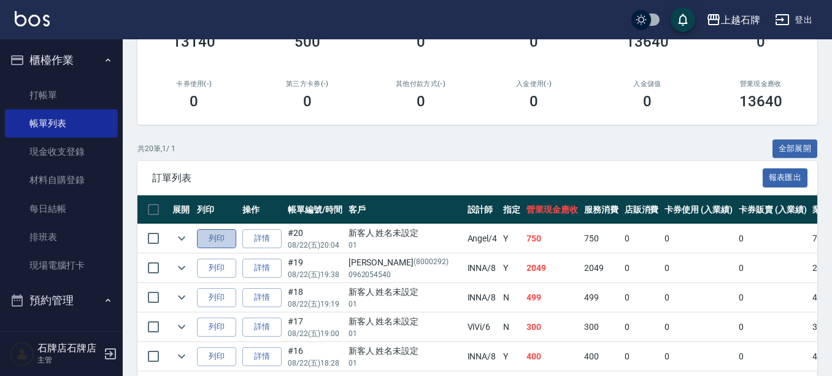
click at [219, 236] on button "列印" at bounding box center [216, 238] width 39 height 19
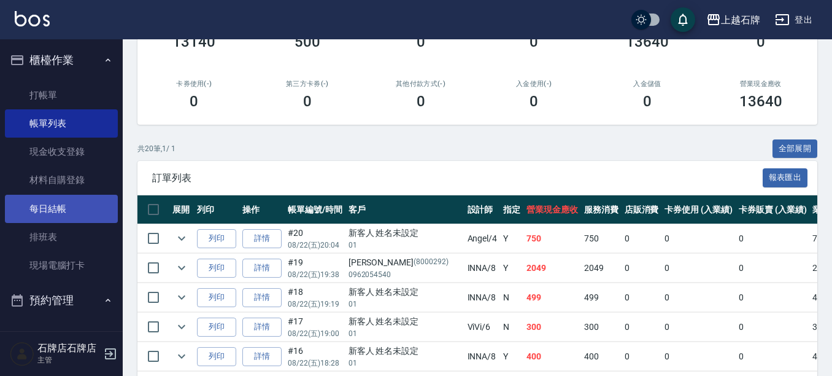
click at [40, 218] on link "每日結帳" at bounding box center [61, 209] width 113 height 28
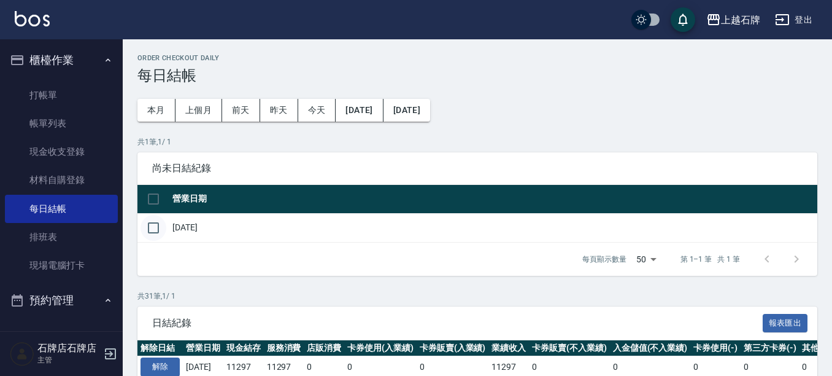
click at [152, 220] on input "checkbox" at bounding box center [154, 228] width 26 height 26
checkbox input "true"
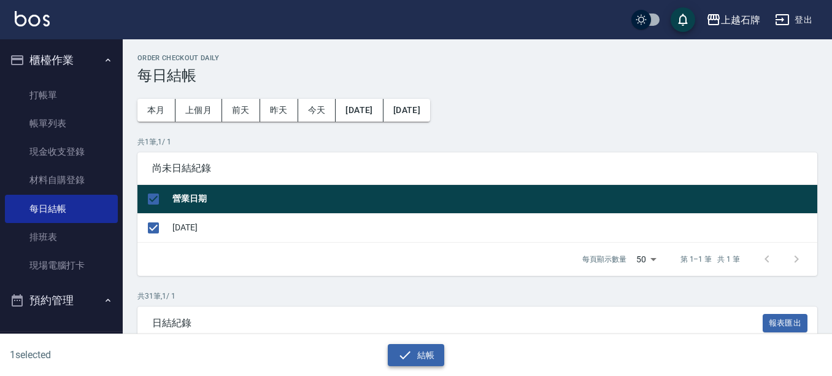
click at [389, 356] on button "結帳" at bounding box center [416, 355] width 57 height 23
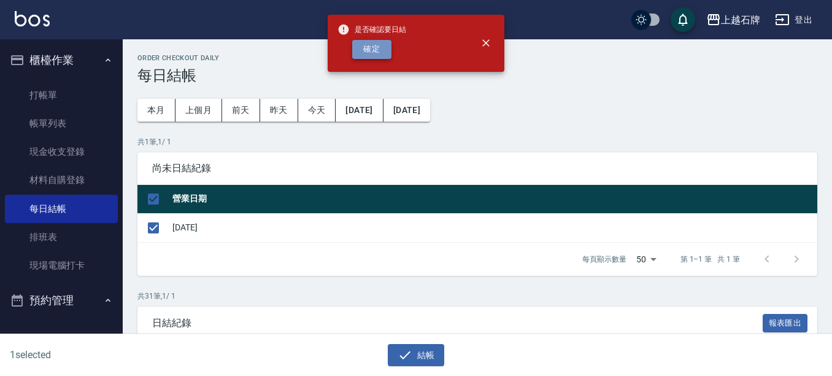
click at [355, 54] on button "確定" at bounding box center [371, 49] width 39 height 19
checkbox input "false"
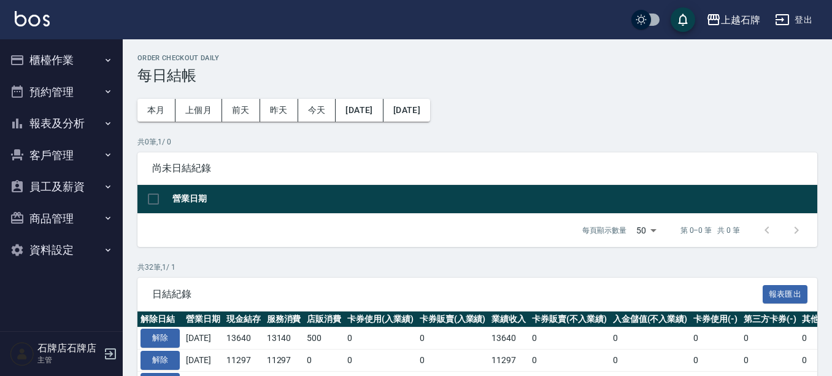
click at [90, 123] on button "報表及分析" at bounding box center [61, 123] width 113 height 32
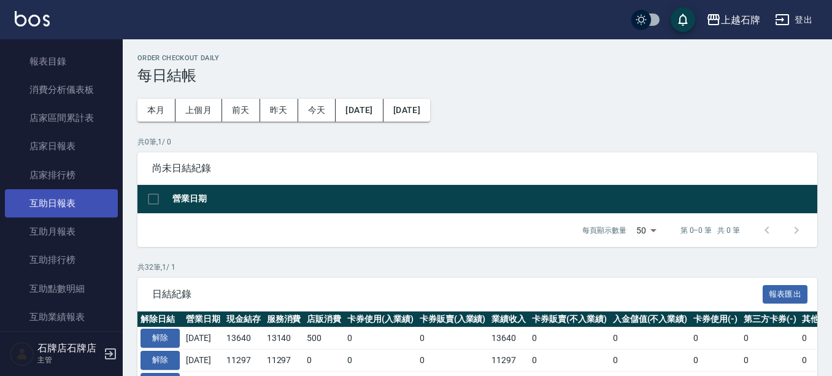
scroll to position [61, 0]
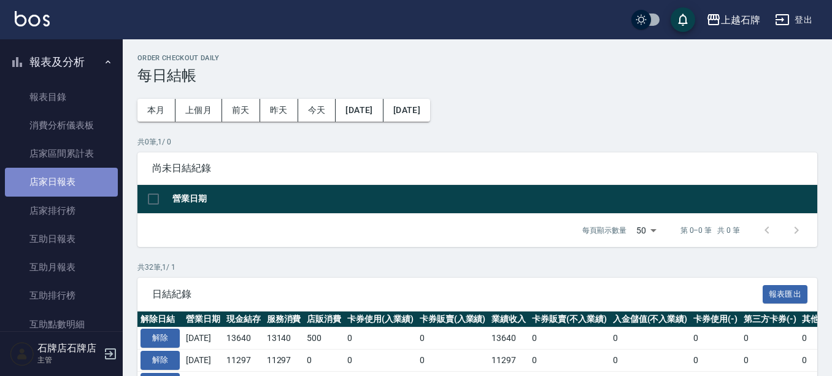
click at [74, 187] on link "店家日報表" at bounding box center [61, 182] width 113 height 28
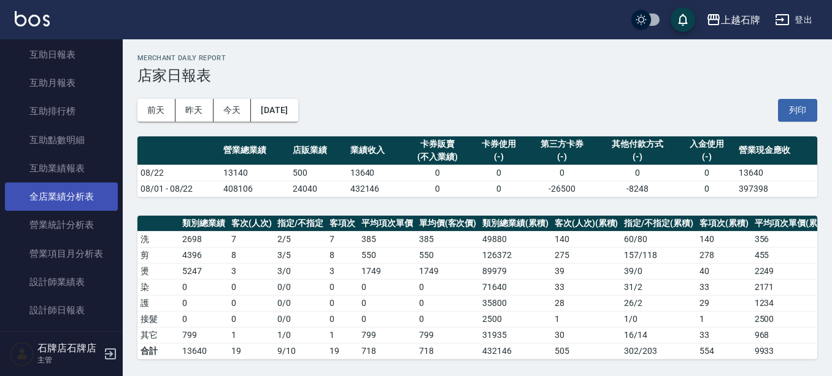
scroll to position [307, 0]
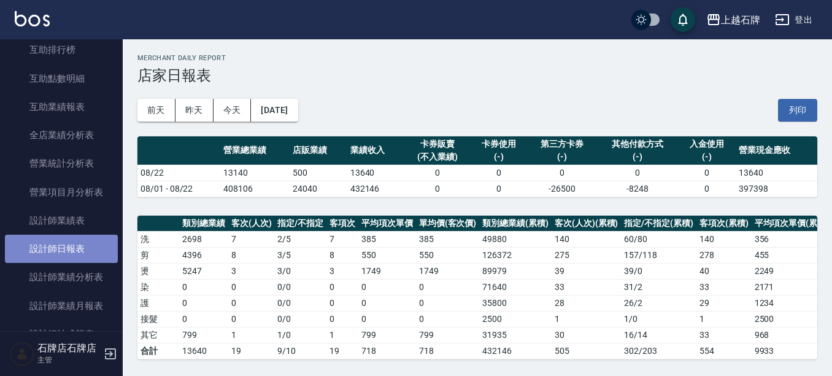
click at [69, 239] on link "設計師日報表" at bounding box center [61, 248] width 113 height 28
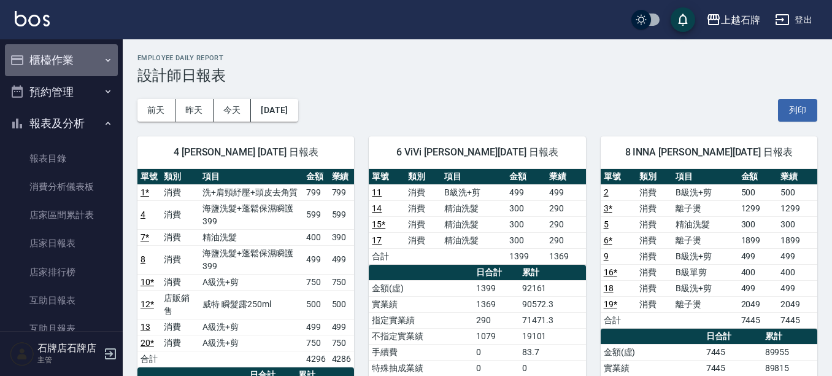
click at [66, 69] on button "櫃檯作業" at bounding box center [61, 60] width 113 height 32
